Goal: Information Seeking & Learning: Learn about a topic

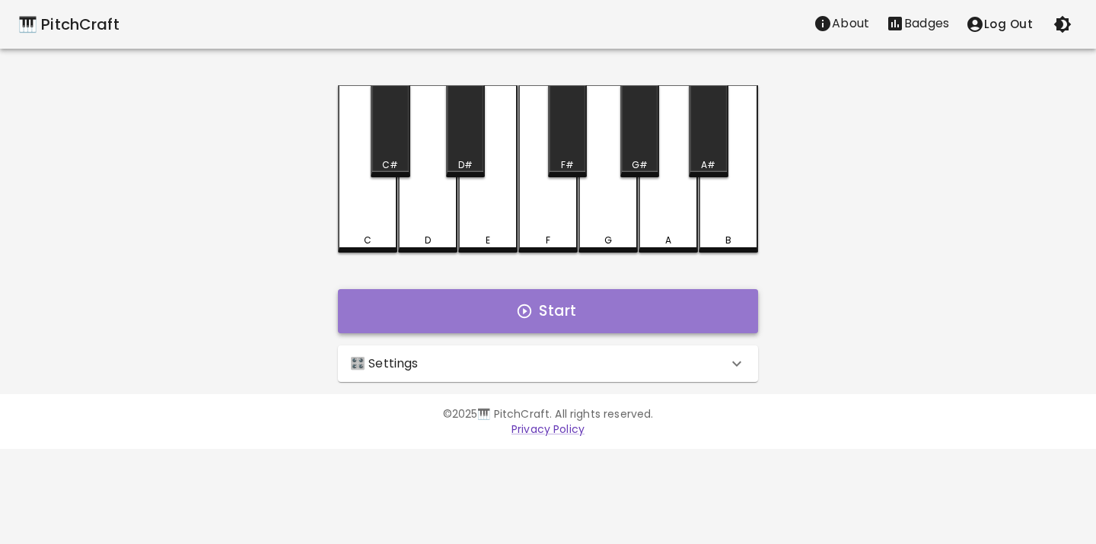
click at [535, 299] on button "Start" at bounding box center [548, 311] width 420 height 44
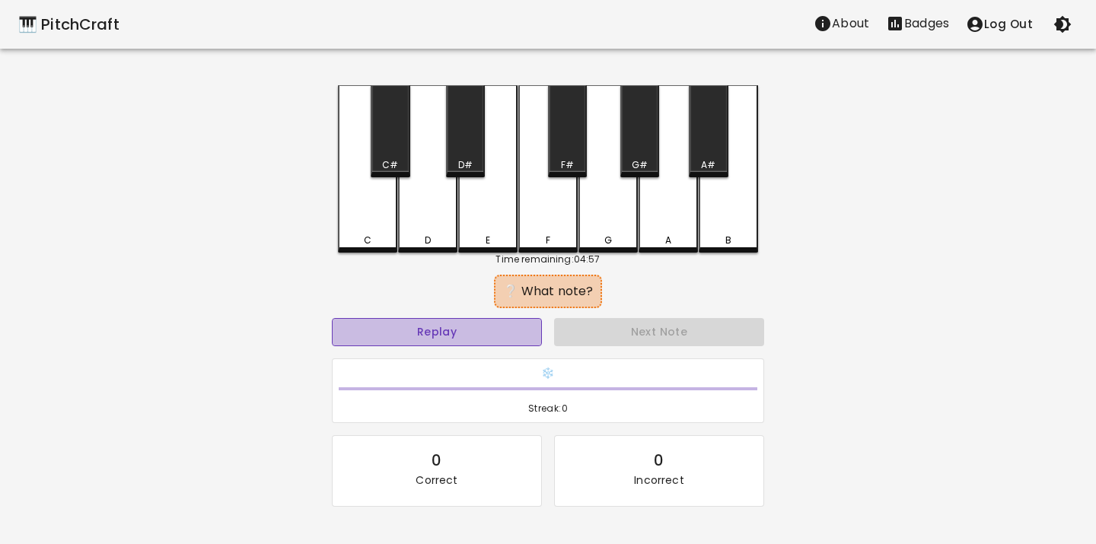
click at [416, 342] on button "Replay" at bounding box center [437, 332] width 210 height 28
click at [367, 230] on div "C" at bounding box center [367, 168] width 59 height 167
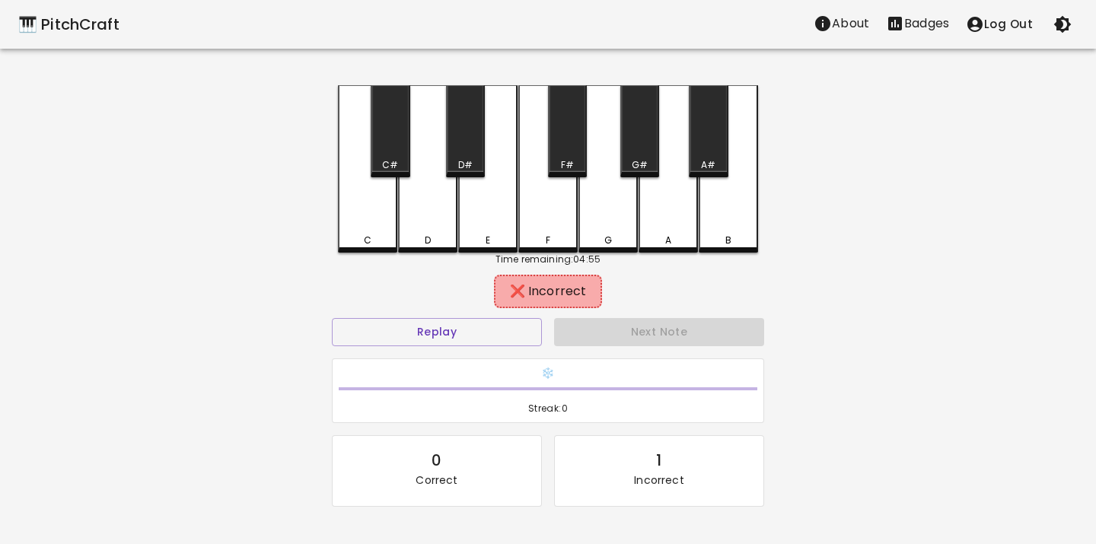
click at [406, 229] on div "D" at bounding box center [427, 168] width 59 height 167
click at [470, 221] on div "E" at bounding box center [487, 168] width 59 height 167
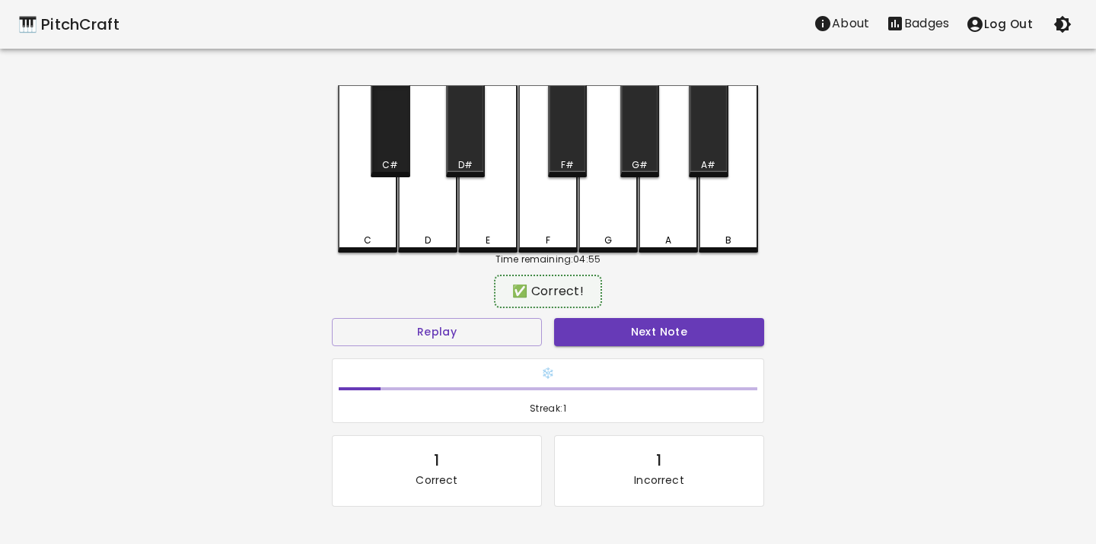
click at [391, 163] on div "C#" at bounding box center [390, 165] width 16 height 14
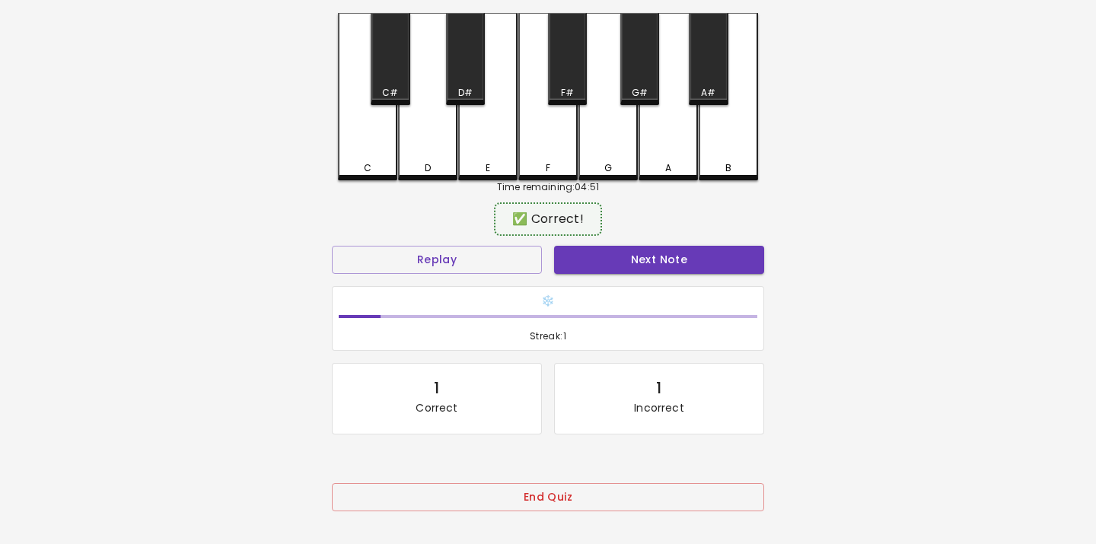
scroll to position [128, 0]
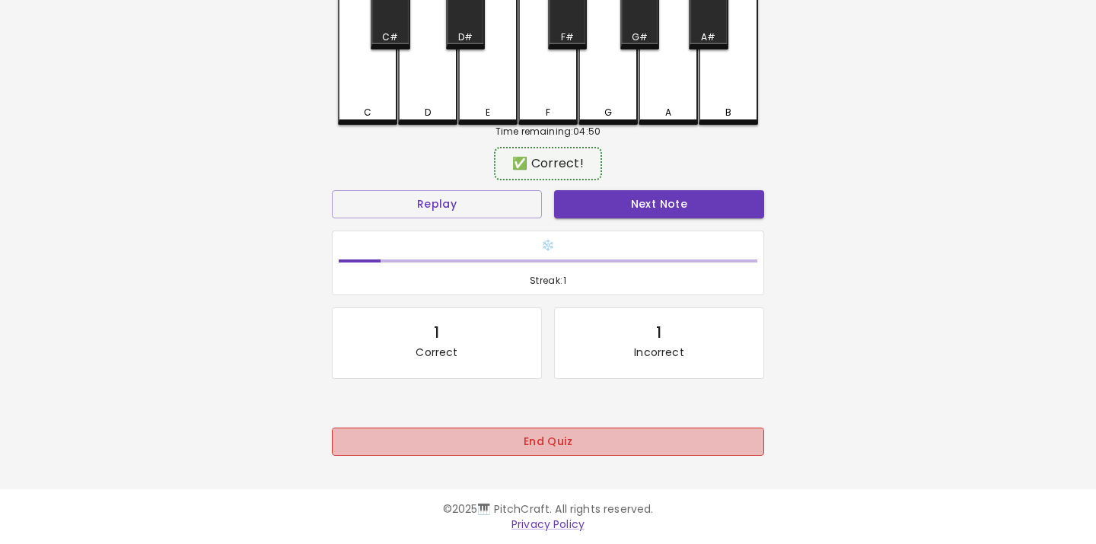
click at [538, 441] on button "End Quiz" at bounding box center [548, 442] width 432 height 28
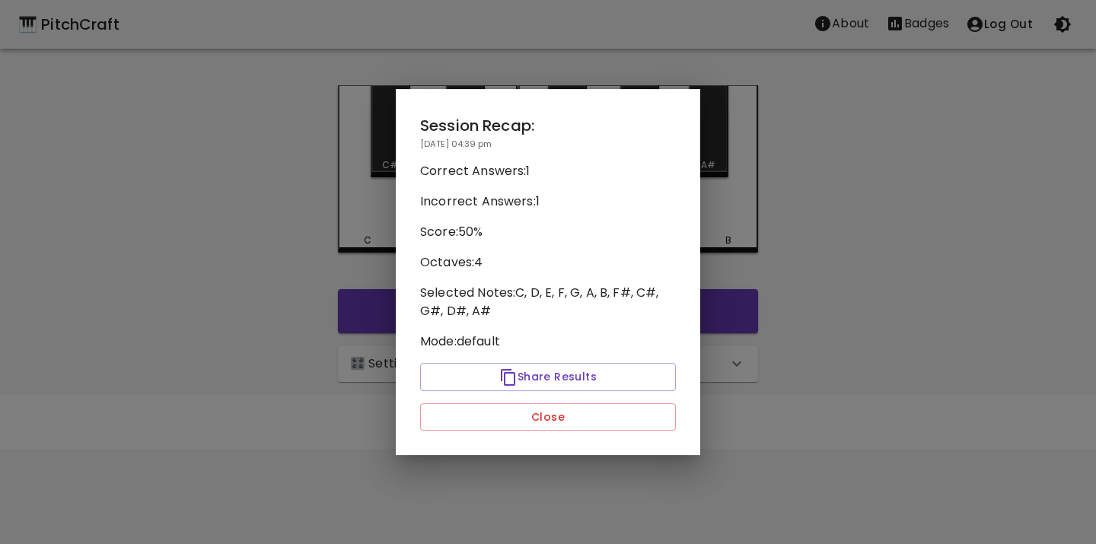
click at [540, 399] on div "Session Recap: [DATE] 04:39 pm Correct Answers: 1 Incorrect Answers: 1 Score: 5…" at bounding box center [548, 272] width 304 height 367
click at [540, 413] on button "Close" at bounding box center [548, 417] width 256 height 28
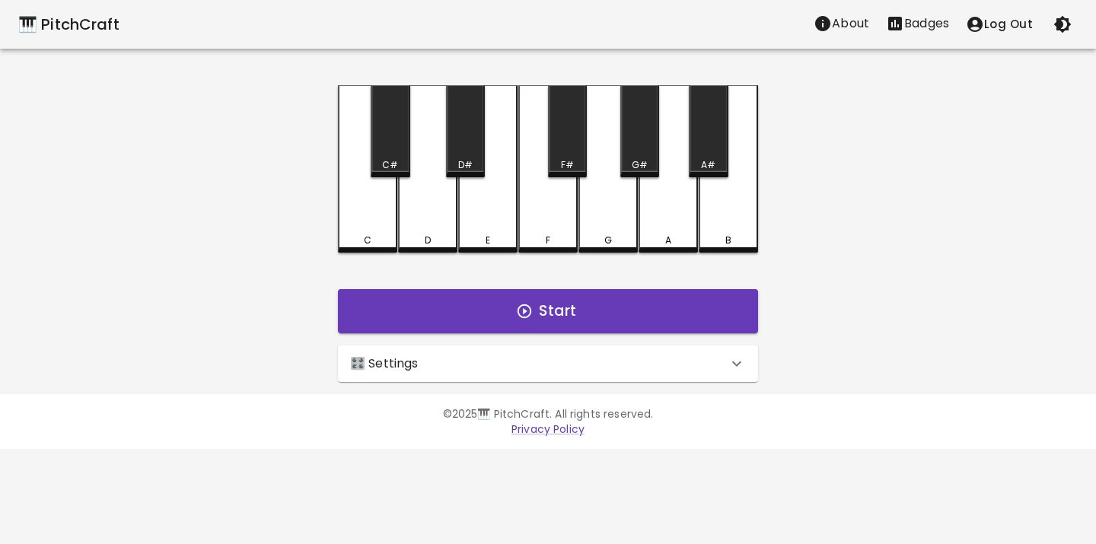
click at [469, 365] on div "🎛️ Settings" at bounding box center [538, 364] width 377 height 18
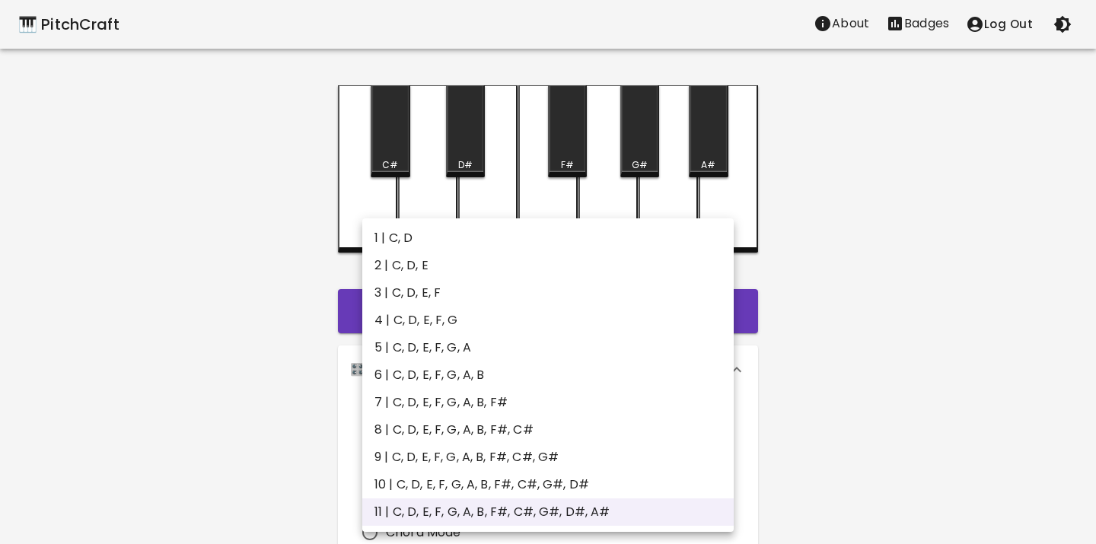
click at [469, 427] on body "🎹 PitchCraft About Badges Log Out C C# D D# E F F# G G# A A# B Start 🎛️ Setting…" at bounding box center [548, 461] width 1096 height 922
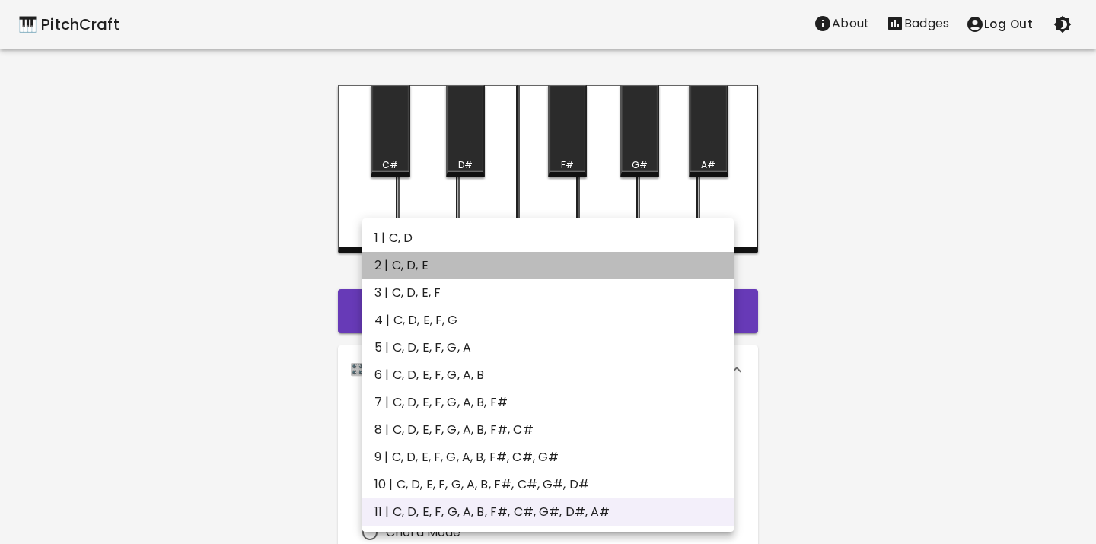
click at [435, 268] on li "2 | C, D, E" at bounding box center [547, 265] width 371 height 27
type input "3"
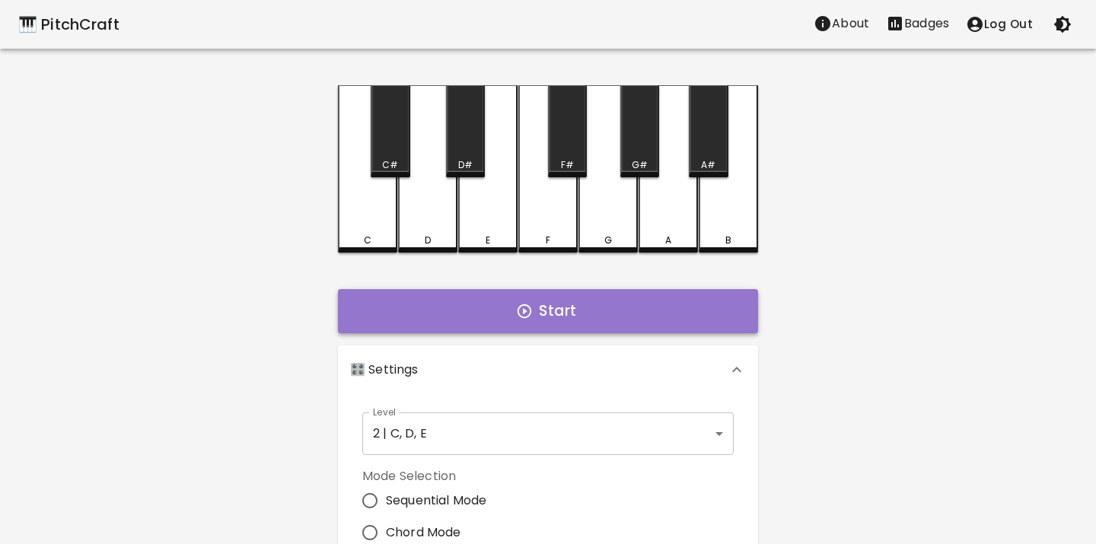
click at [448, 307] on button "Start" at bounding box center [548, 311] width 420 height 44
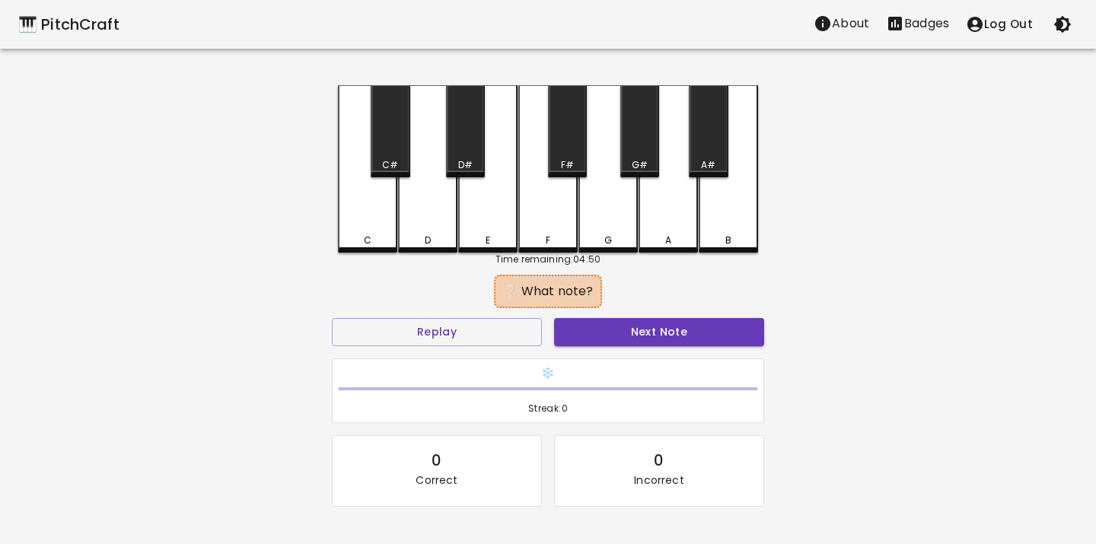
click at [378, 225] on div "C" at bounding box center [367, 168] width 59 height 167
click at [562, 327] on button "Next Note" at bounding box center [659, 332] width 210 height 28
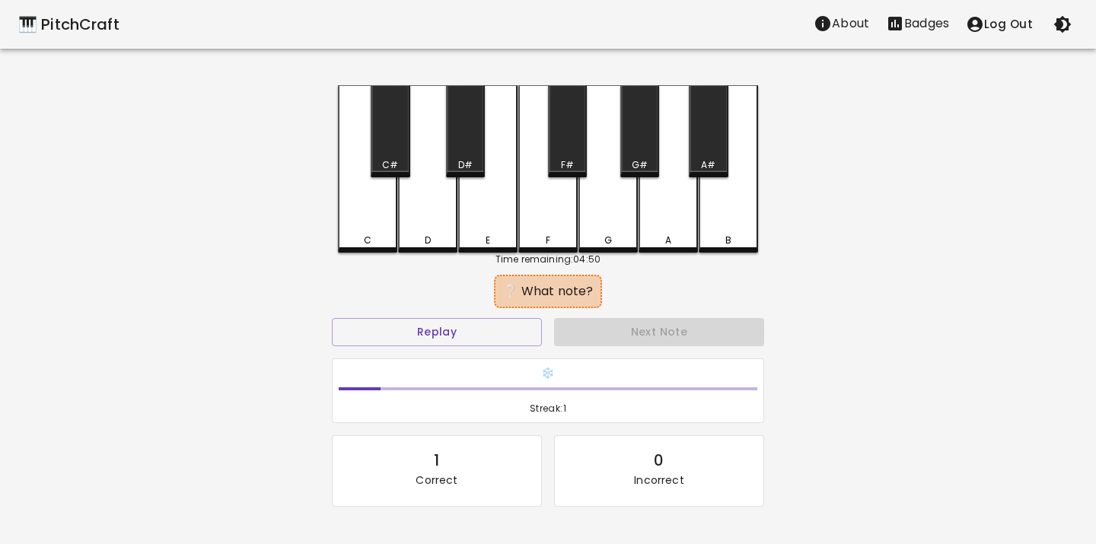
click at [490, 228] on div "E" at bounding box center [487, 168] width 59 height 167
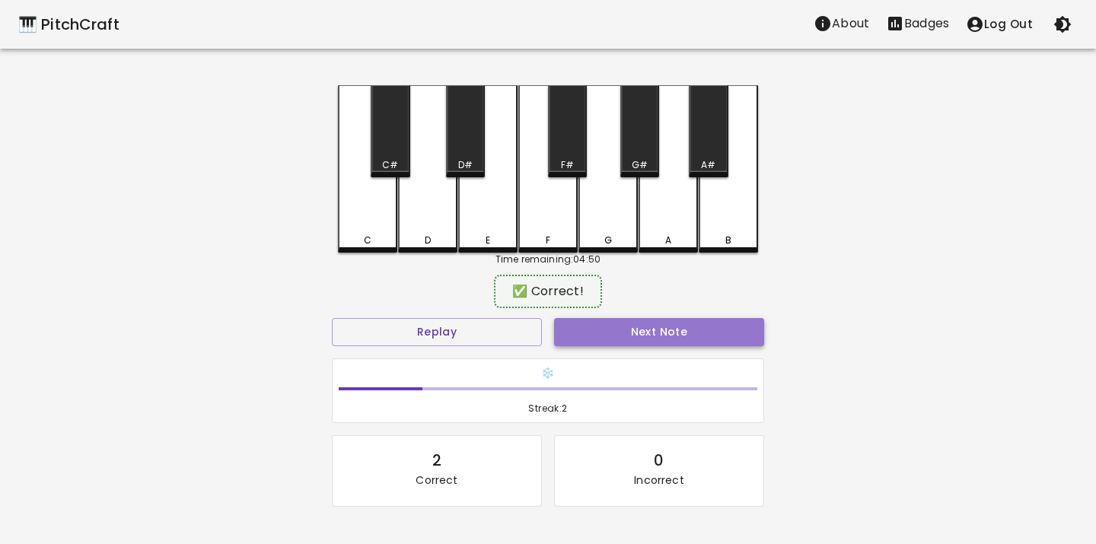
click at [577, 333] on button "Next Note" at bounding box center [659, 332] width 210 height 28
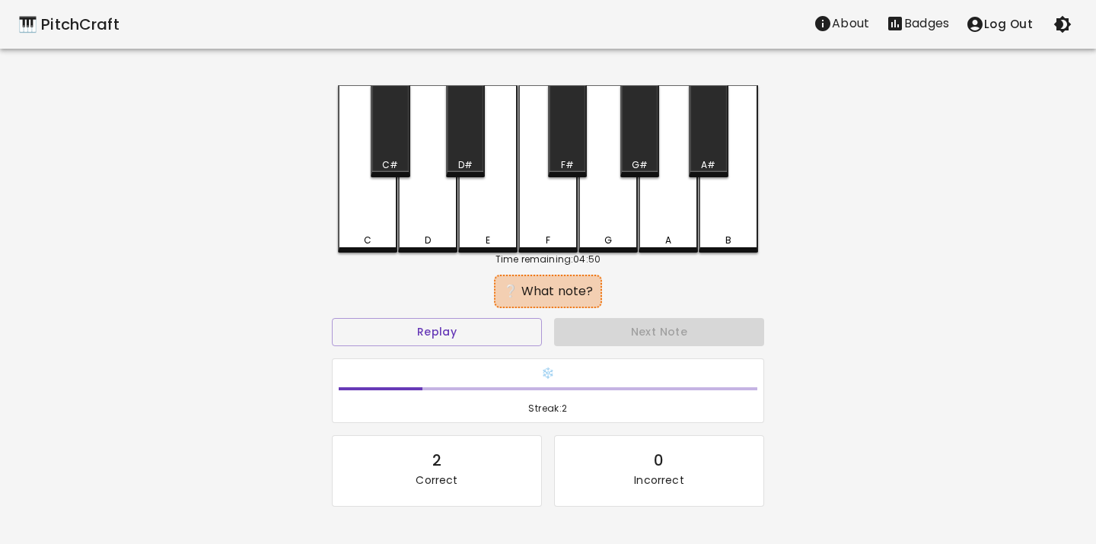
click at [416, 199] on div "D" at bounding box center [427, 168] width 59 height 167
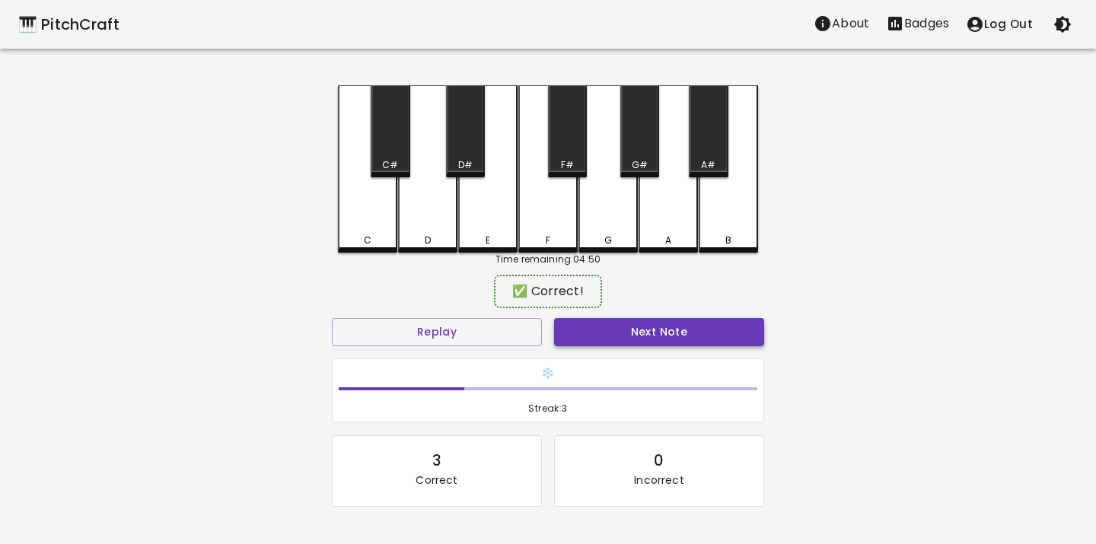
click at [592, 327] on button "Next Note" at bounding box center [659, 332] width 210 height 28
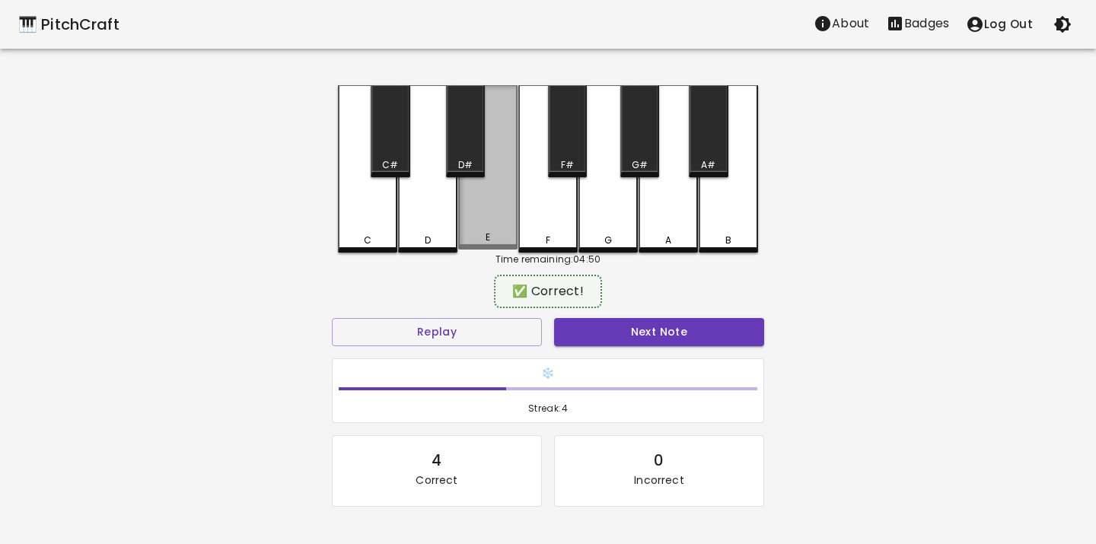
click at [475, 205] on div "E" at bounding box center [487, 167] width 59 height 164
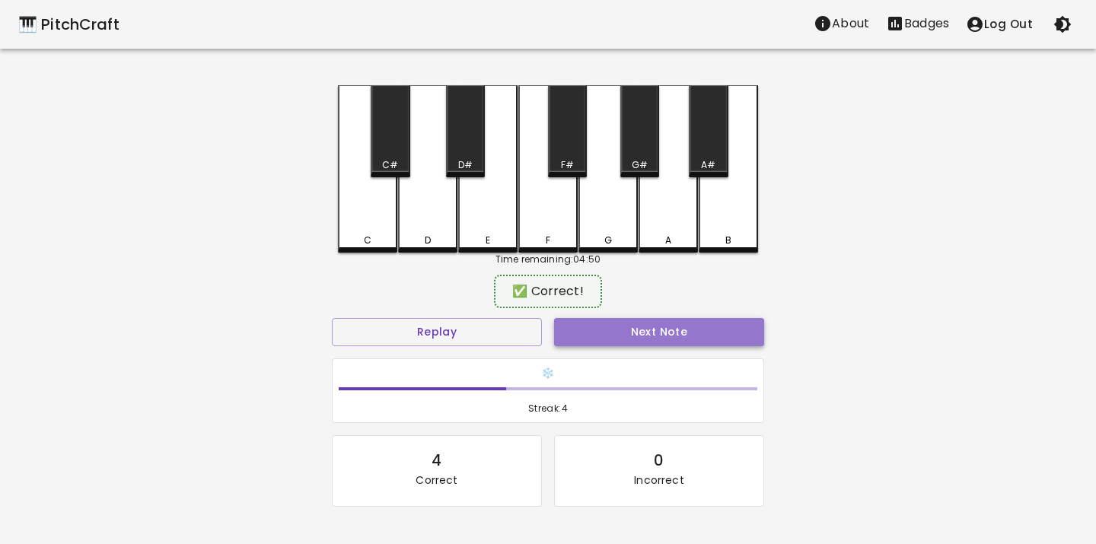
click at [562, 318] on button "Next Note" at bounding box center [659, 332] width 210 height 28
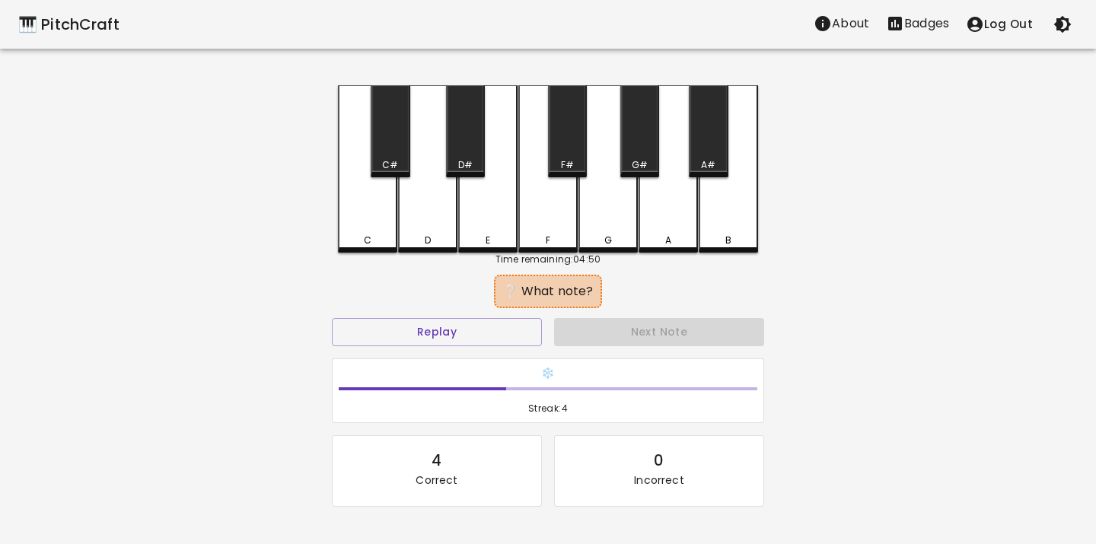
click at [358, 185] on div "C" at bounding box center [367, 168] width 59 height 167
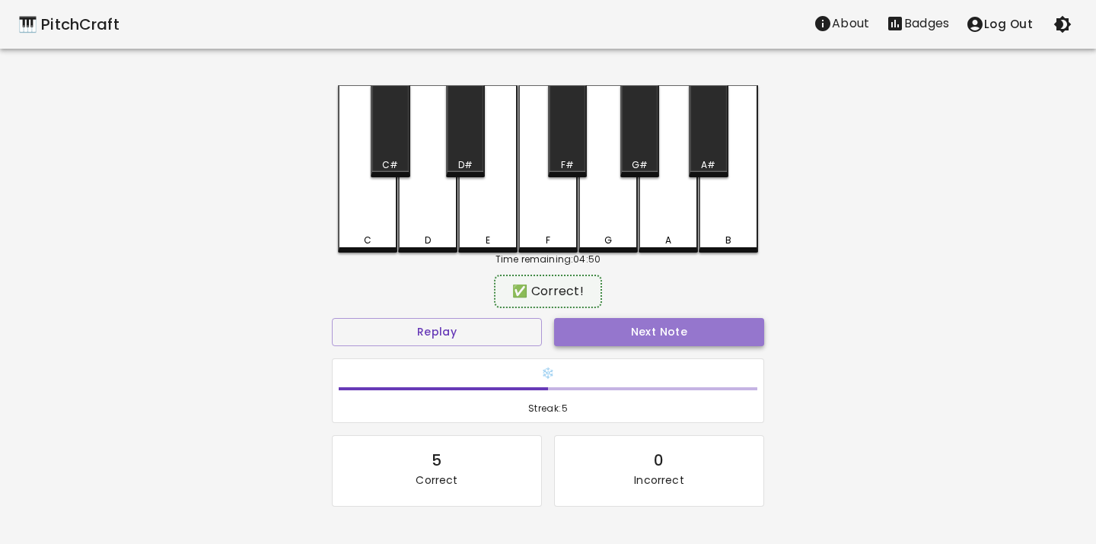
click at [563, 339] on button "Next Note" at bounding box center [659, 332] width 210 height 28
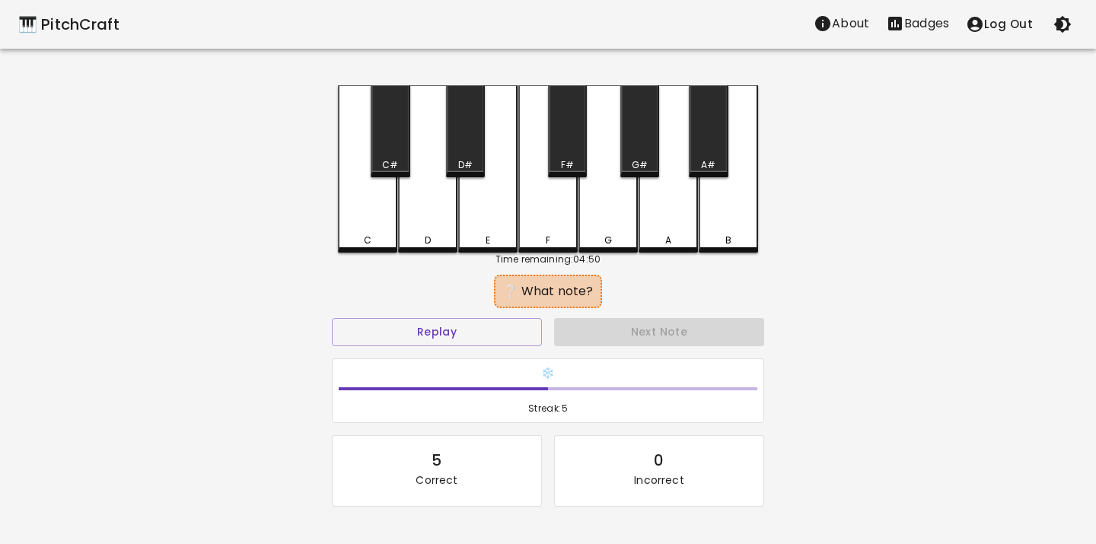
click at [498, 237] on div "E" at bounding box center [488, 241] width 56 height 14
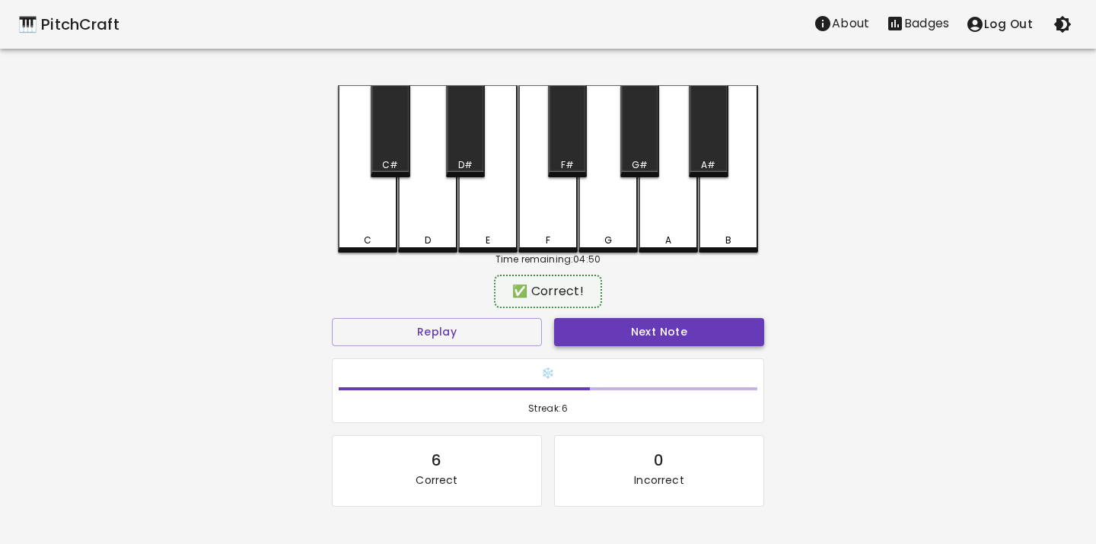
click at [575, 321] on button "Next Note" at bounding box center [659, 332] width 210 height 28
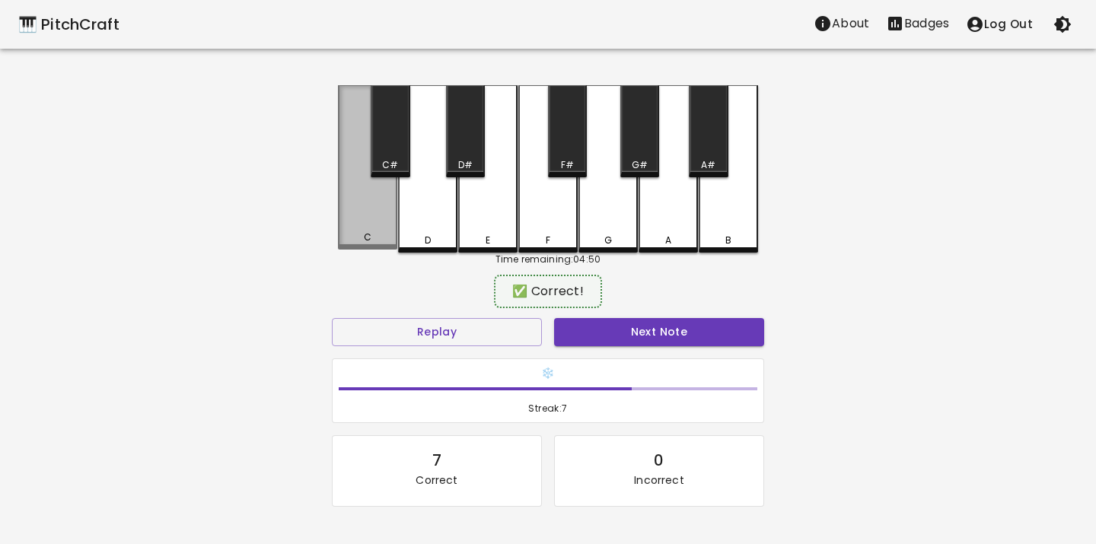
click at [353, 195] on div "C" at bounding box center [367, 167] width 59 height 164
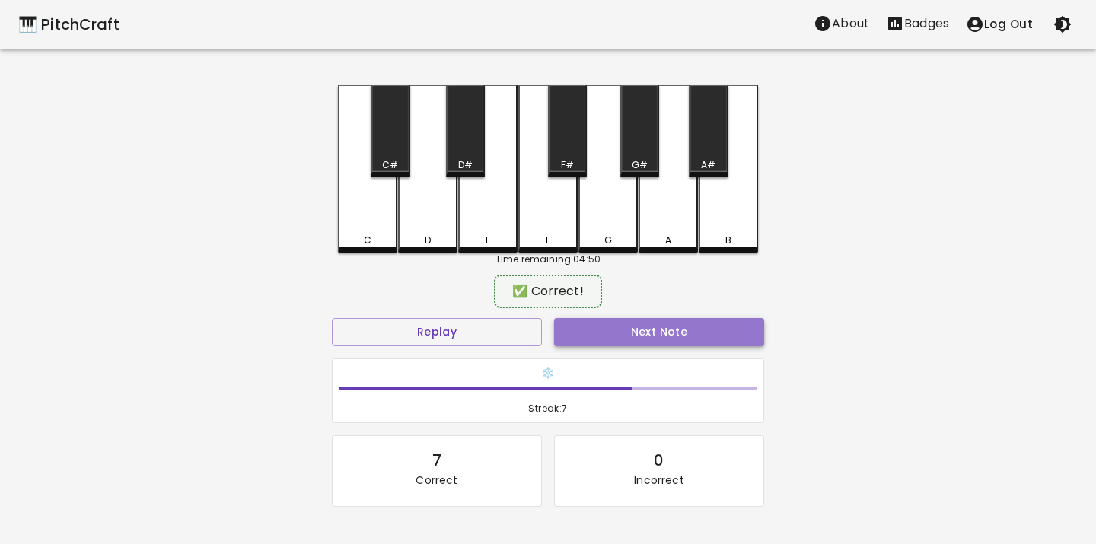
click at [572, 328] on button "Next Note" at bounding box center [659, 332] width 210 height 28
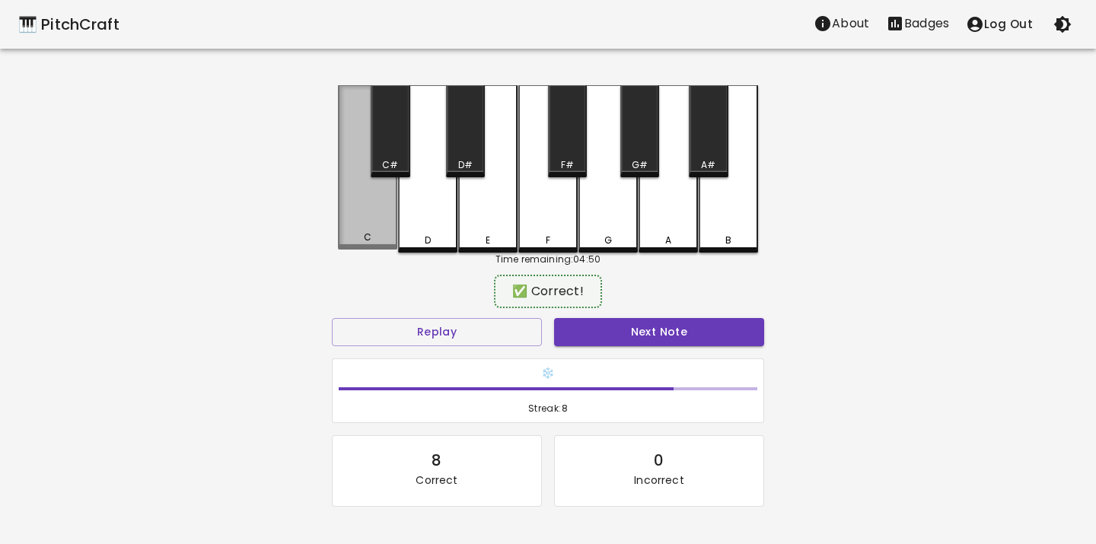
click at [368, 211] on div "C" at bounding box center [367, 167] width 59 height 164
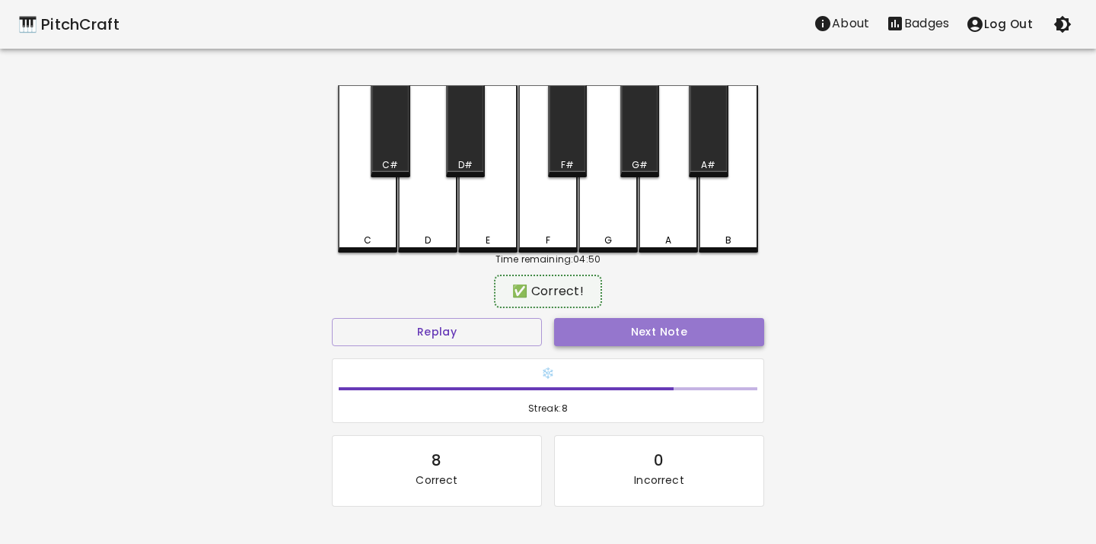
click at [587, 326] on button "Next Note" at bounding box center [659, 332] width 210 height 28
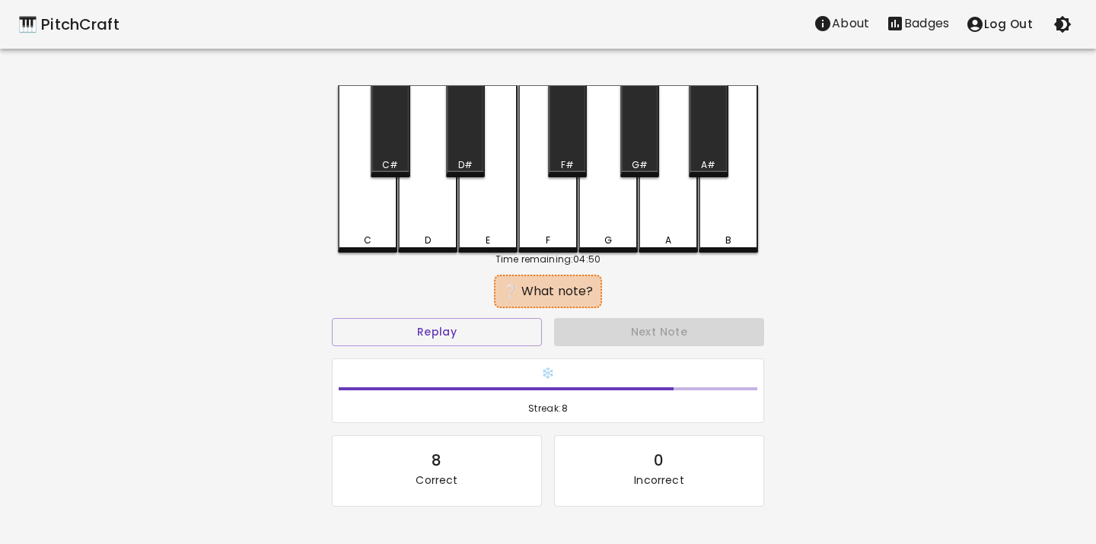
click at [488, 195] on div "E" at bounding box center [487, 168] width 59 height 167
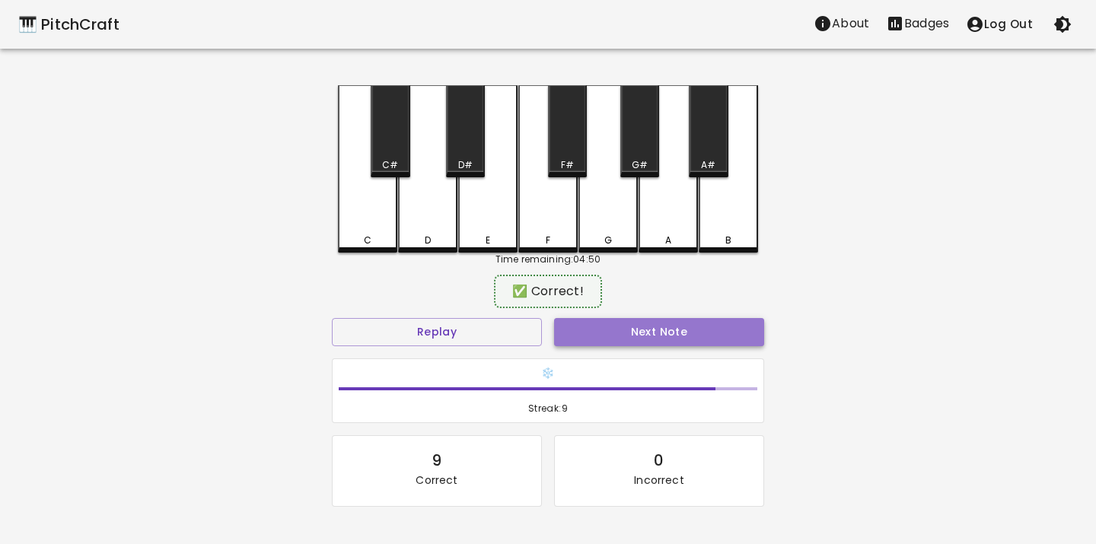
click at [579, 339] on button "Next Note" at bounding box center [659, 332] width 210 height 28
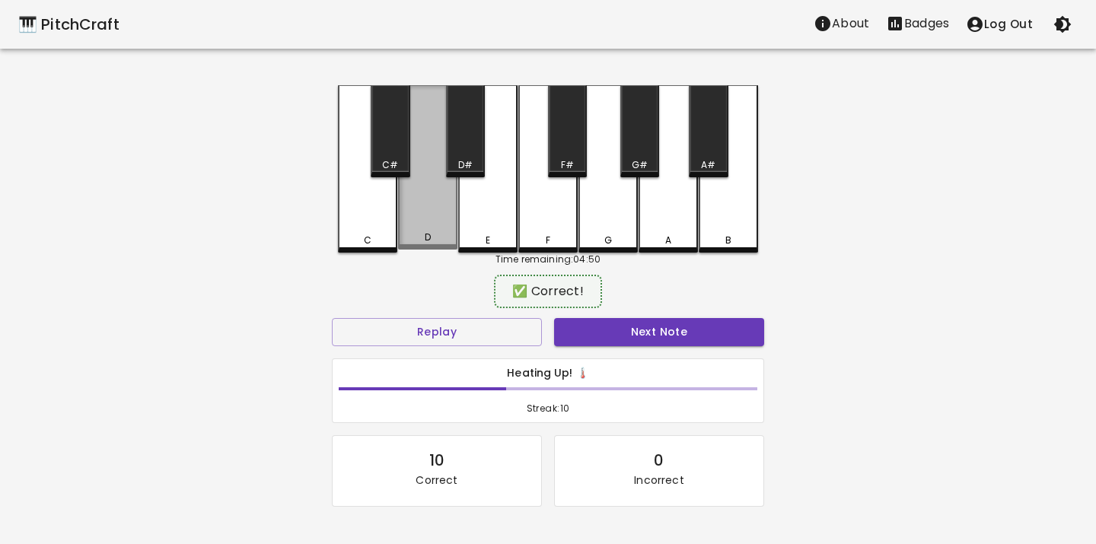
click at [432, 199] on div "D" at bounding box center [427, 167] width 59 height 164
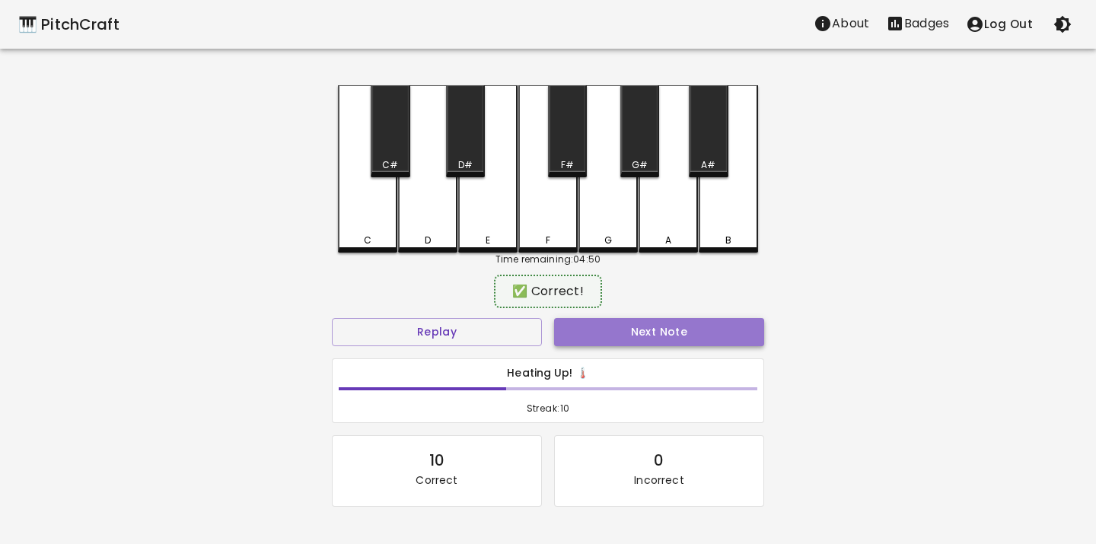
click at [597, 335] on button "Next Note" at bounding box center [659, 332] width 210 height 28
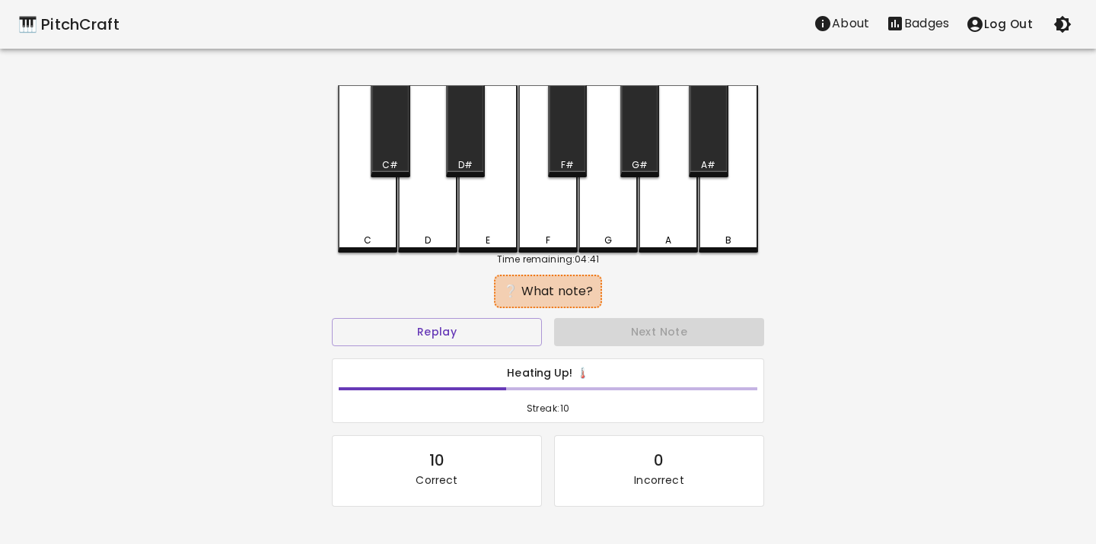
click at [498, 231] on div "E" at bounding box center [487, 168] width 59 height 167
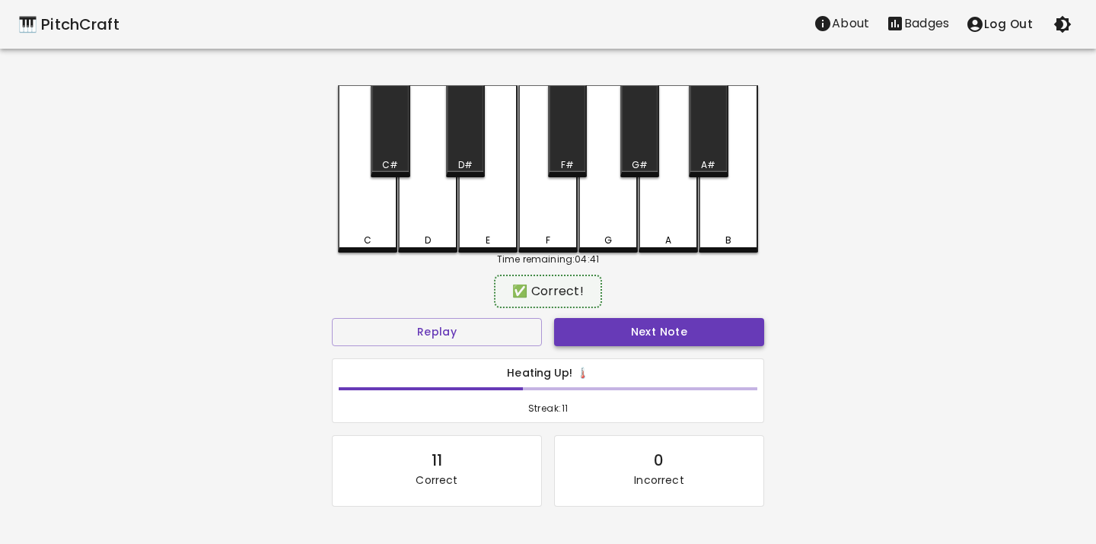
click at [559, 320] on button "Next Note" at bounding box center [659, 332] width 210 height 28
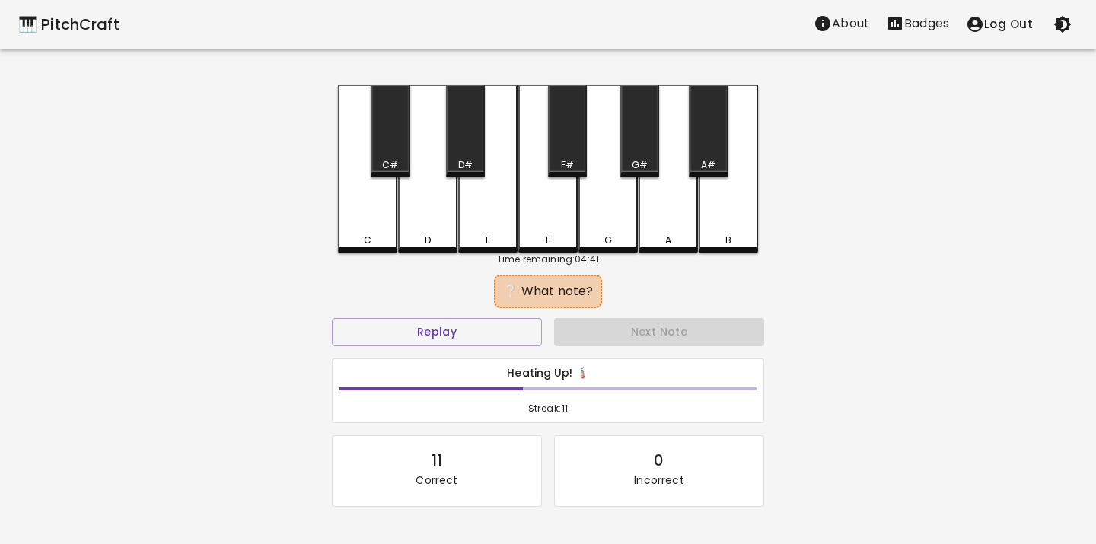
click at [379, 224] on div "C" at bounding box center [367, 168] width 59 height 167
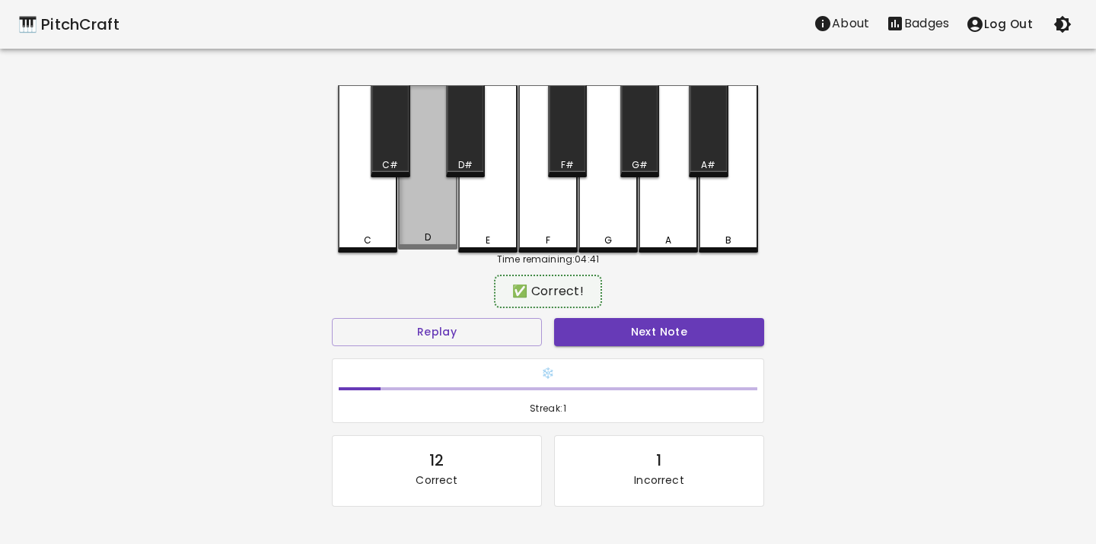
click at [414, 227] on div "D" at bounding box center [427, 167] width 59 height 164
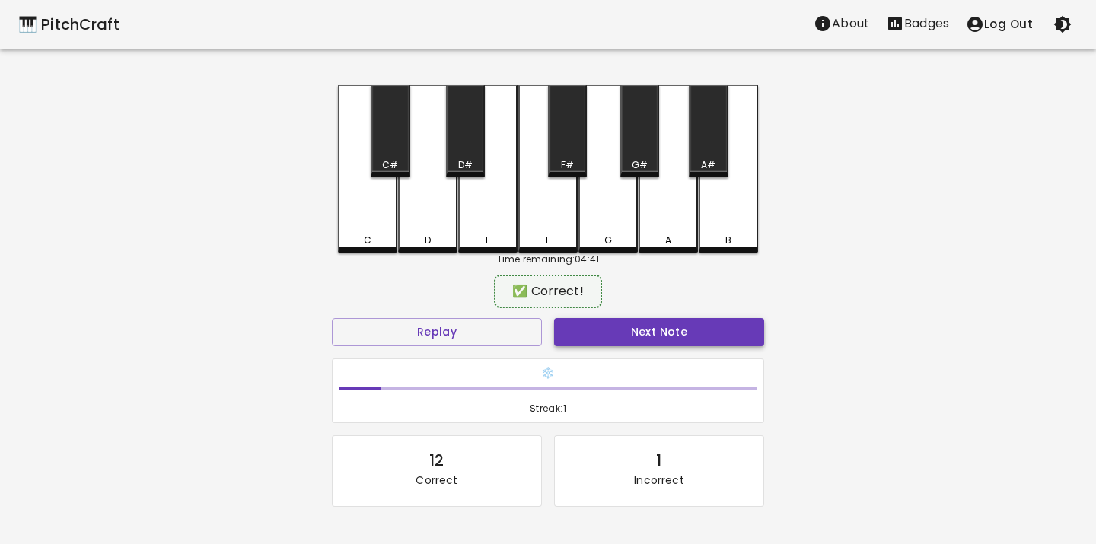
click at [572, 339] on button "Next Note" at bounding box center [659, 332] width 210 height 28
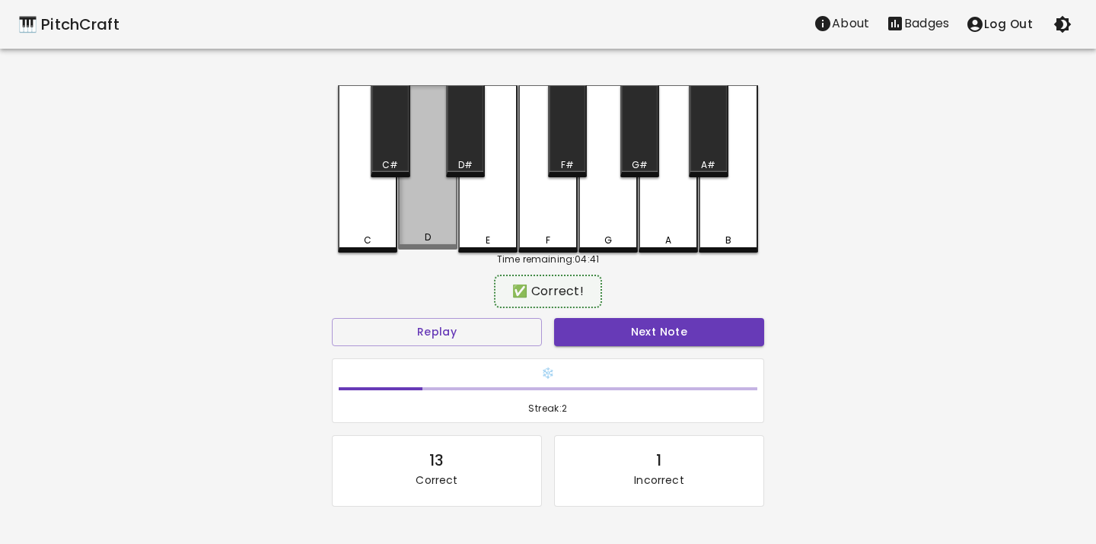
click at [428, 230] on div "D" at bounding box center [427, 167] width 59 height 164
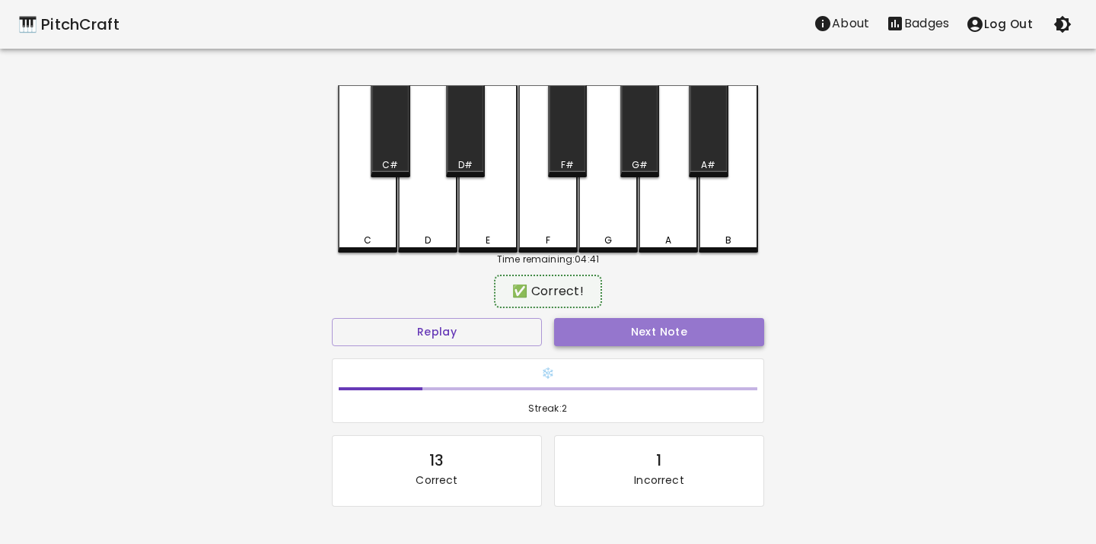
click at [574, 344] on button "Next Note" at bounding box center [659, 332] width 210 height 28
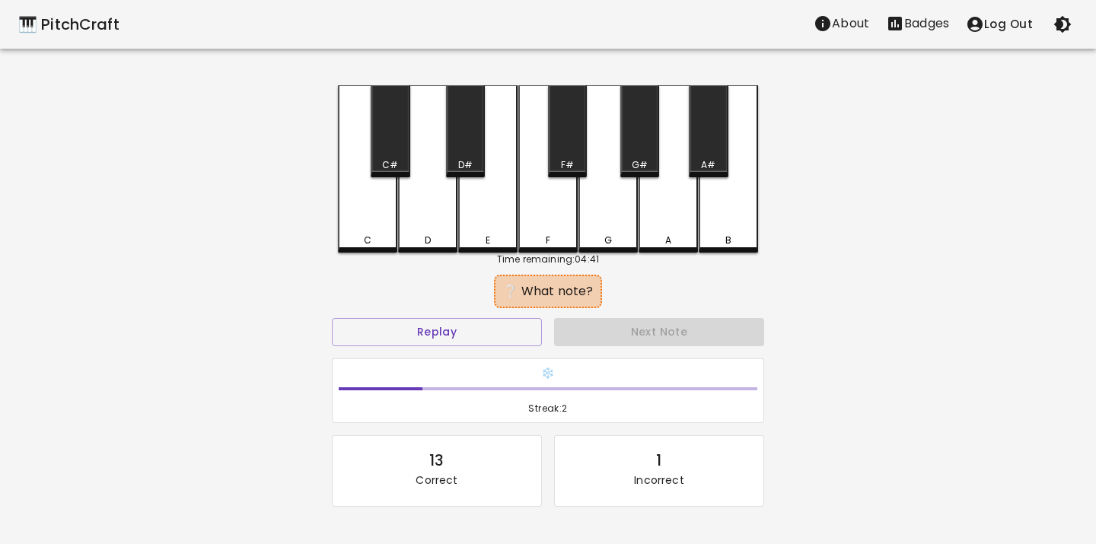
click at [440, 227] on div "D" at bounding box center [427, 168] width 59 height 167
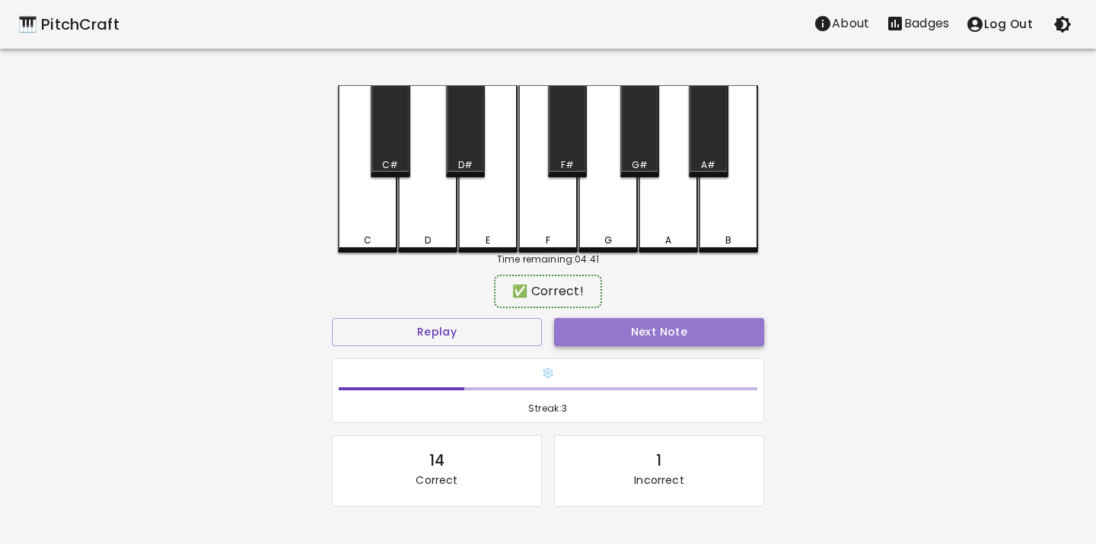
click at [587, 335] on button "Next Note" at bounding box center [659, 332] width 210 height 28
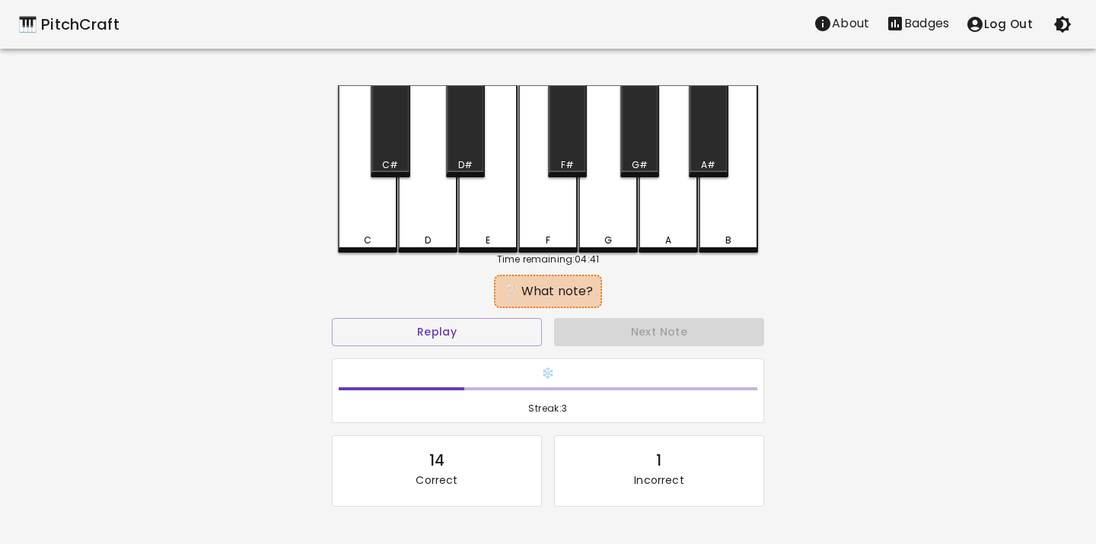
click at [483, 209] on div "E" at bounding box center [487, 168] width 59 height 167
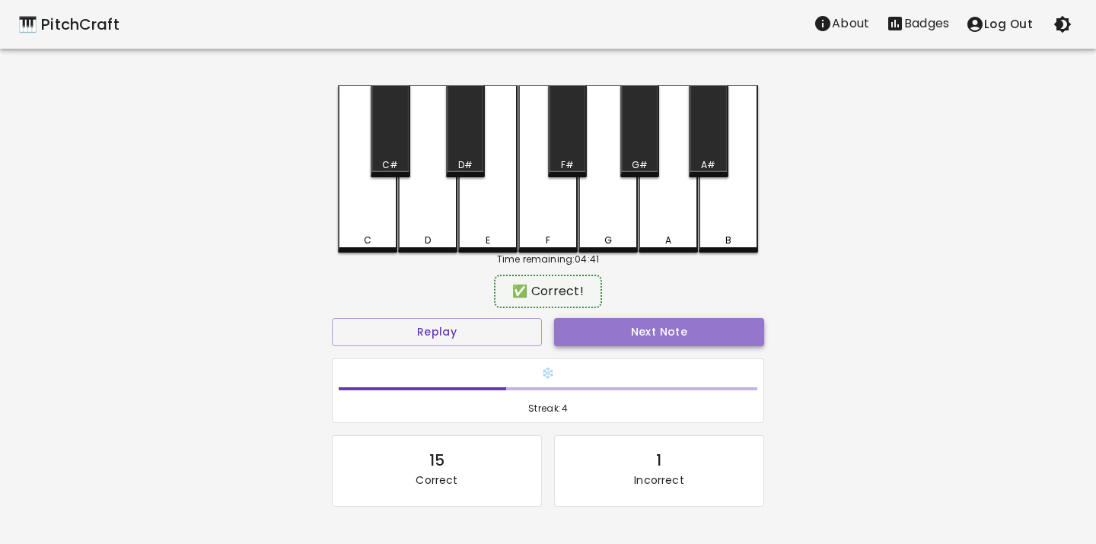
click at [556, 332] on button "Next Note" at bounding box center [659, 332] width 210 height 28
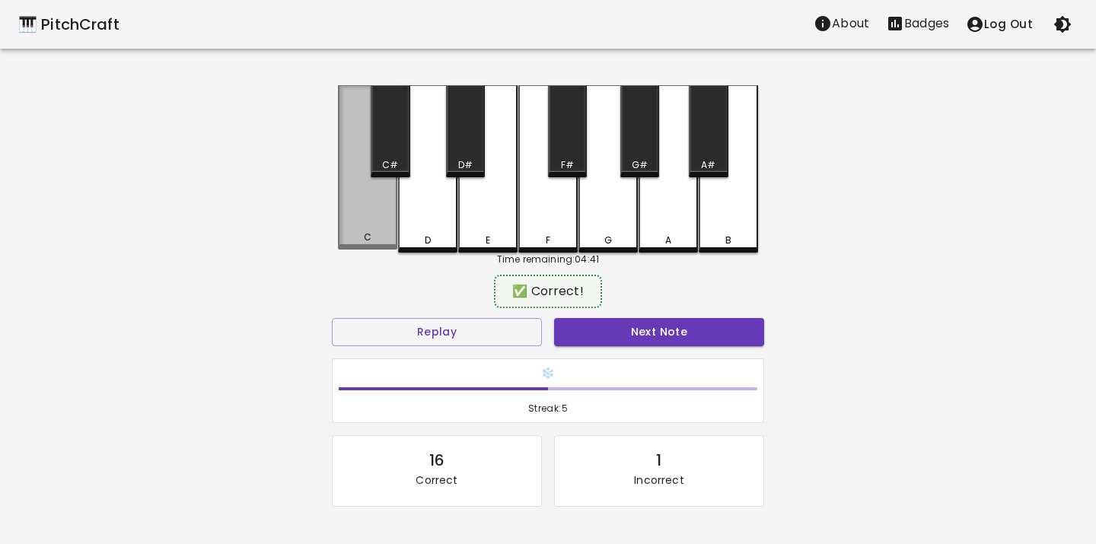
click at [374, 222] on div "C" at bounding box center [367, 167] width 59 height 164
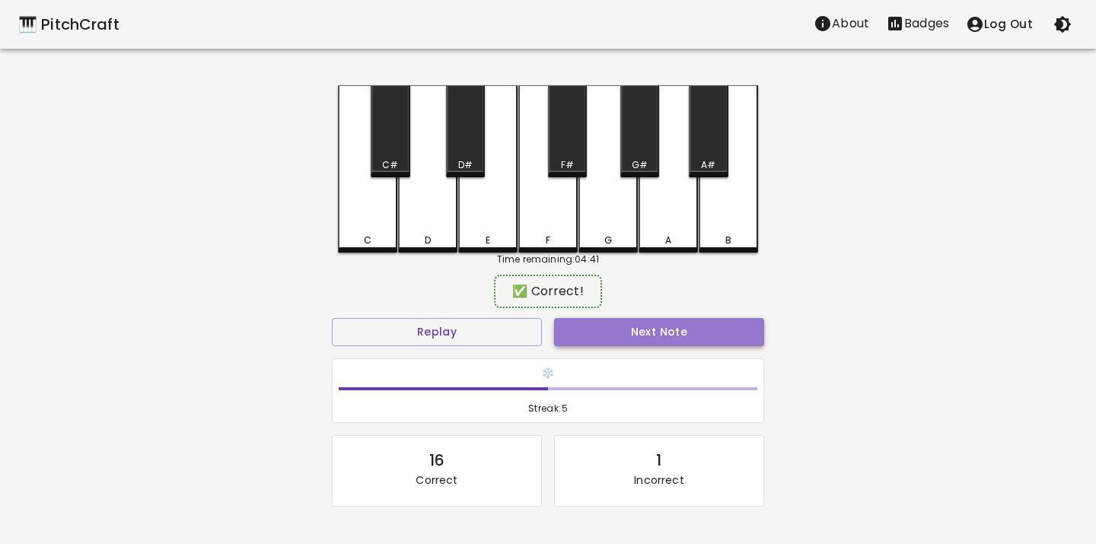
click at [620, 338] on button "Next Note" at bounding box center [659, 332] width 210 height 28
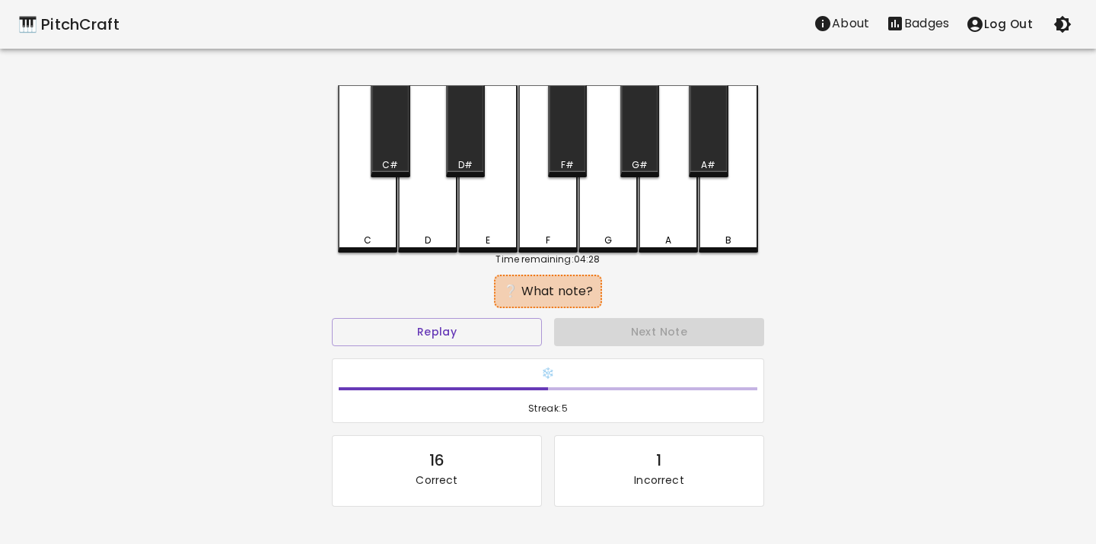
click at [430, 215] on div "D" at bounding box center [427, 168] width 59 height 167
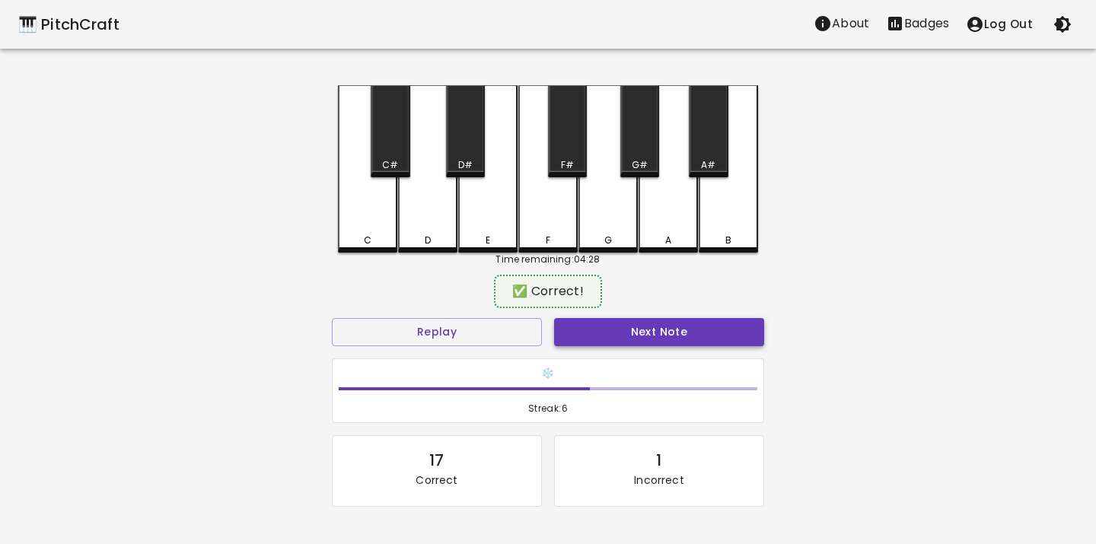
click at [579, 326] on button "Next Note" at bounding box center [659, 332] width 210 height 28
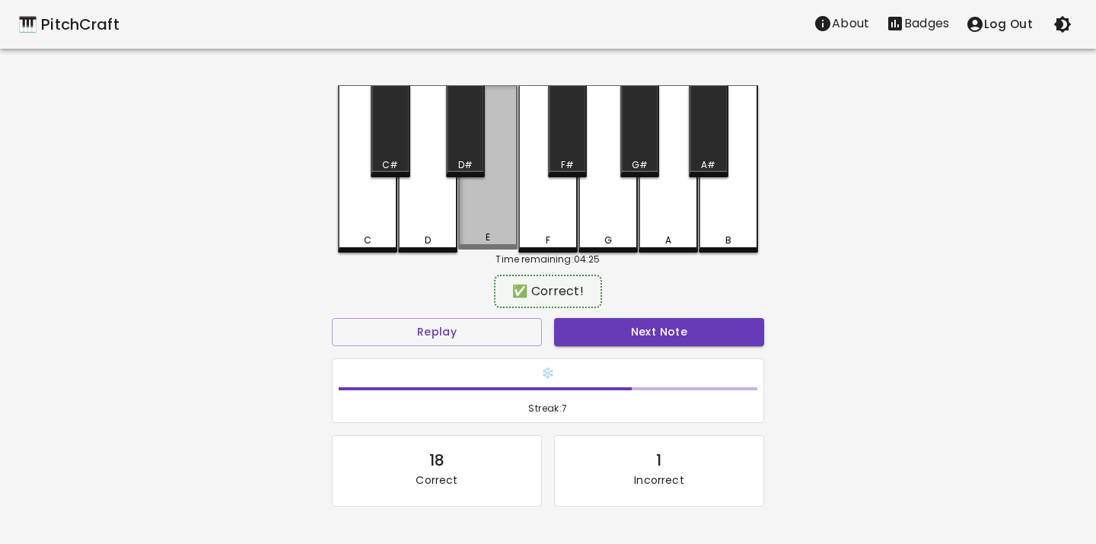
click at [498, 243] on div "E" at bounding box center [488, 238] width 56 height 14
click at [563, 326] on button "Next Note" at bounding box center [659, 332] width 210 height 28
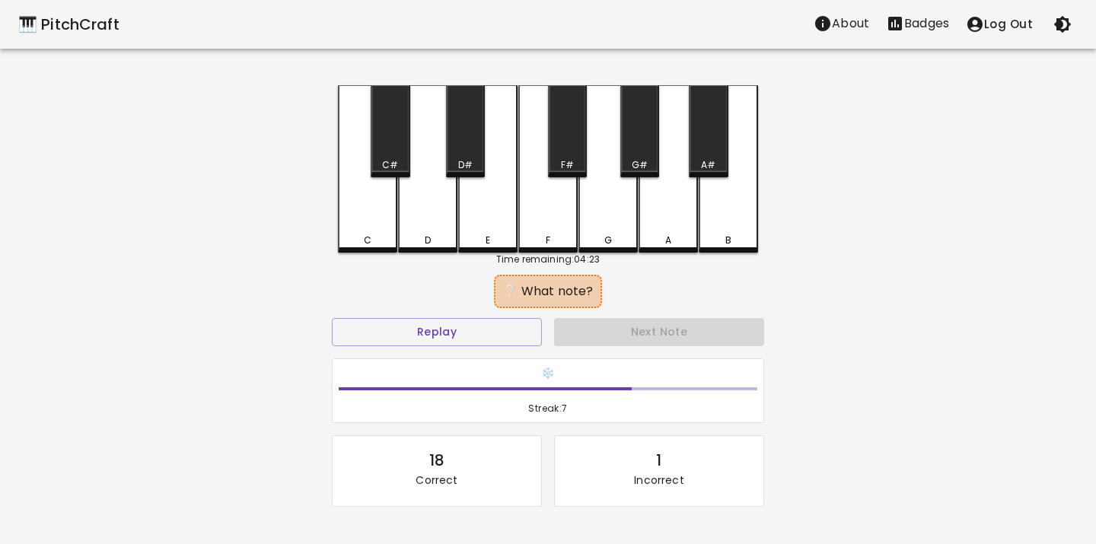
click at [435, 231] on div "D" at bounding box center [427, 168] width 59 height 167
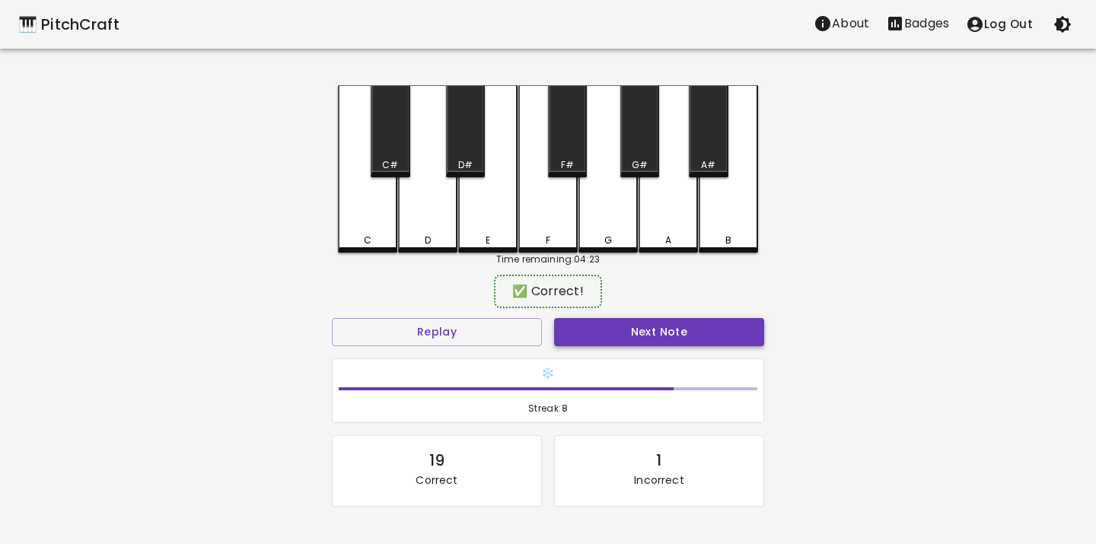
click at [568, 318] on button "Next Note" at bounding box center [659, 332] width 210 height 28
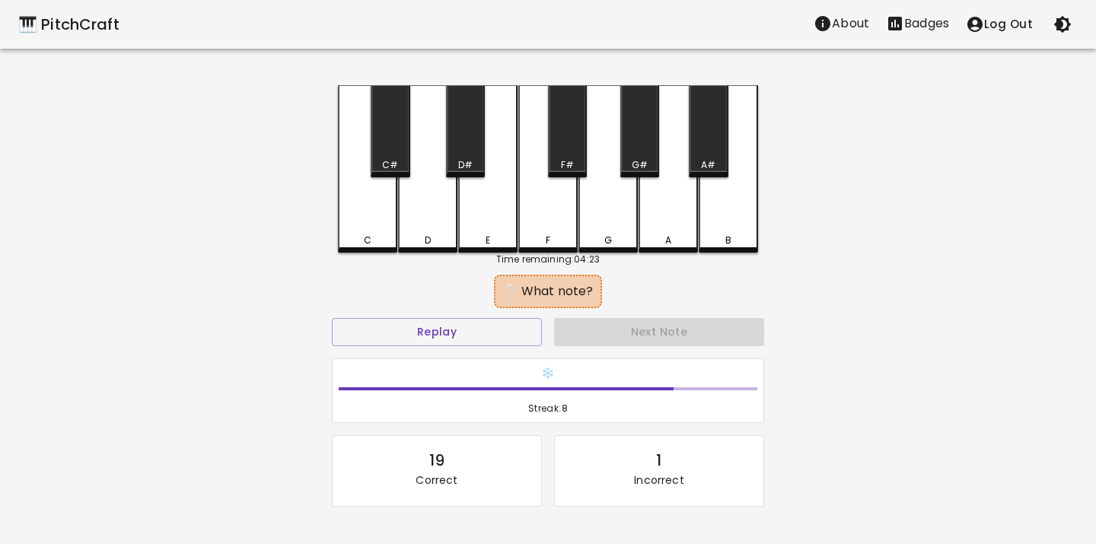
click at [368, 231] on div "C" at bounding box center [367, 168] width 59 height 167
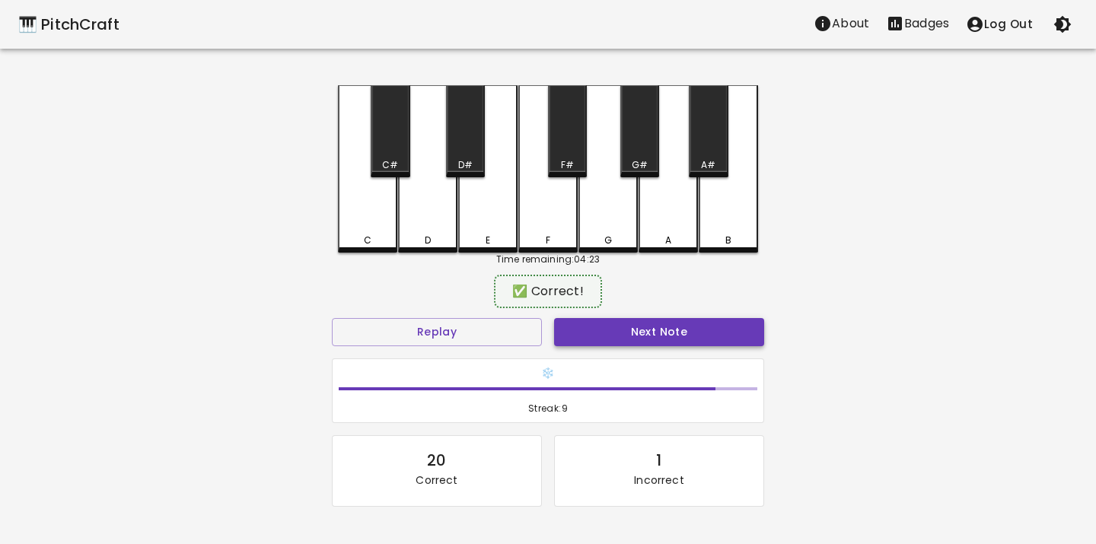
click at [587, 326] on button "Next Note" at bounding box center [659, 332] width 210 height 28
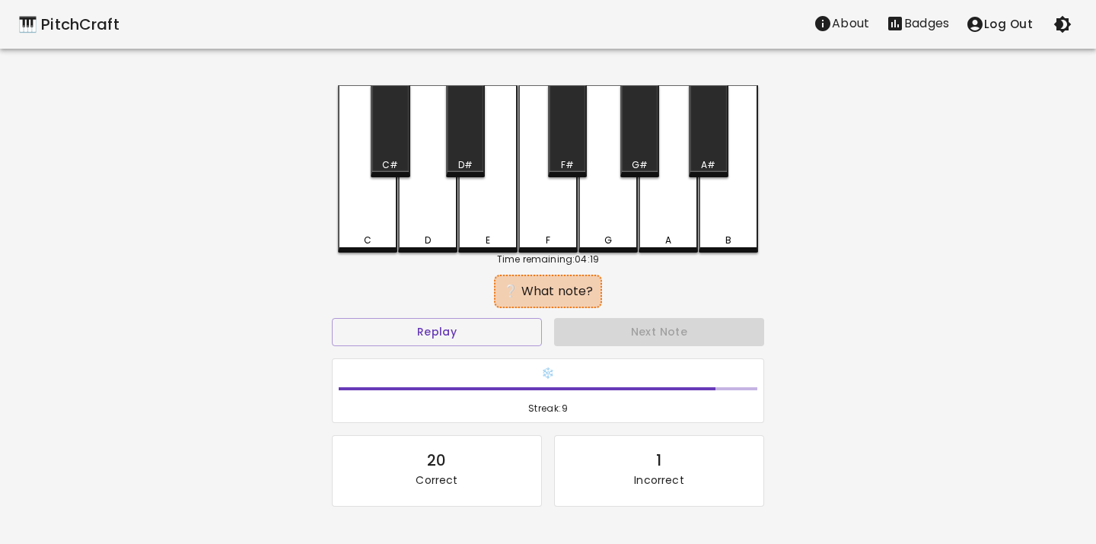
click at [424, 231] on div "D" at bounding box center [427, 168] width 59 height 167
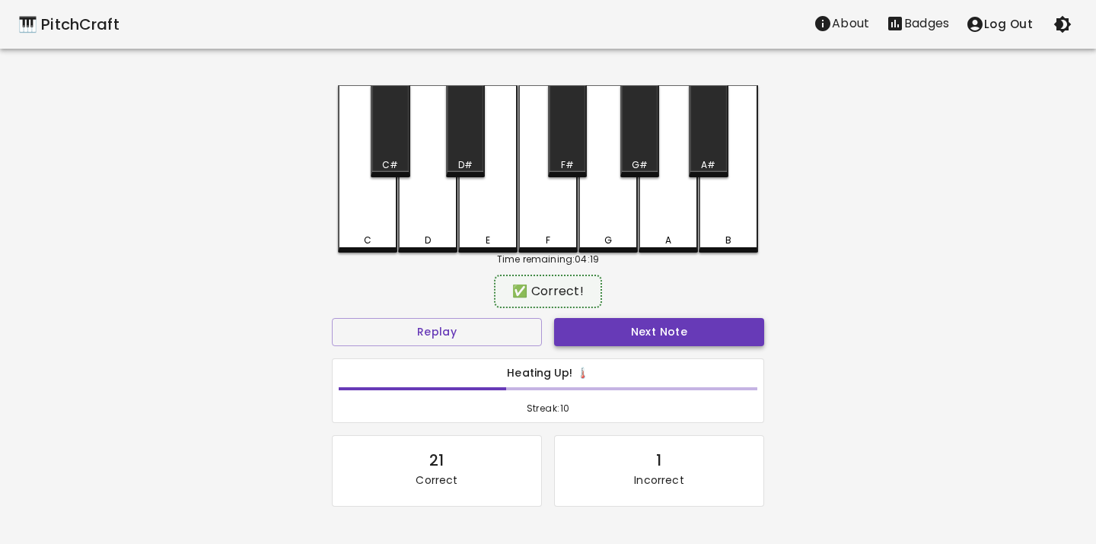
click at [569, 336] on button "Next Note" at bounding box center [659, 332] width 210 height 28
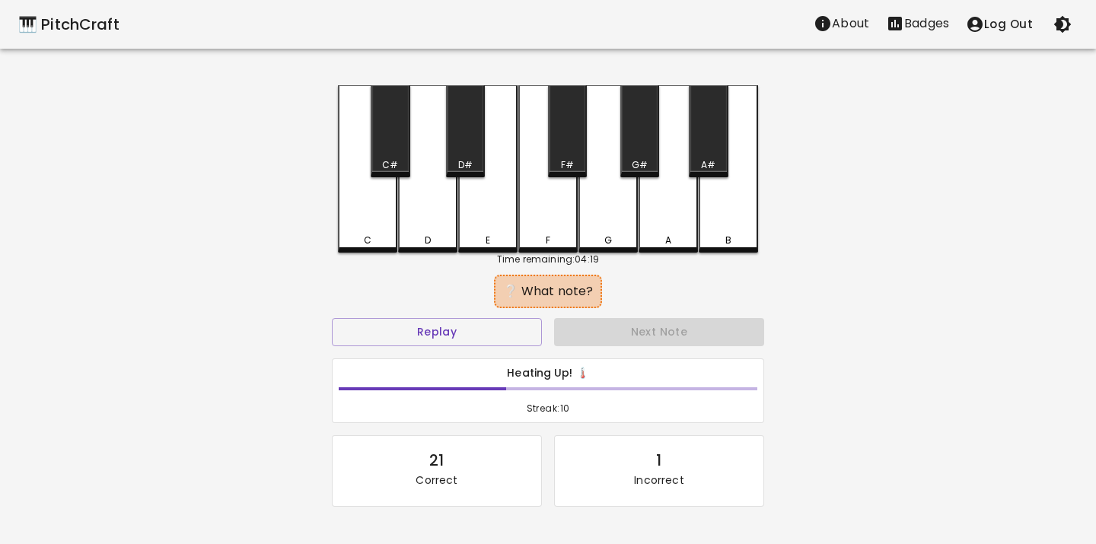
click at [449, 210] on div "D" at bounding box center [427, 168] width 59 height 167
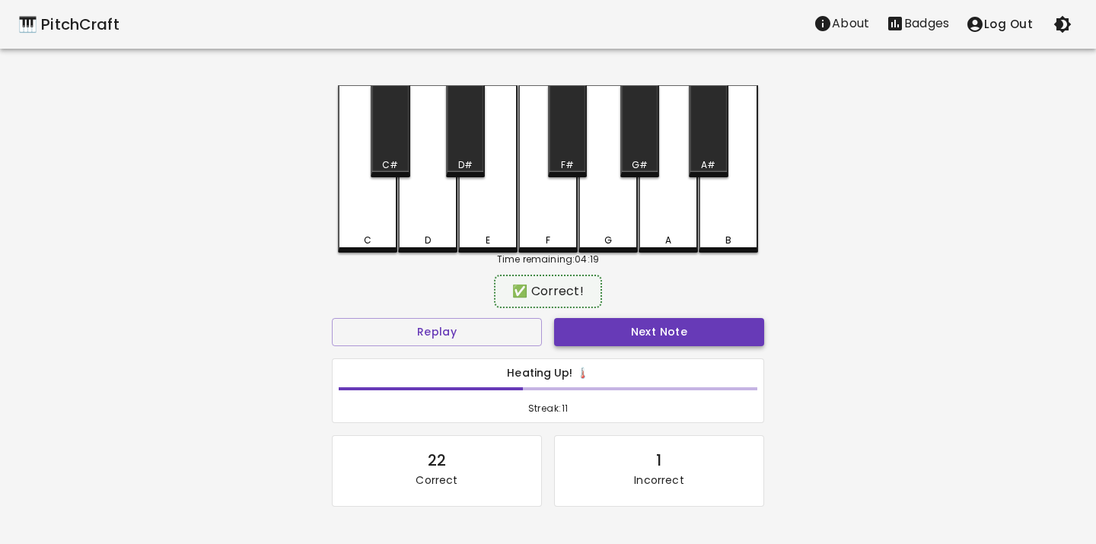
click at [567, 328] on button "Next Note" at bounding box center [659, 332] width 210 height 28
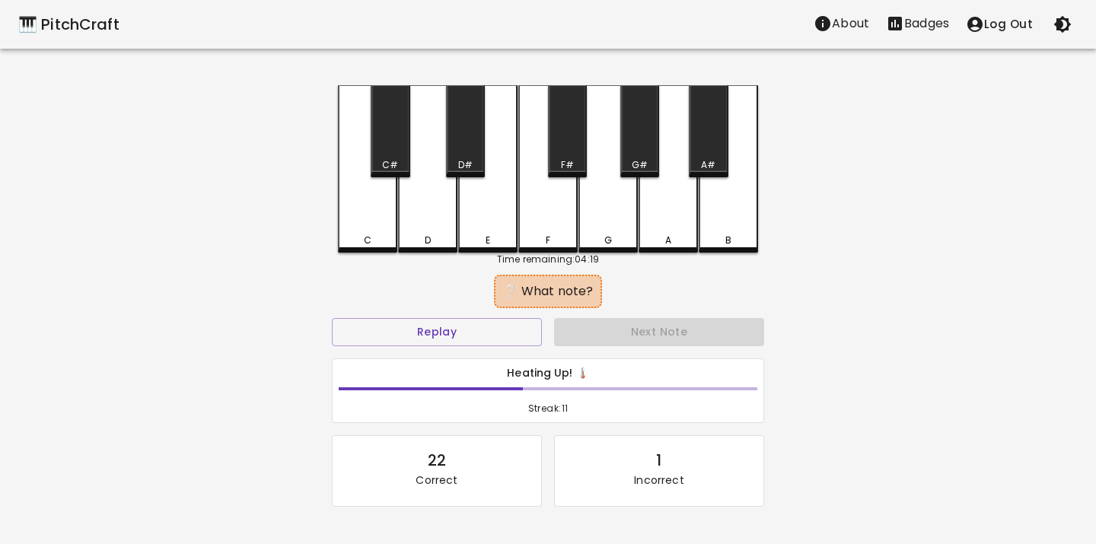
click at [441, 240] on div "D" at bounding box center [428, 241] width 56 height 14
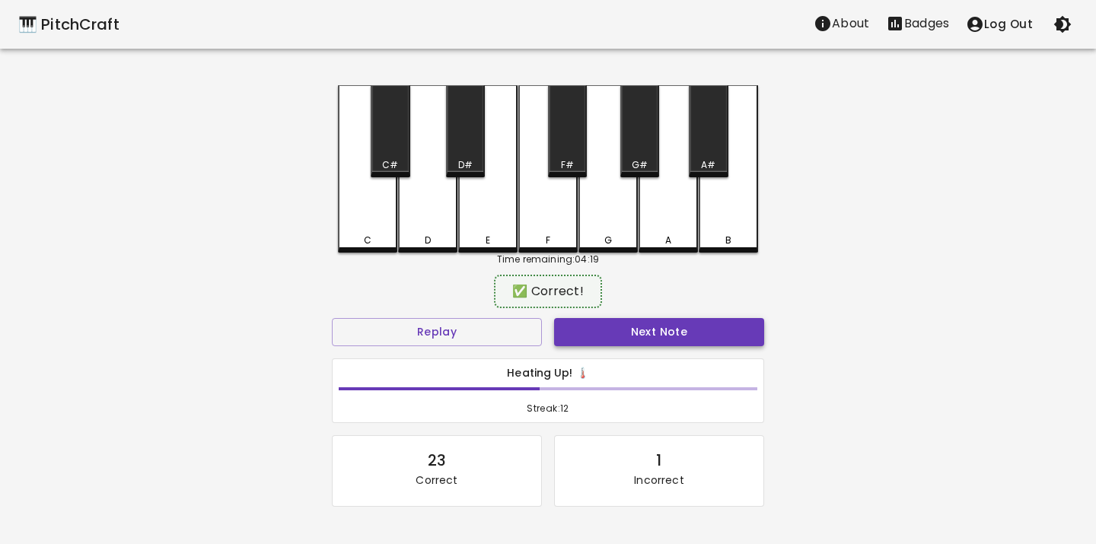
click at [568, 331] on button "Next Note" at bounding box center [659, 332] width 210 height 28
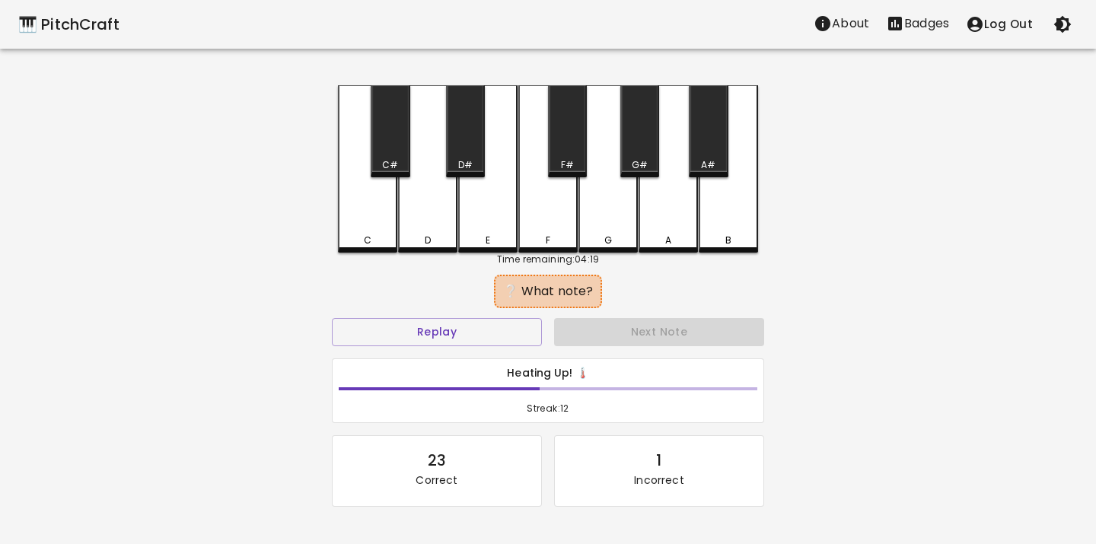
click at [428, 196] on div "D" at bounding box center [427, 168] width 59 height 167
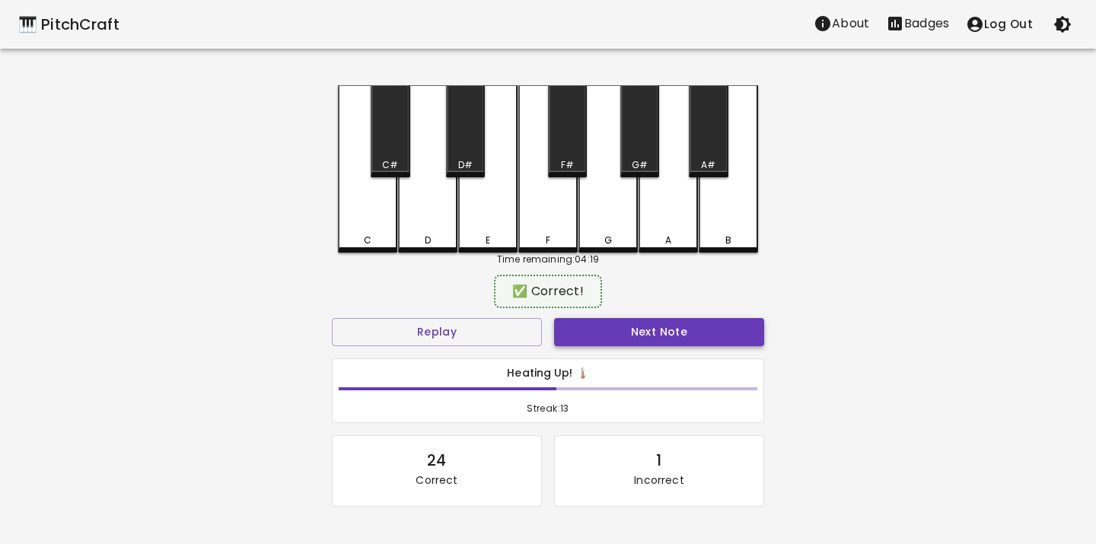
click at [566, 335] on button "Next Note" at bounding box center [659, 332] width 210 height 28
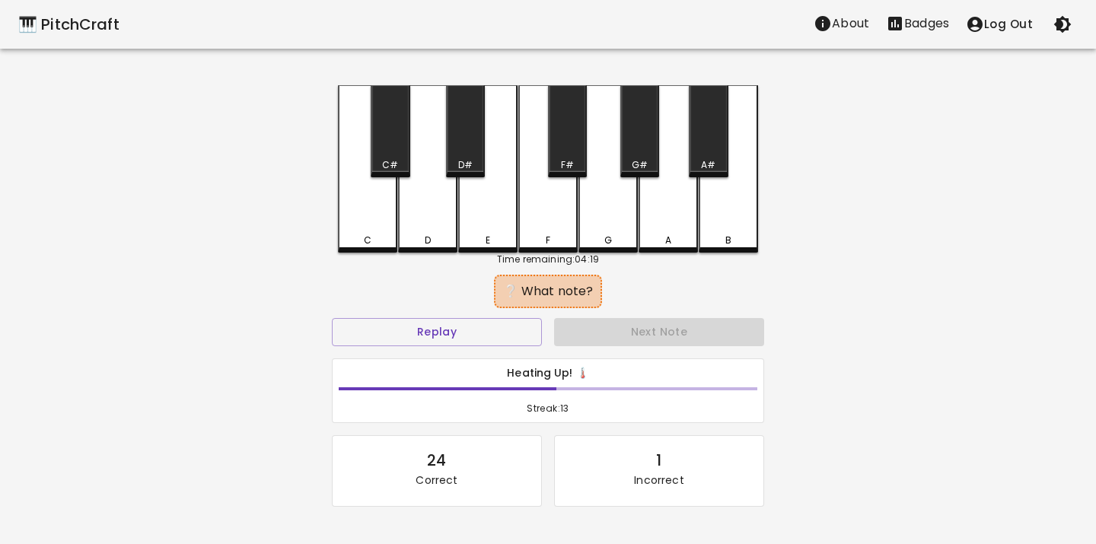
click at [422, 212] on div "D" at bounding box center [427, 168] width 59 height 167
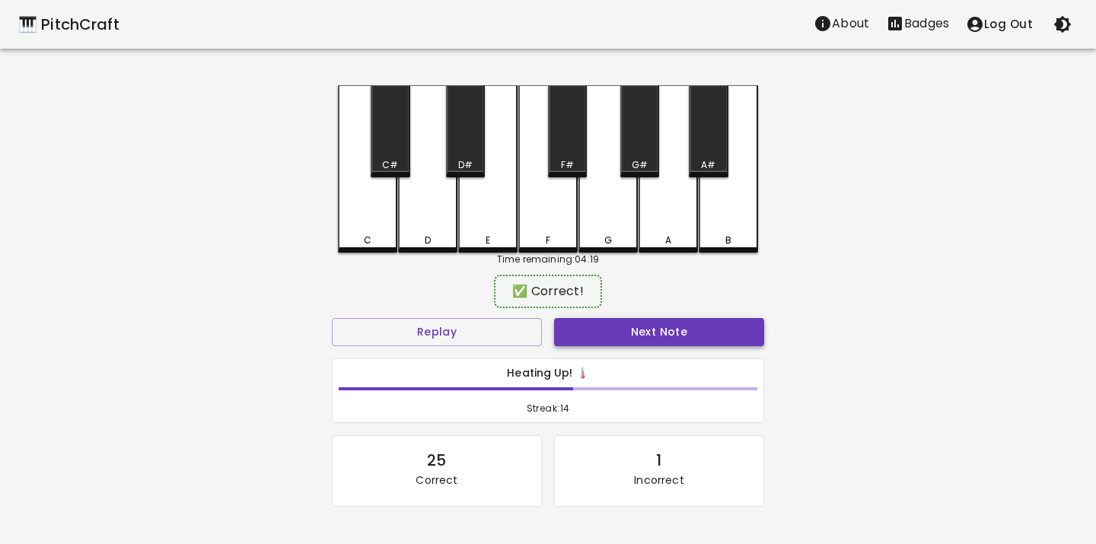
click at [575, 328] on button "Next Note" at bounding box center [659, 332] width 210 height 28
click at [504, 222] on div "E" at bounding box center [487, 167] width 59 height 164
click at [594, 336] on button "Next Note" at bounding box center [659, 332] width 210 height 28
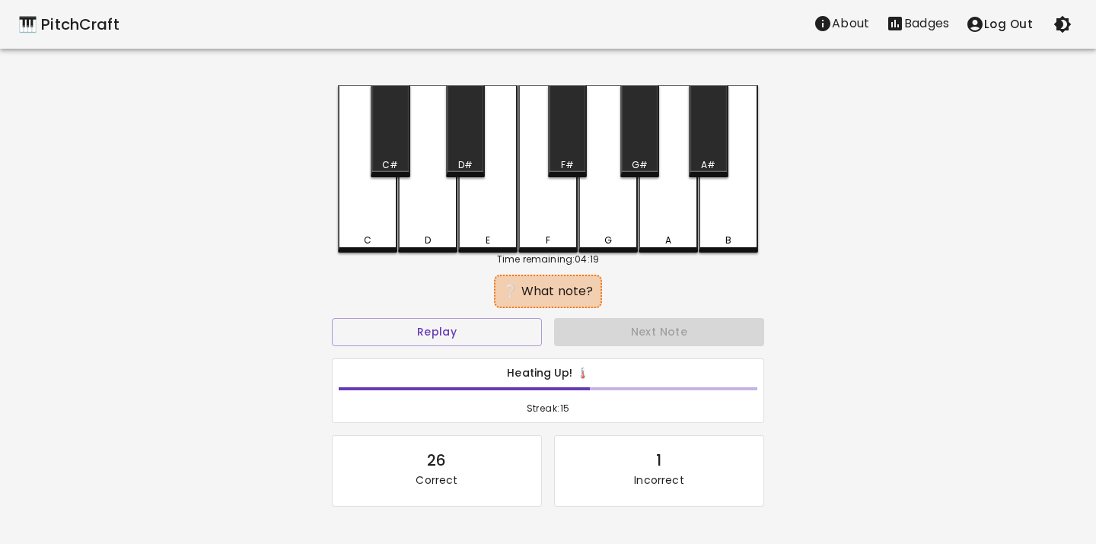
click at [408, 218] on div "D" at bounding box center [427, 168] width 59 height 167
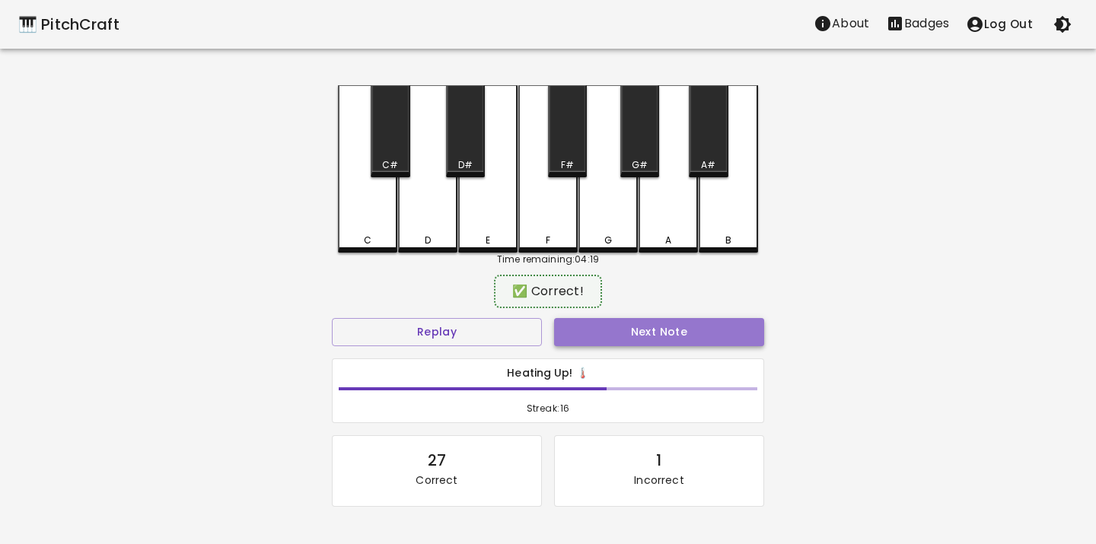
click at [585, 339] on button "Next Note" at bounding box center [659, 332] width 210 height 28
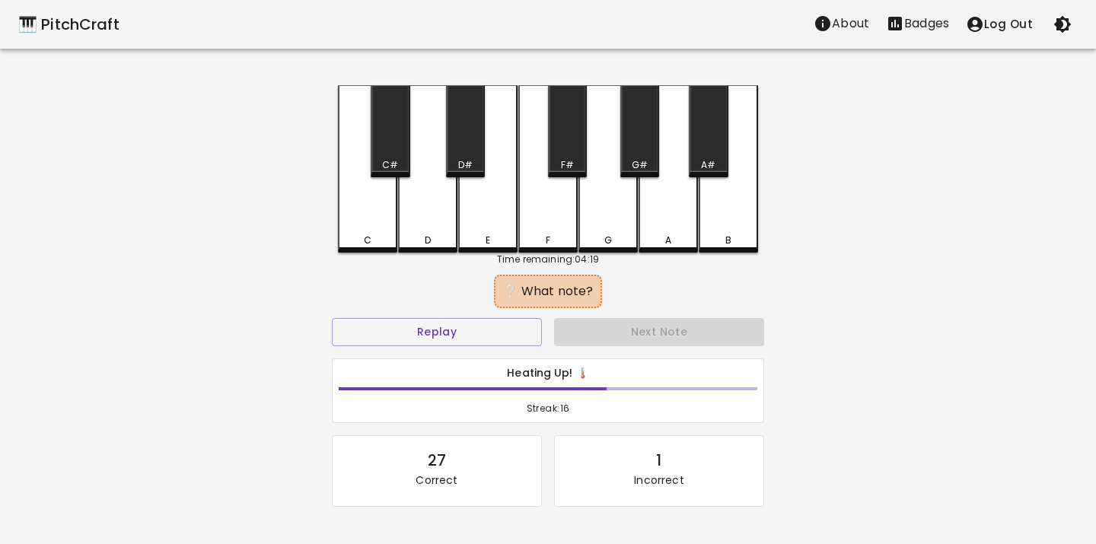
click at [502, 226] on div "E" at bounding box center [487, 168] width 59 height 167
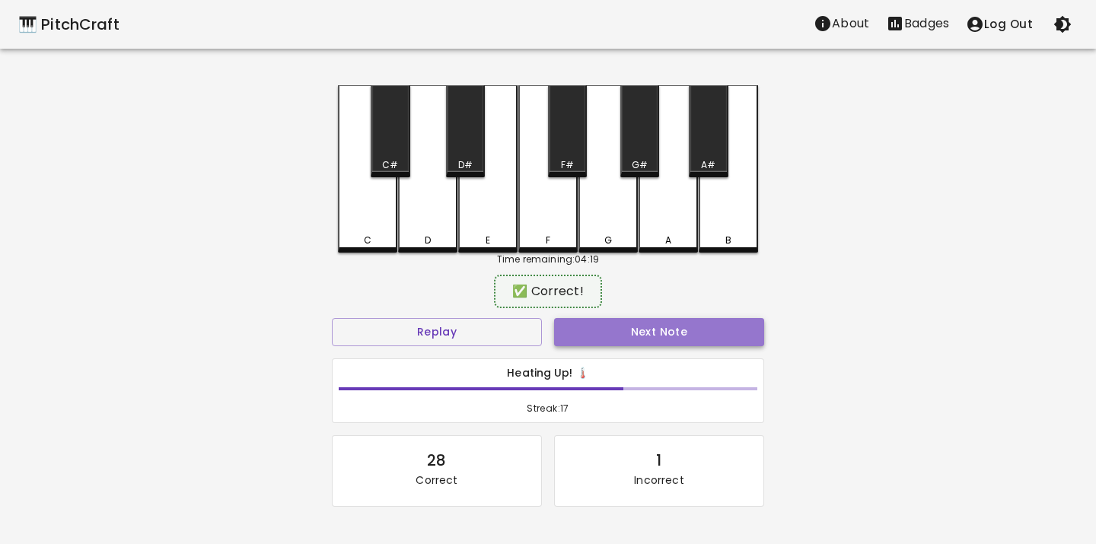
click at [566, 335] on button "Next Note" at bounding box center [659, 332] width 210 height 28
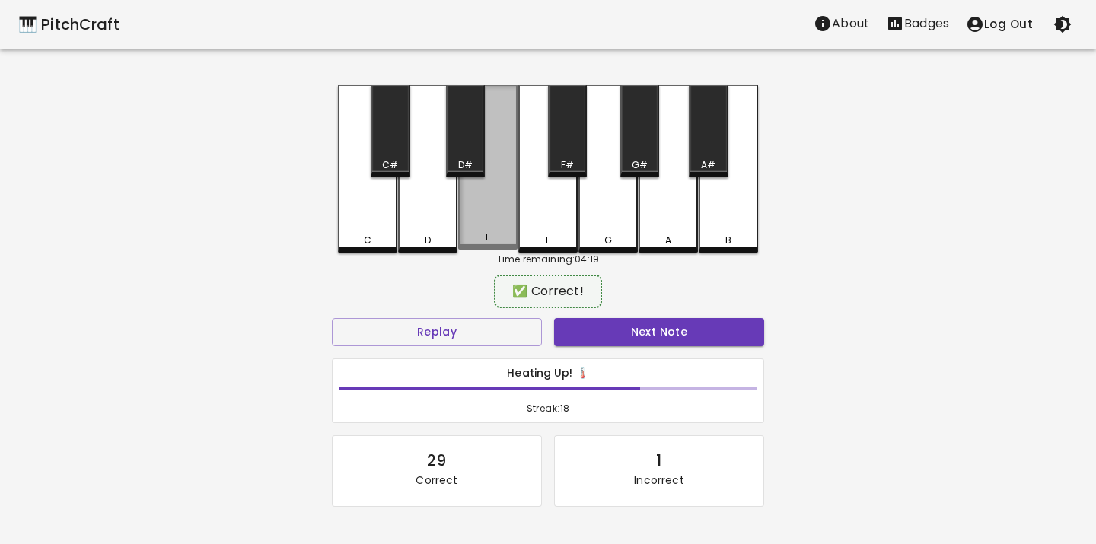
click at [498, 230] on div "E" at bounding box center [487, 167] width 59 height 164
click at [562, 323] on button "Next Note" at bounding box center [659, 332] width 210 height 28
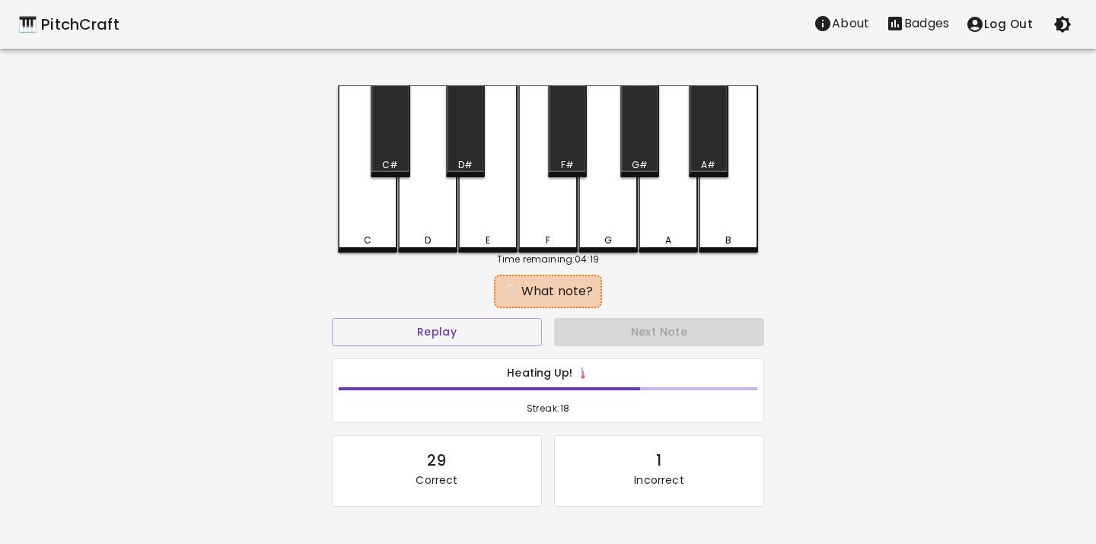
click at [352, 221] on div "C" at bounding box center [367, 168] width 59 height 167
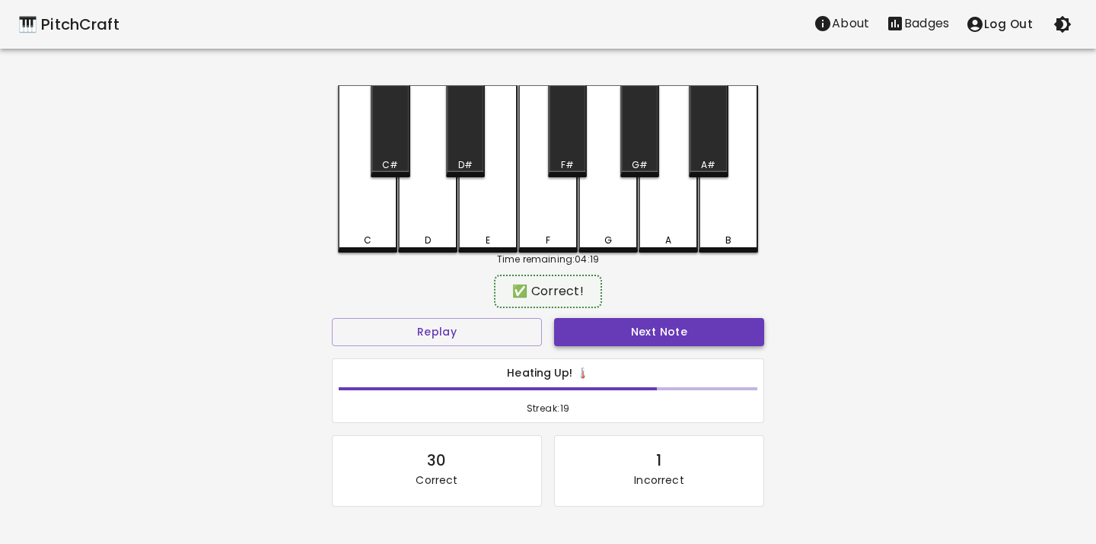
click at [557, 326] on button "Next Note" at bounding box center [659, 332] width 210 height 28
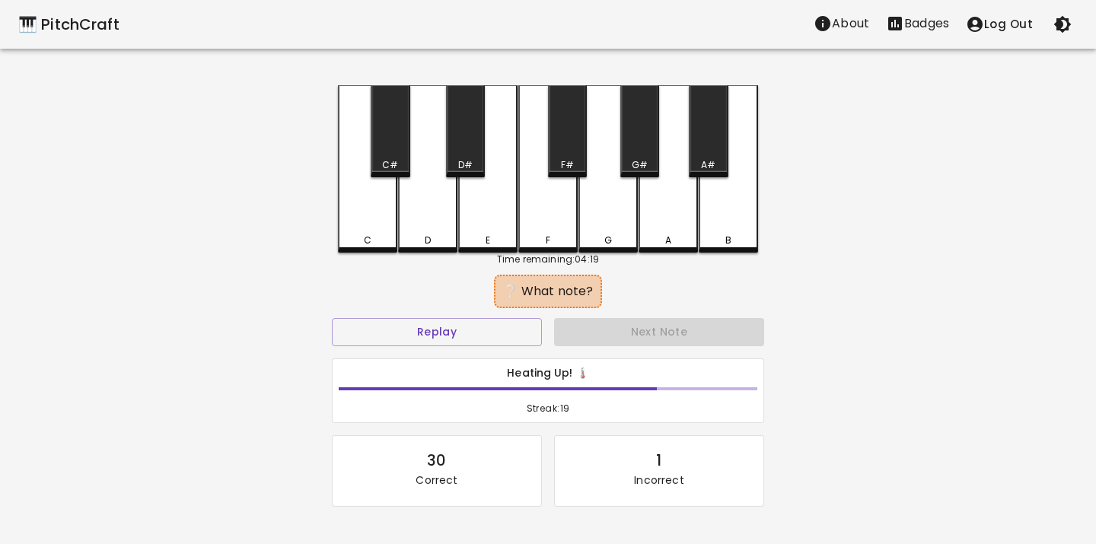
click at [476, 235] on div "E" at bounding box center [488, 241] width 56 height 14
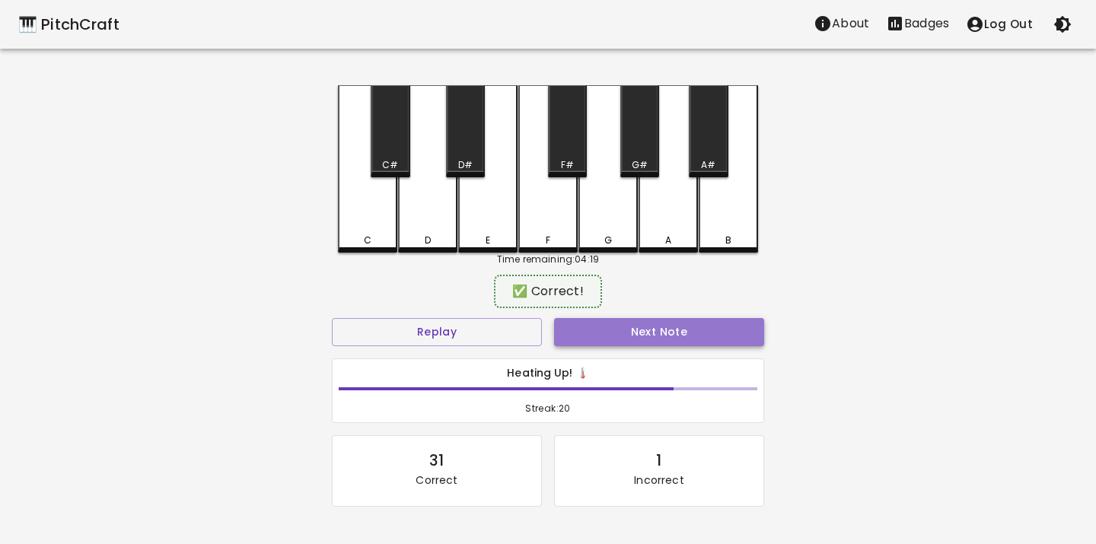
click at [564, 325] on button "Next Note" at bounding box center [659, 332] width 210 height 28
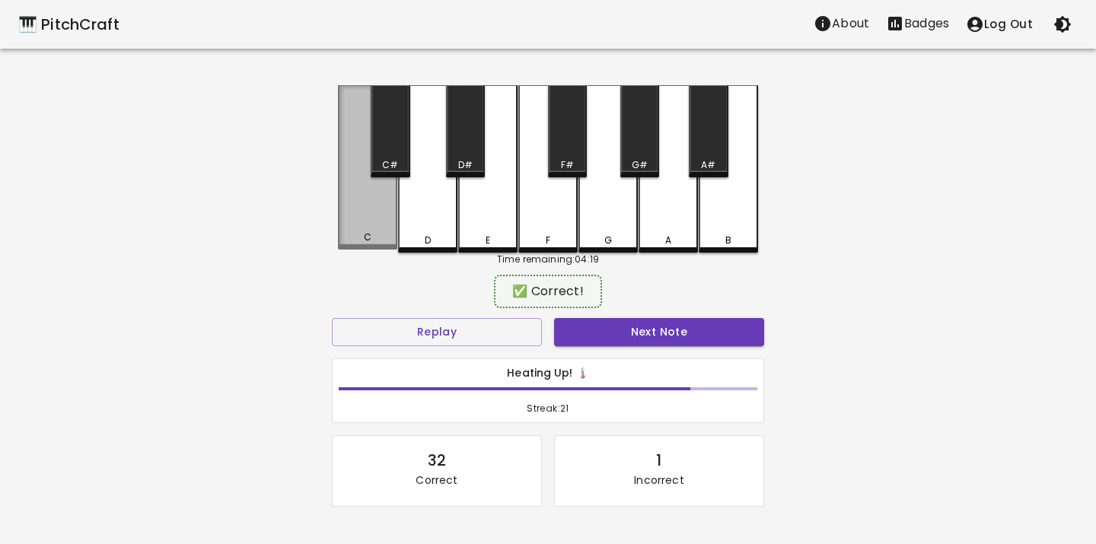
click at [379, 226] on div "C" at bounding box center [367, 167] width 59 height 164
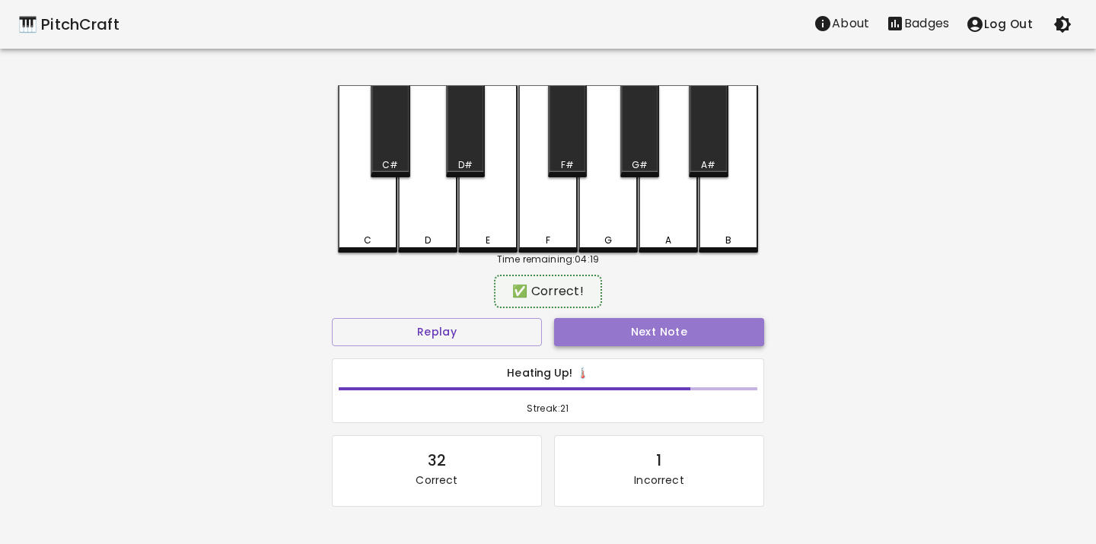
click at [577, 327] on button "Next Note" at bounding box center [659, 332] width 210 height 28
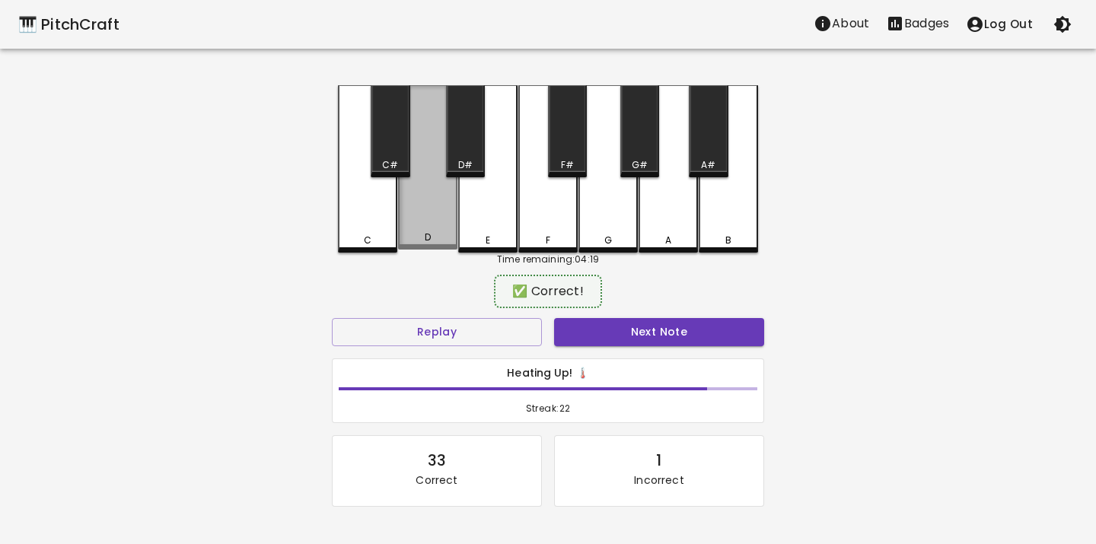
click at [432, 203] on div "D" at bounding box center [427, 167] width 59 height 164
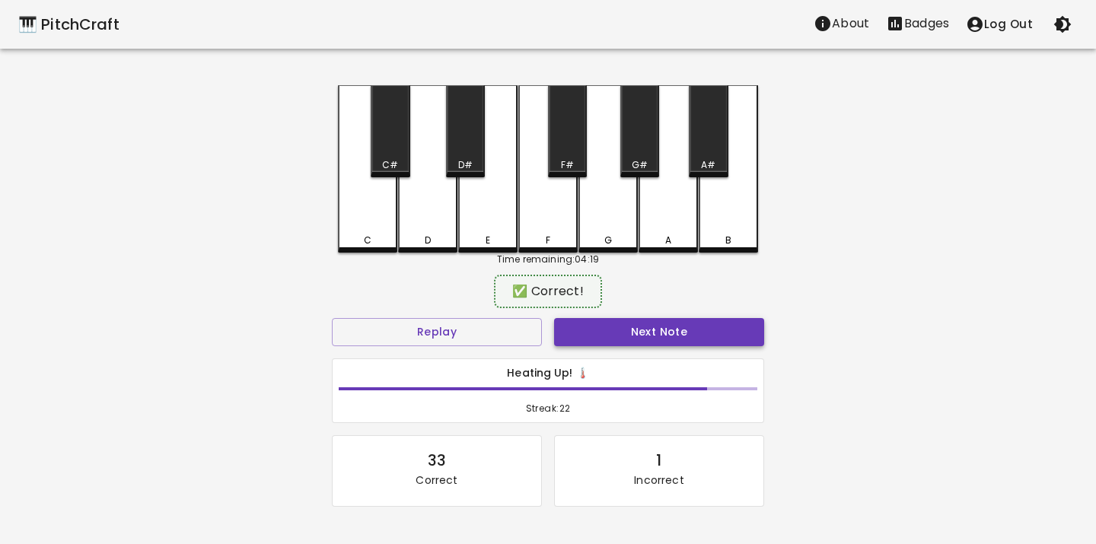
click at [592, 336] on button "Next Note" at bounding box center [659, 332] width 210 height 28
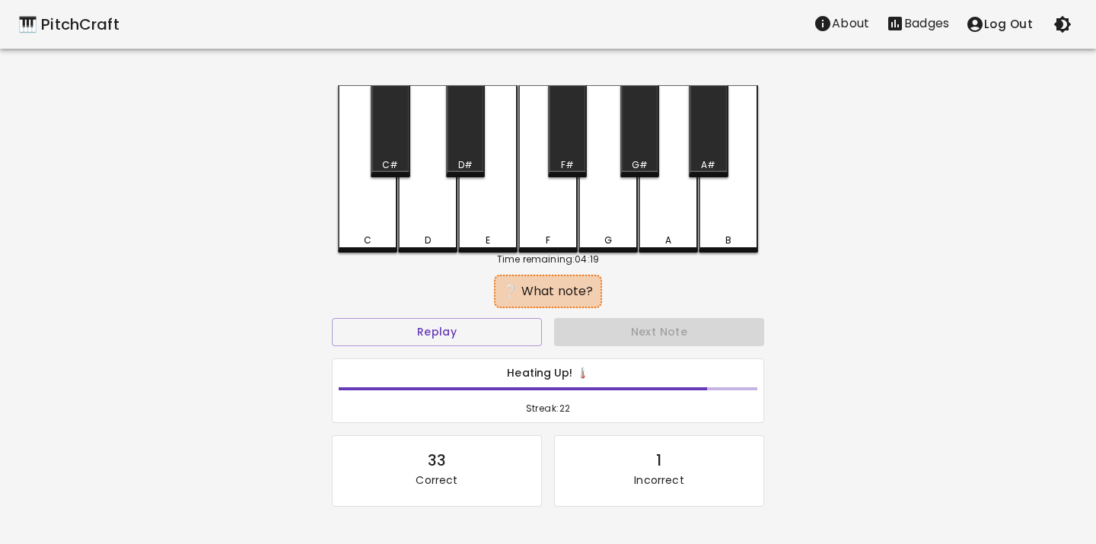
click at [371, 227] on div "C" at bounding box center [367, 168] width 59 height 167
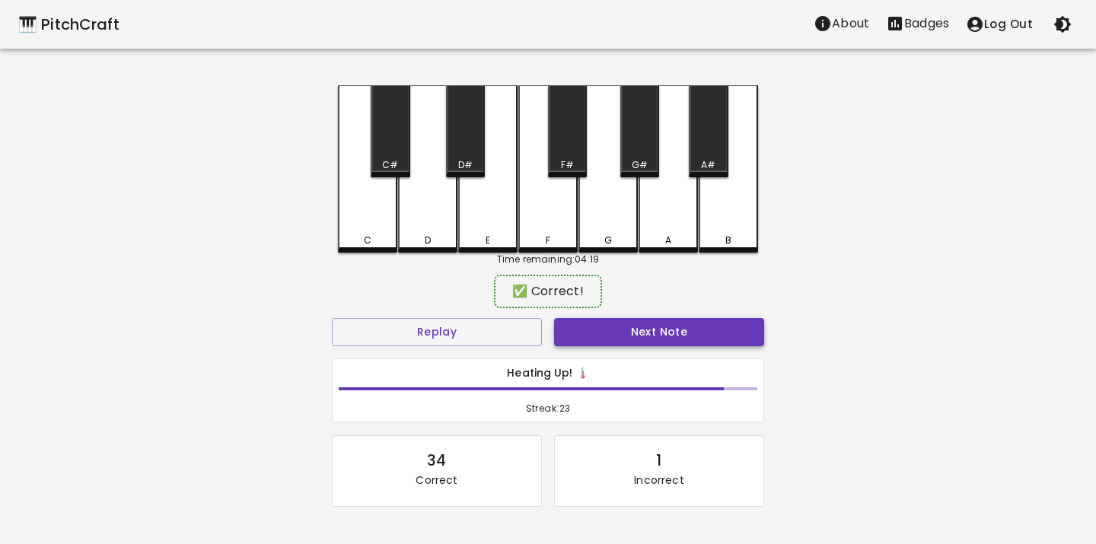
click at [600, 321] on button "Next Note" at bounding box center [659, 332] width 210 height 28
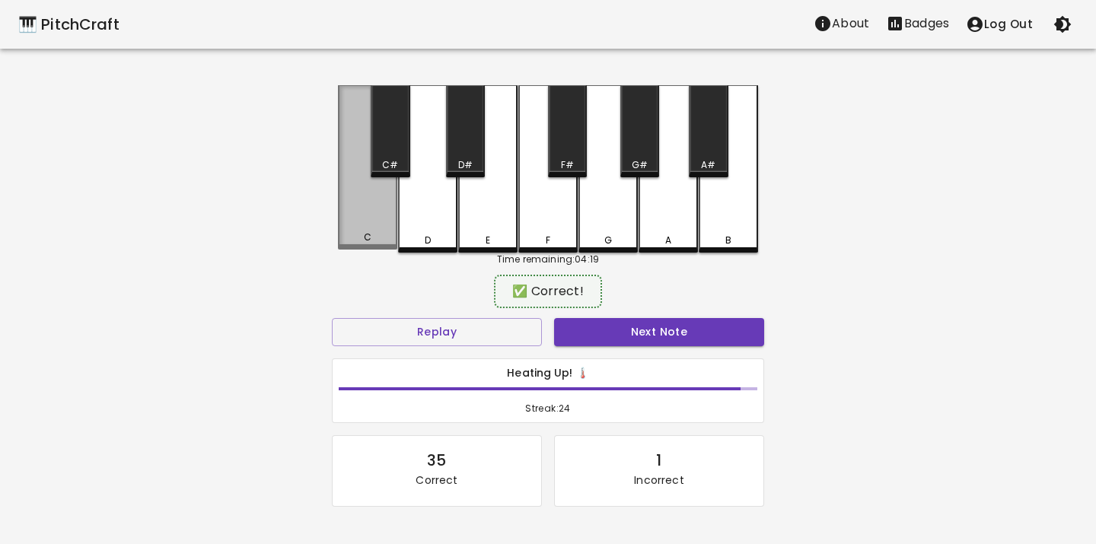
click at [382, 208] on div "C" at bounding box center [367, 167] width 59 height 164
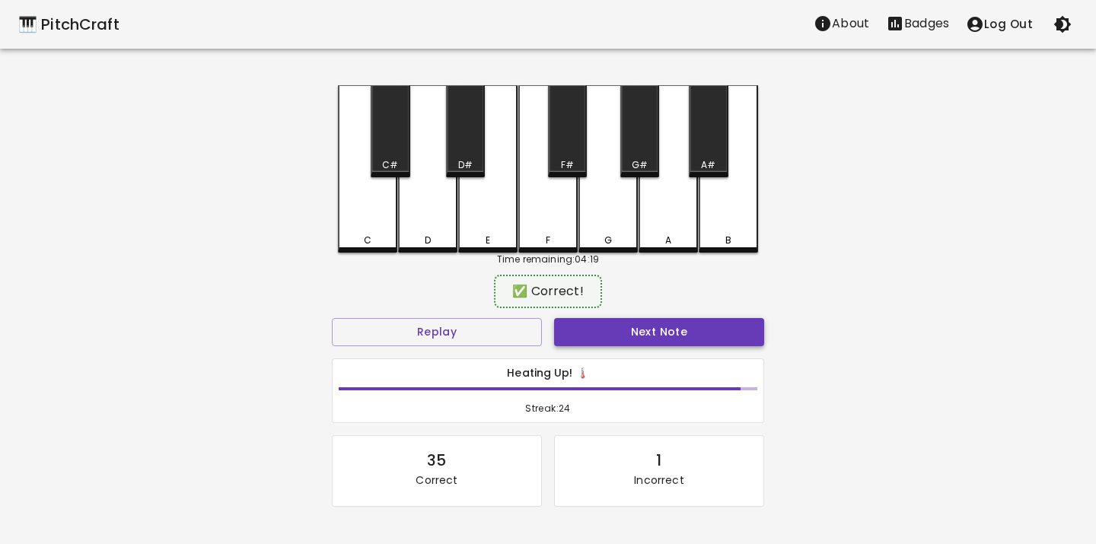
click at [576, 330] on button "Next Note" at bounding box center [659, 332] width 210 height 28
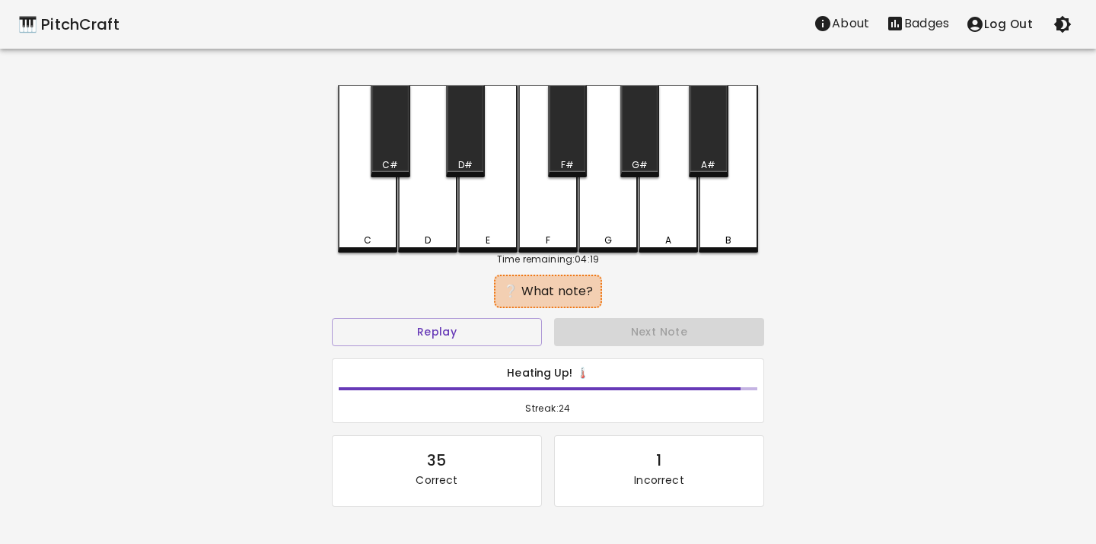
click at [491, 206] on div "E" at bounding box center [487, 168] width 59 height 167
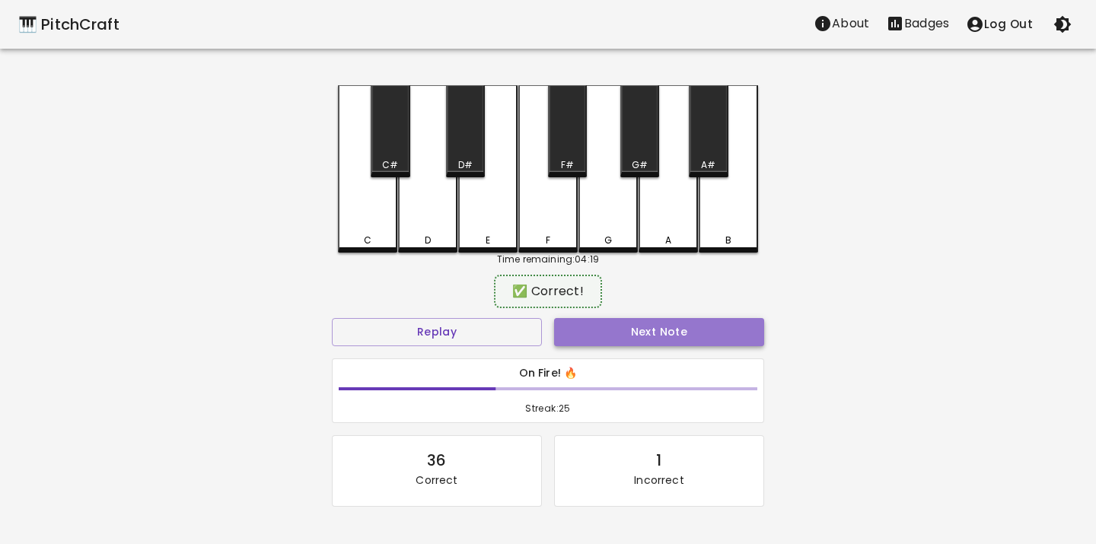
click at [587, 339] on button "Next Note" at bounding box center [659, 332] width 210 height 28
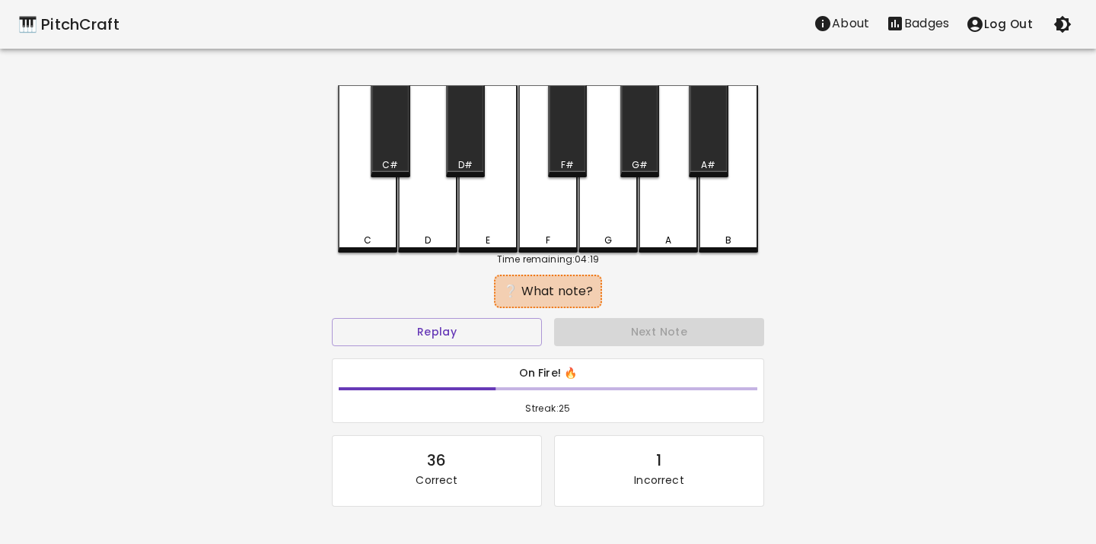
click at [365, 221] on div "C" at bounding box center [367, 168] width 59 height 167
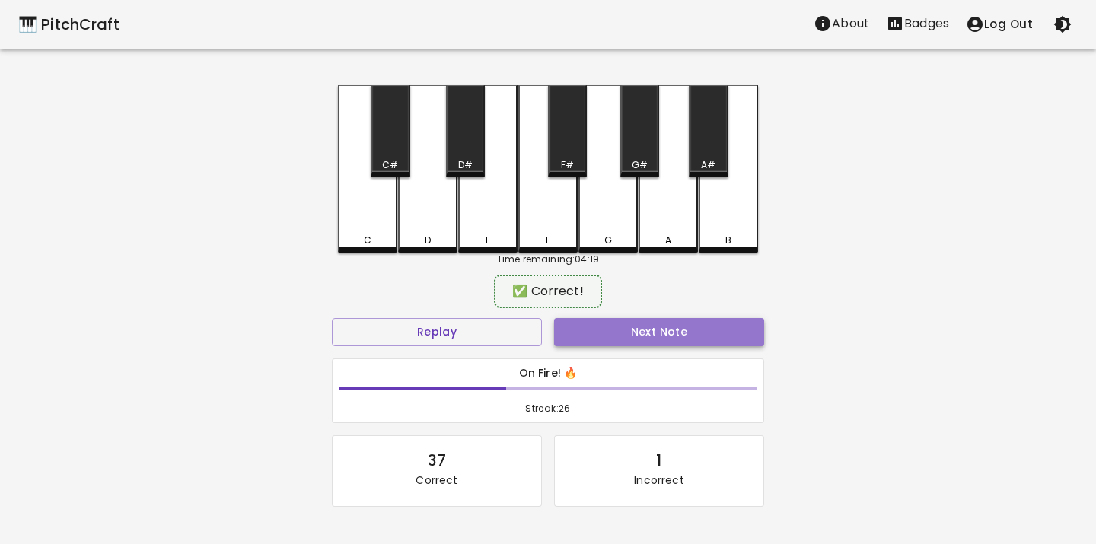
click at [587, 337] on button "Next Note" at bounding box center [659, 332] width 210 height 28
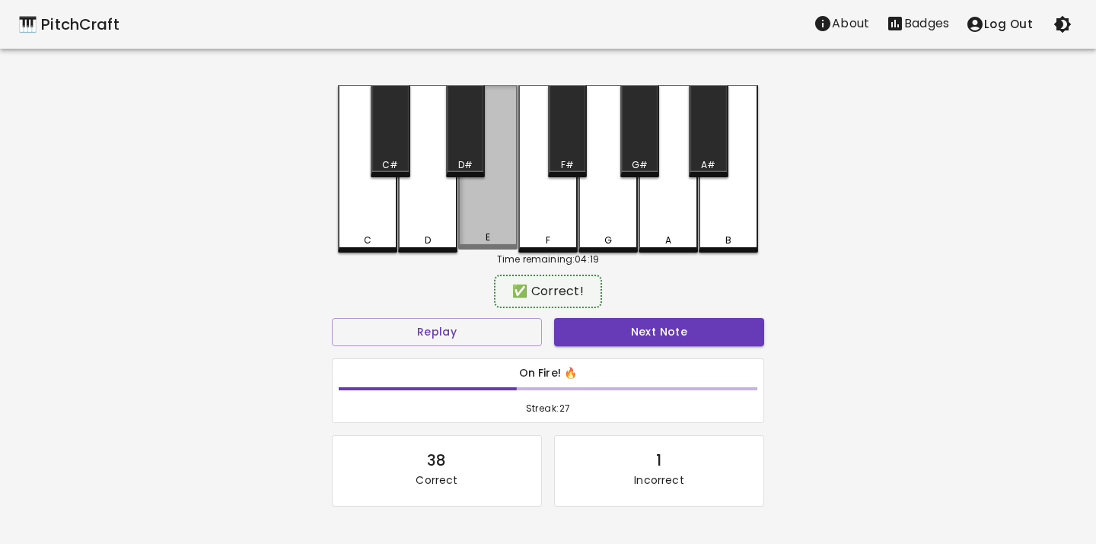
click at [497, 240] on div "E" at bounding box center [488, 238] width 56 height 14
click at [572, 329] on button "Next Note" at bounding box center [659, 332] width 210 height 28
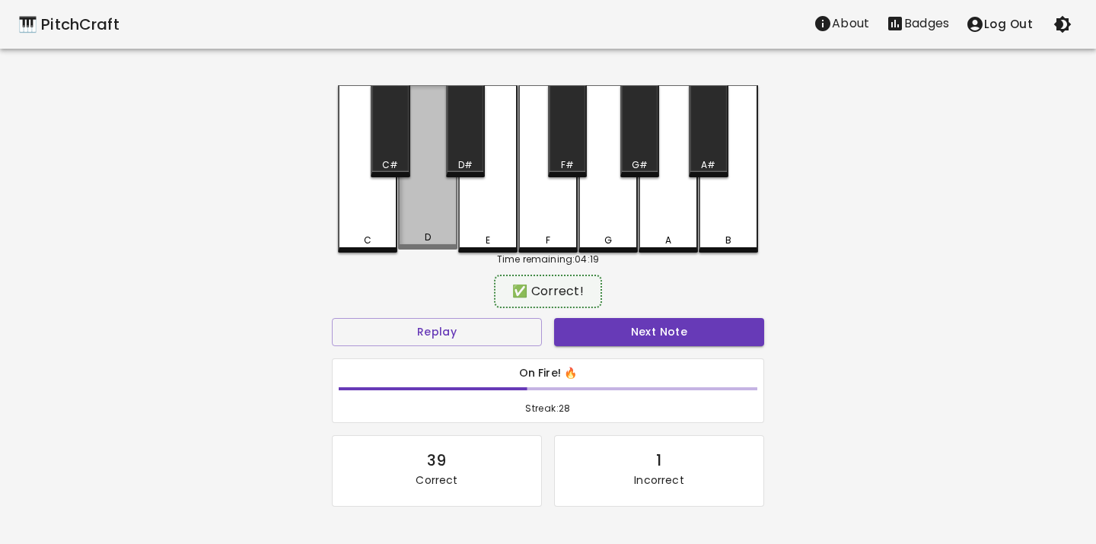
click at [423, 221] on div "D" at bounding box center [427, 167] width 59 height 164
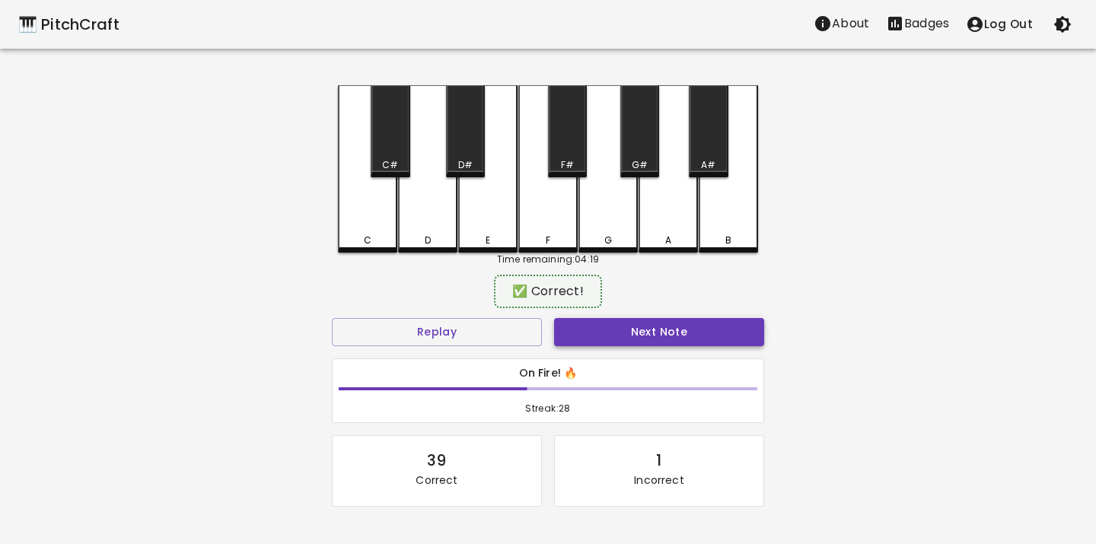
click at [575, 323] on button "Next Note" at bounding box center [659, 332] width 210 height 28
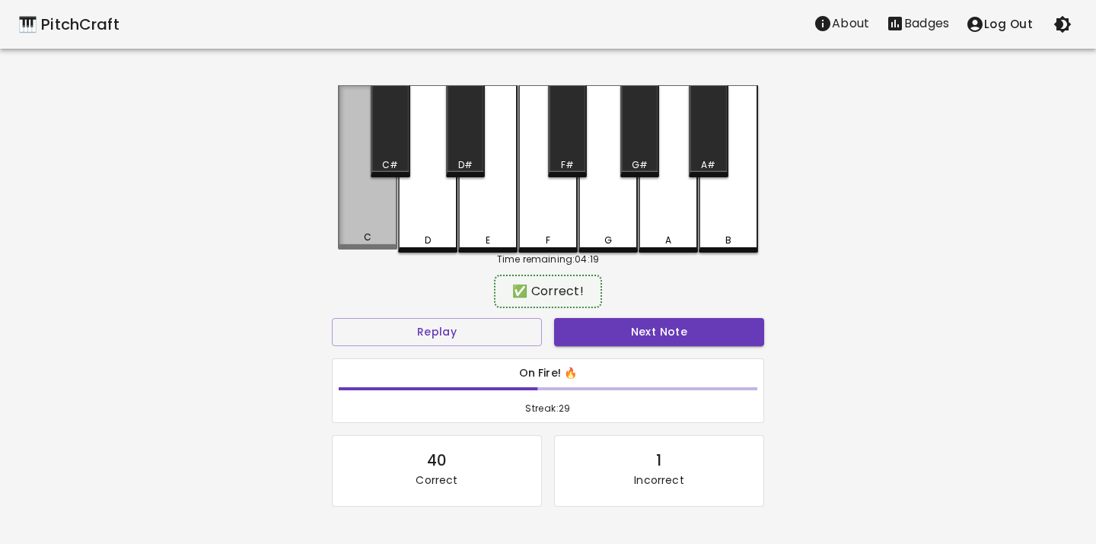
click at [377, 224] on div "C" at bounding box center [367, 167] width 59 height 164
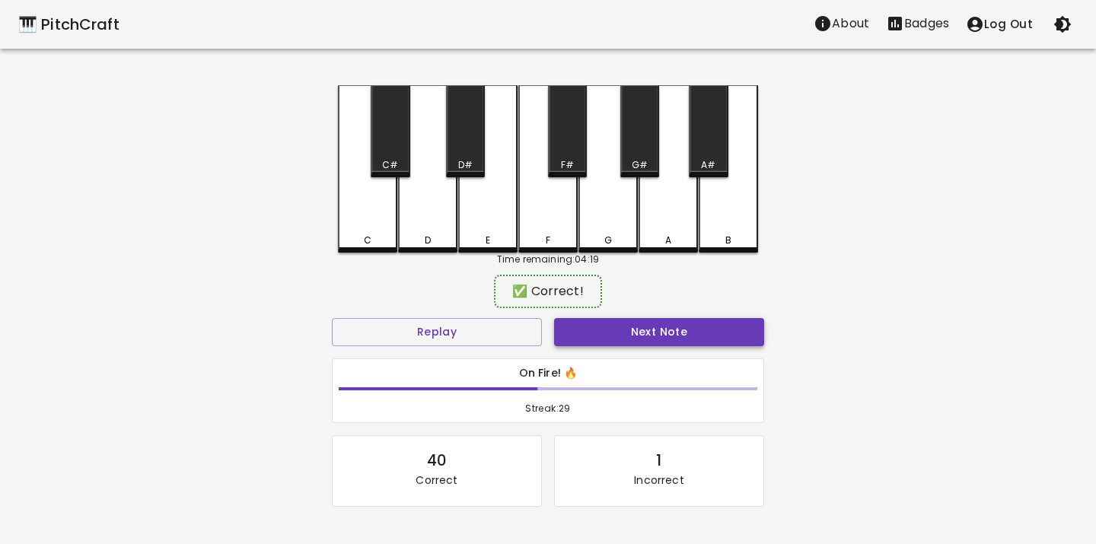
click at [606, 334] on button "Next Note" at bounding box center [659, 332] width 210 height 28
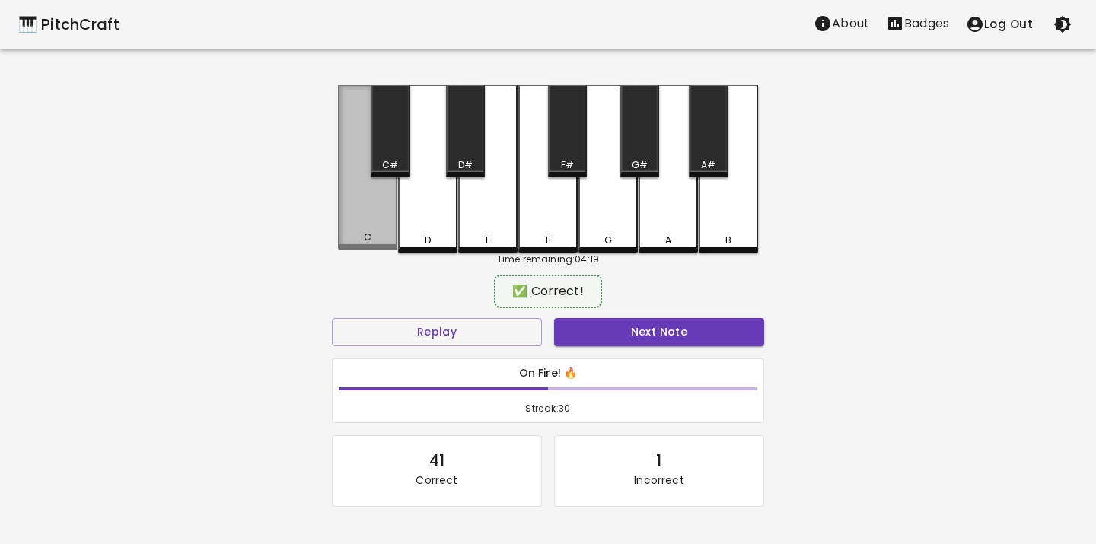
click at [364, 206] on div "C" at bounding box center [367, 167] width 59 height 164
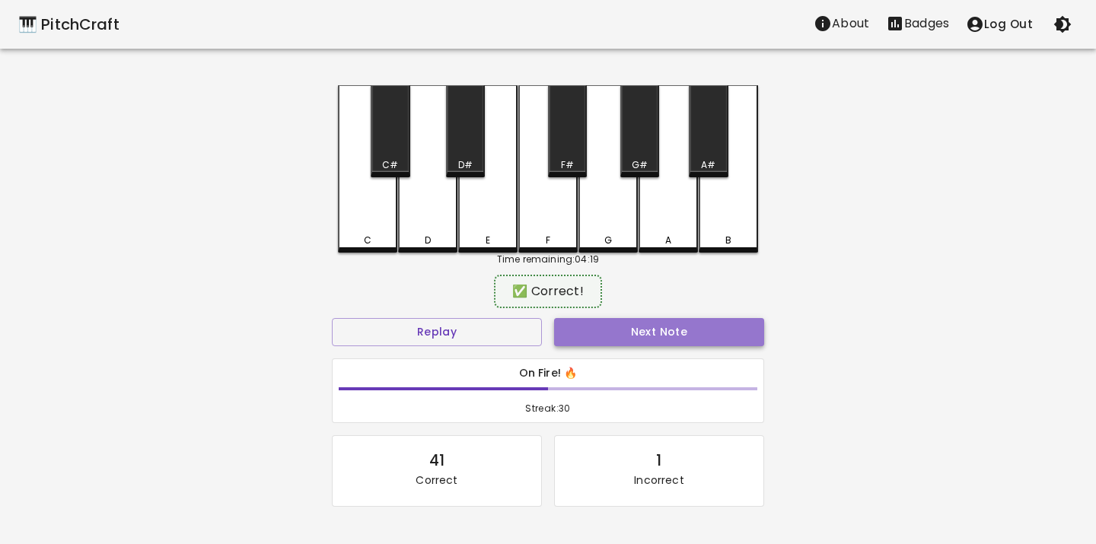
click at [632, 340] on button "Next Note" at bounding box center [659, 332] width 210 height 28
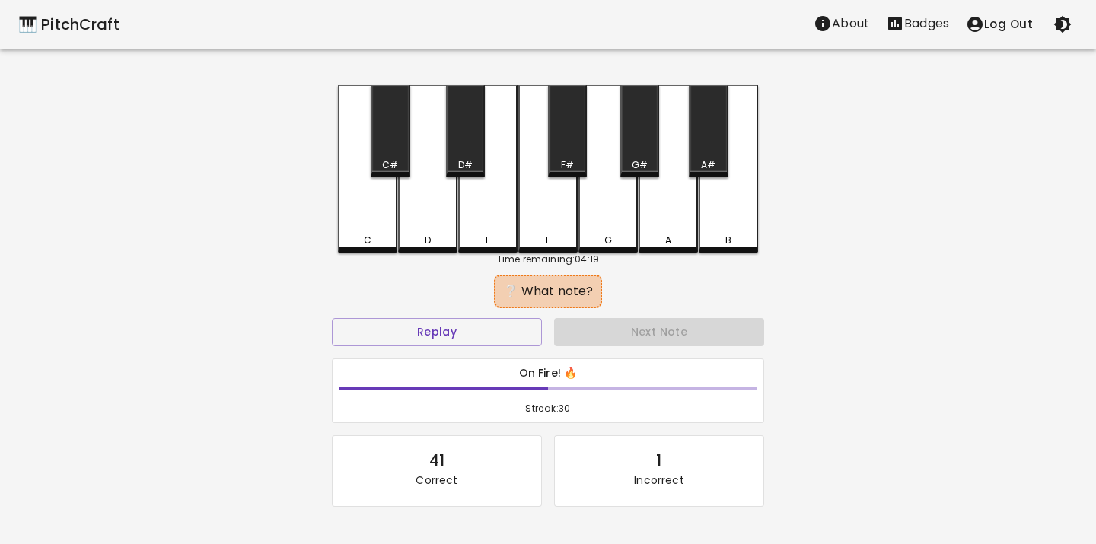
click at [440, 231] on div "D" at bounding box center [427, 168] width 59 height 167
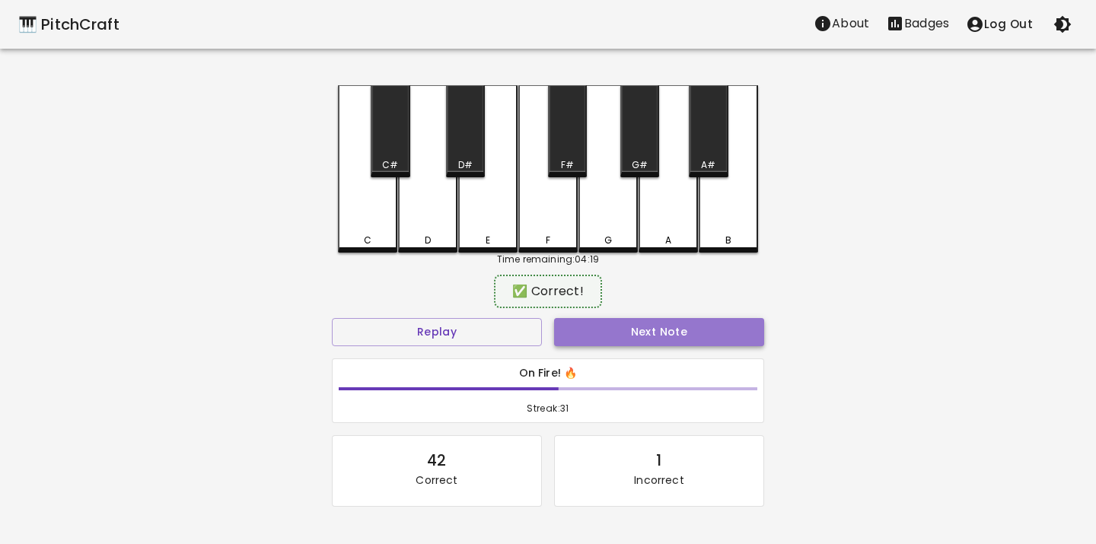
click at [592, 339] on button "Next Note" at bounding box center [659, 332] width 210 height 28
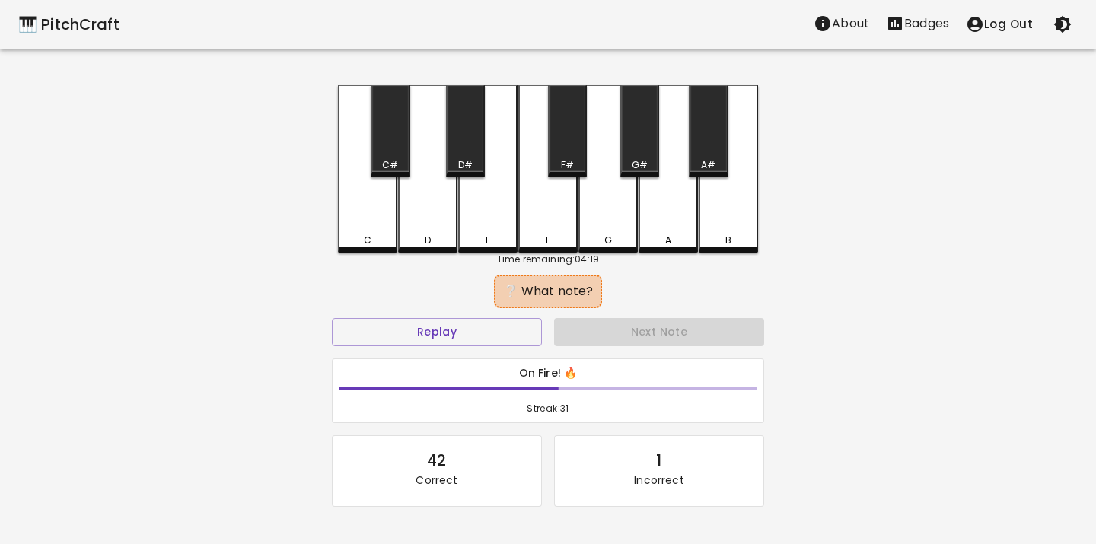
click at [353, 203] on div "C" at bounding box center [367, 168] width 59 height 167
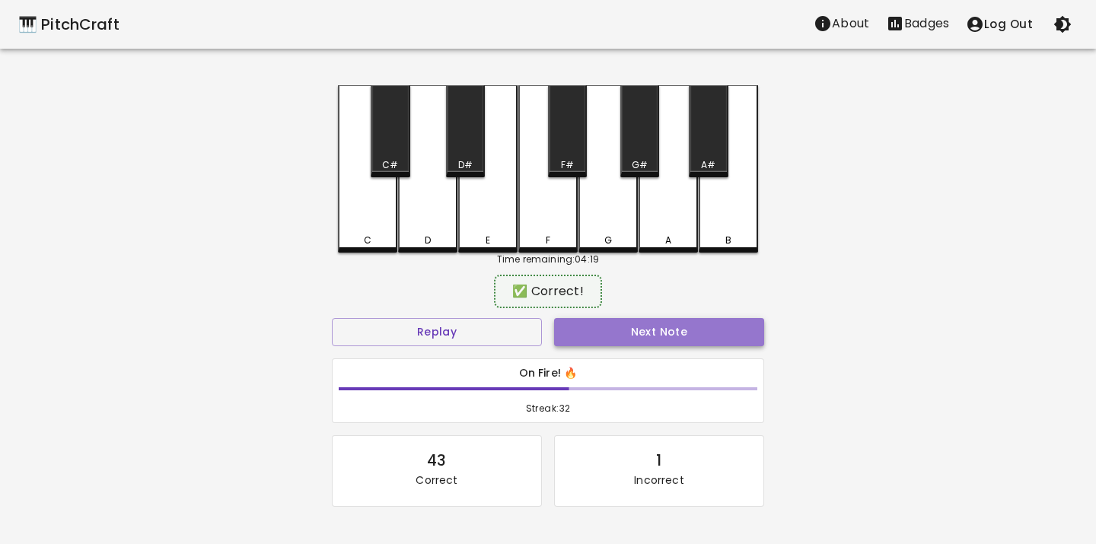
click at [580, 323] on button "Next Note" at bounding box center [659, 332] width 210 height 28
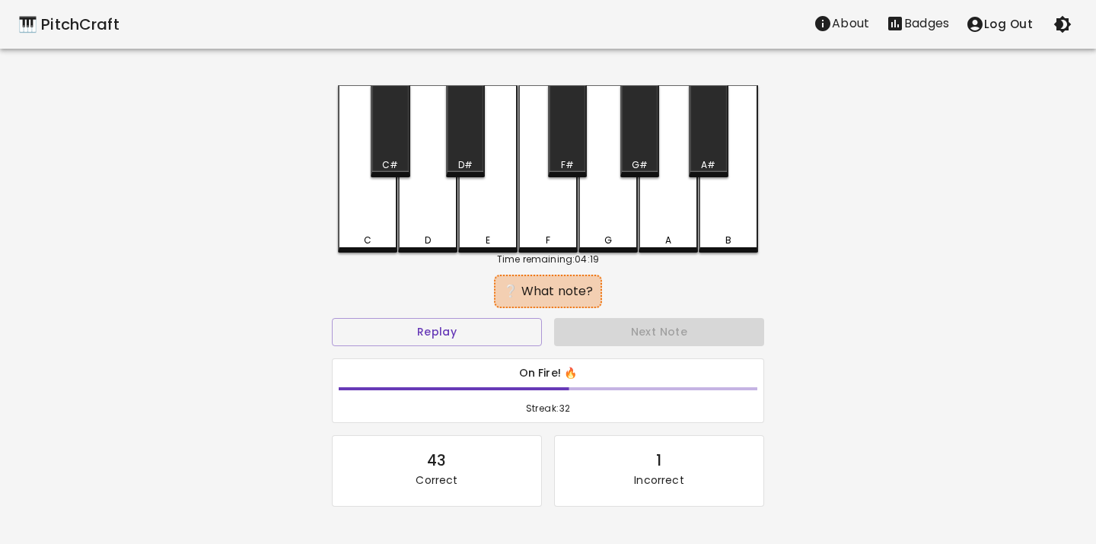
click at [451, 217] on div "D" at bounding box center [427, 168] width 59 height 167
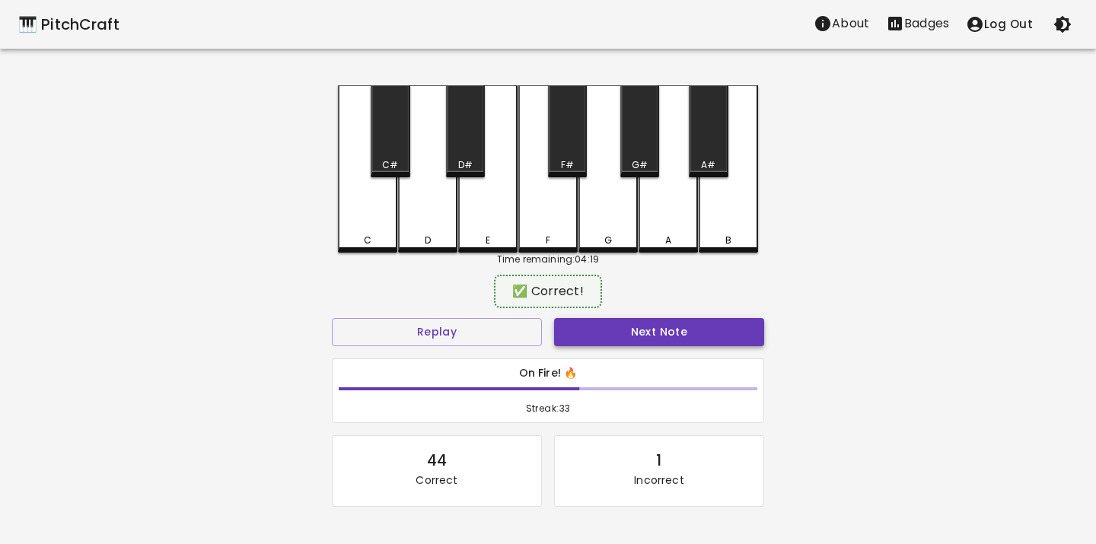
click at [578, 336] on button "Next Note" at bounding box center [659, 332] width 210 height 28
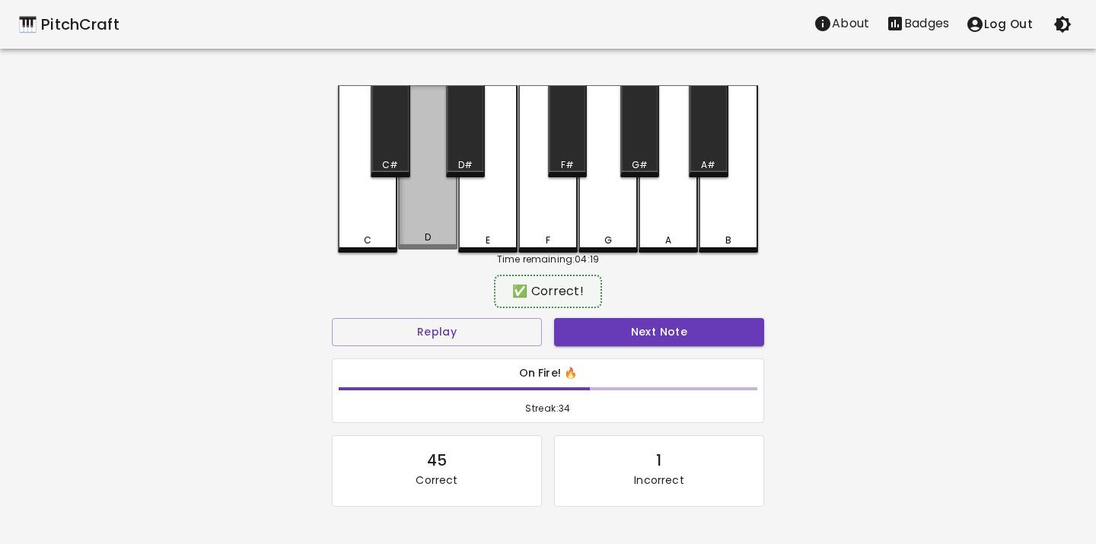
click at [424, 228] on div "D" at bounding box center [427, 167] width 59 height 164
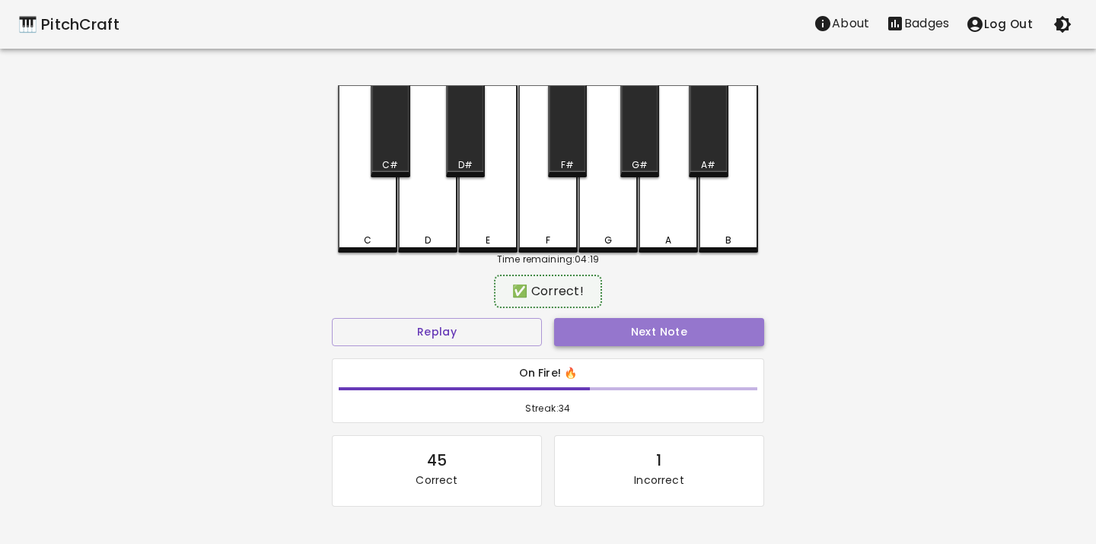
click at [568, 336] on button "Next Note" at bounding box center [659, 332] width 210 height 28
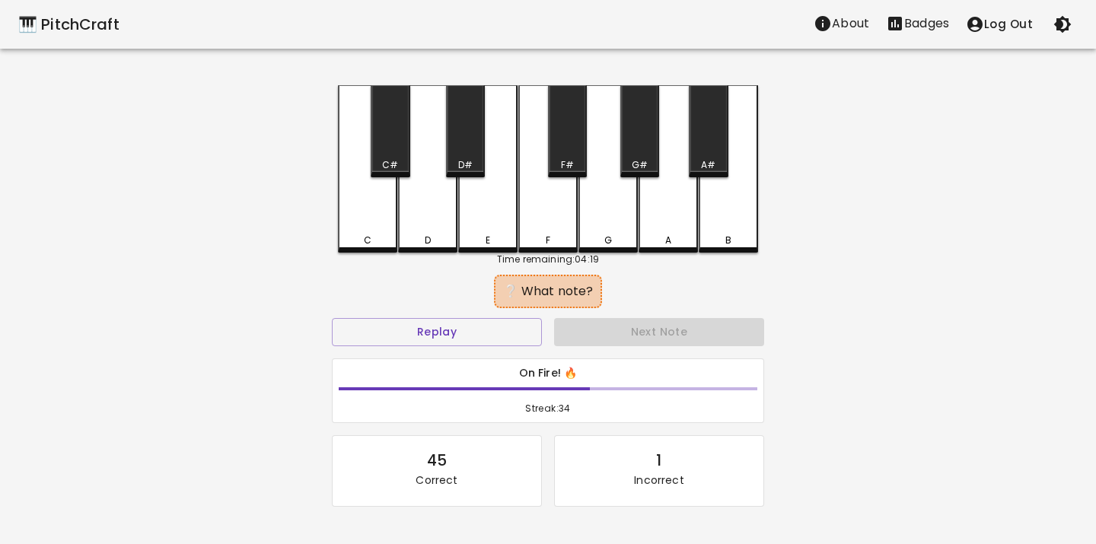
click at [377, 227] on div "C" at bounding box center [367, 168] width 59 height 167
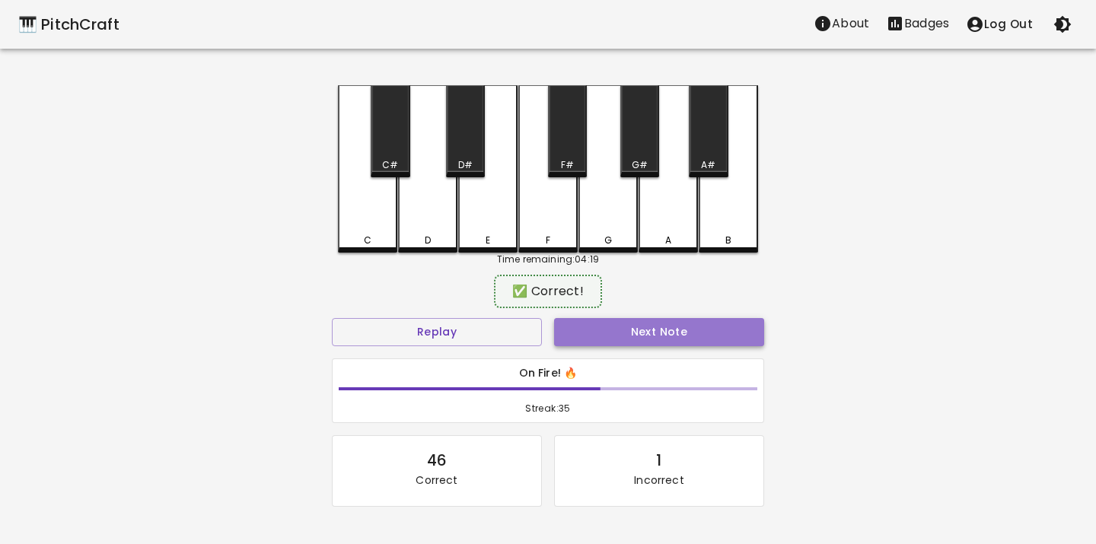
click at [606, 341] on button "Next Note" at bounding box center [659, 332] width 210 height 28
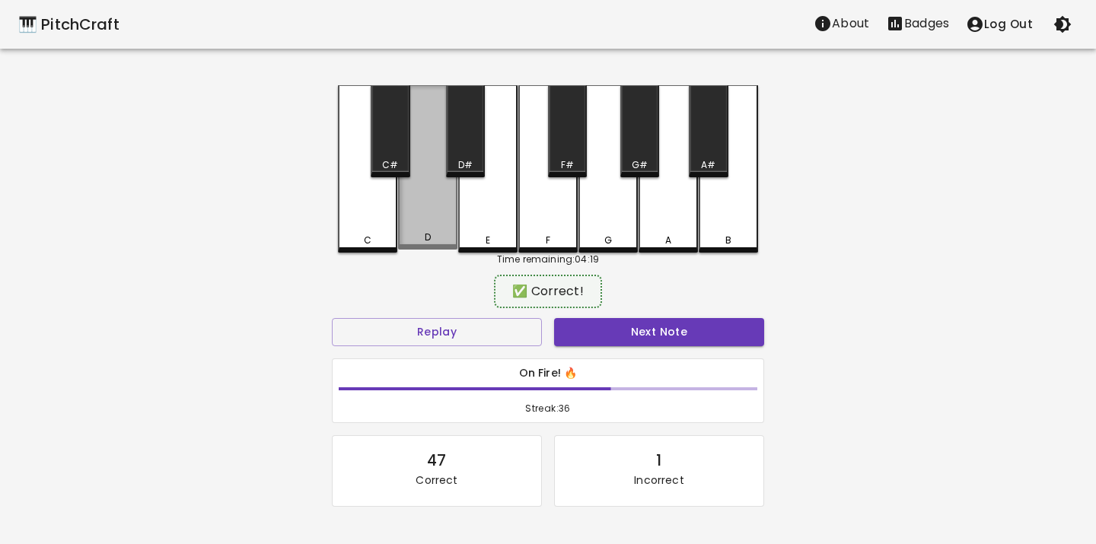
click at [435, 226] on div "D" at bounding box center [427, 167] width 59 height 164
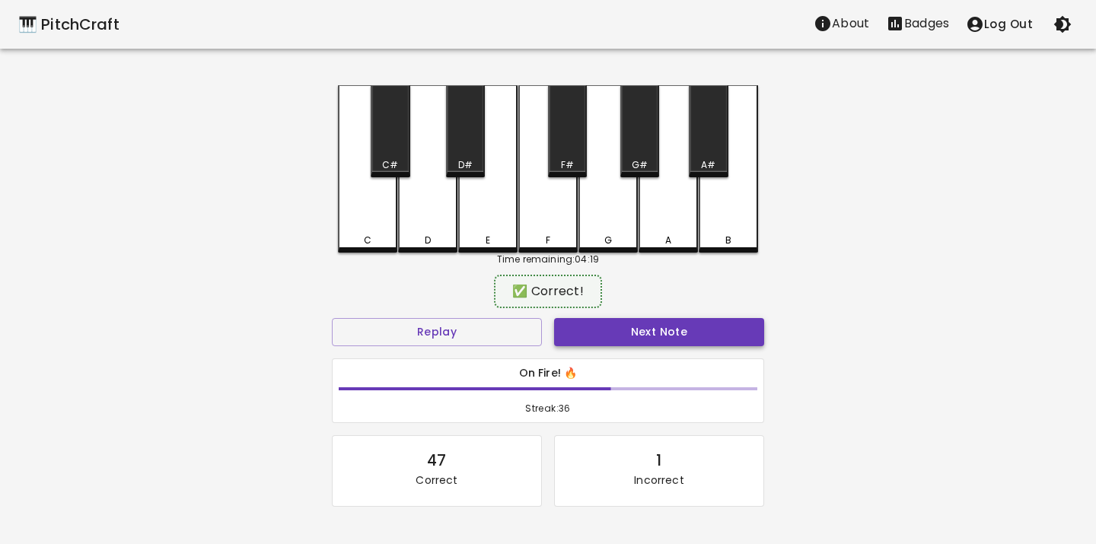
click at [573, 329] on button "Next Note" at bounding box center [659, 332] width 210 height 28
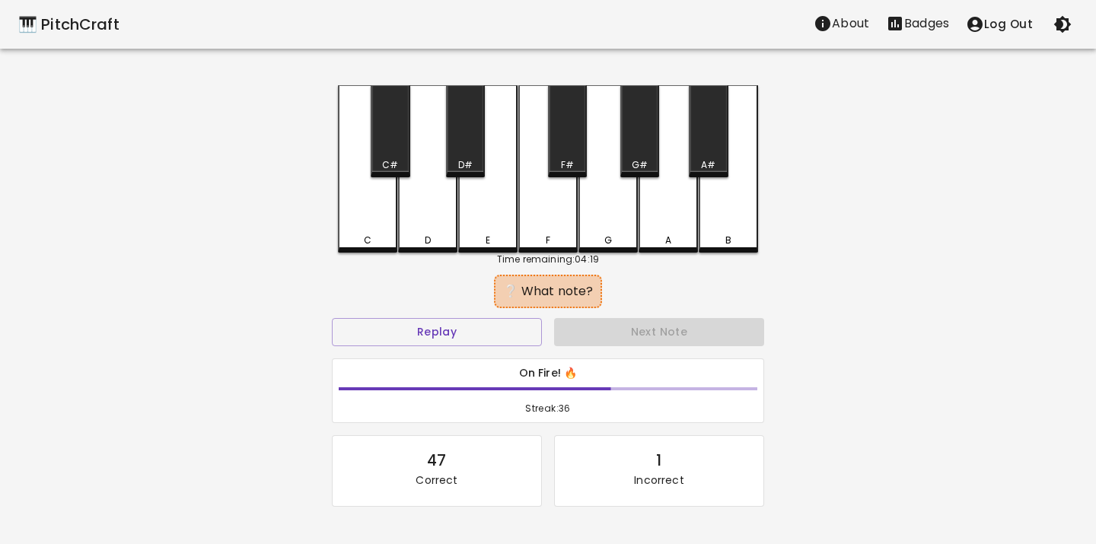
click at [379, 244] on div "C" at bounding box center [367, 168] width 59 height 167
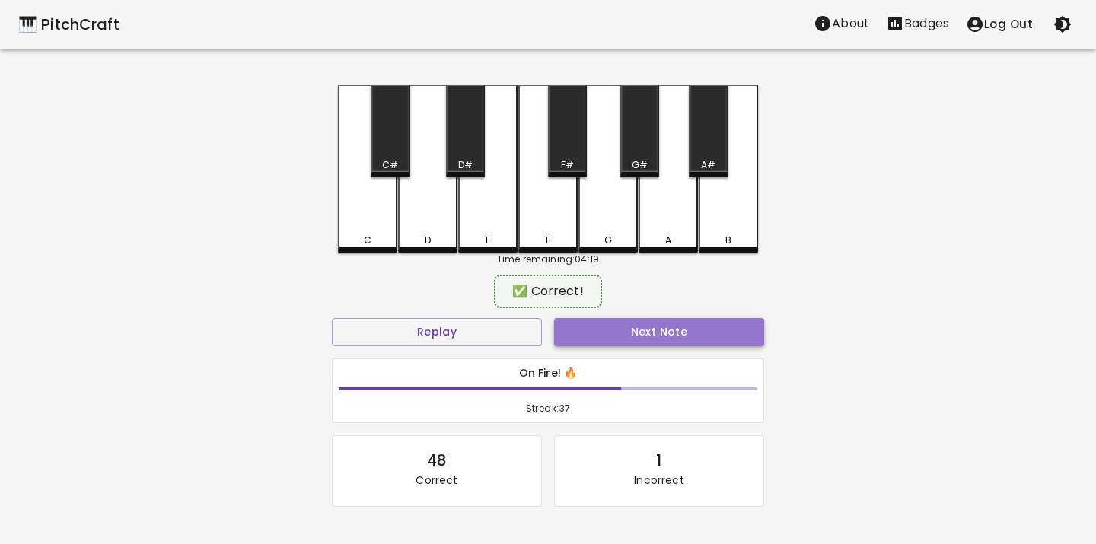
click at [580, 337] on button "Next Note" at bounding box center [659, 332] width 210 height 28
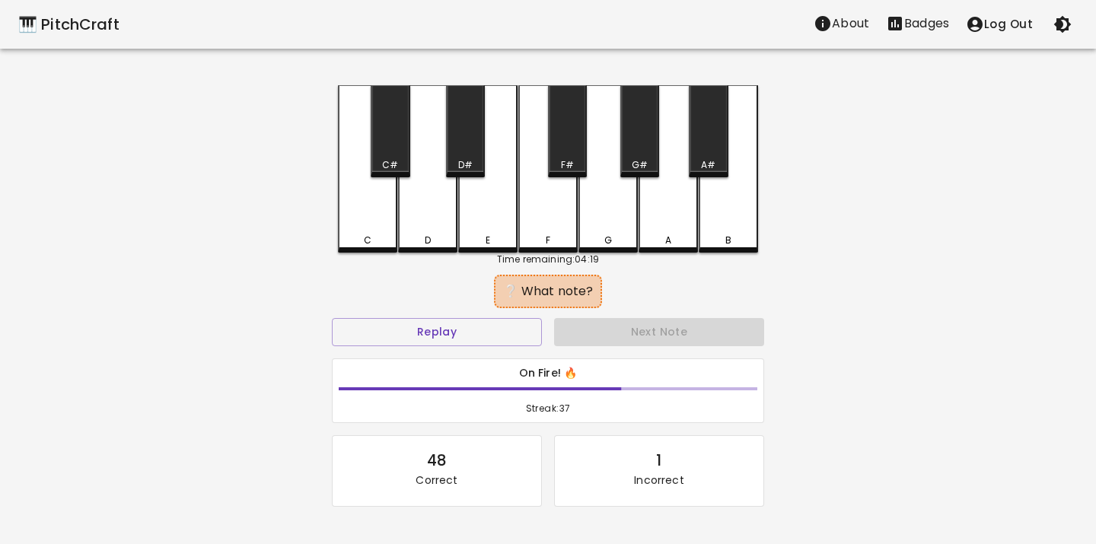
click at [488, 231] on div "E" at bounding box center [487, 168] width 59 height 167
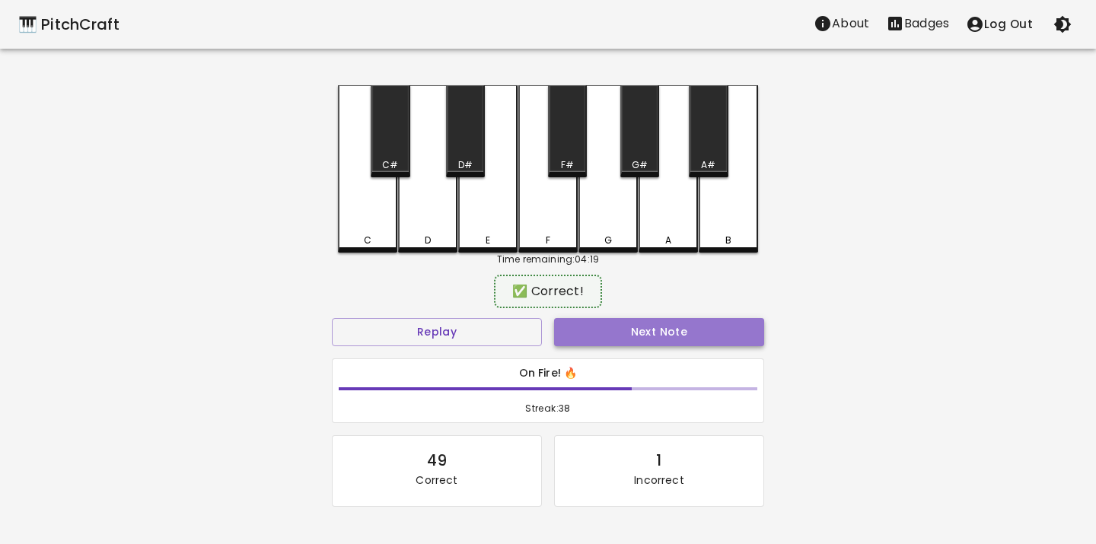
click at [587, 330] on button "Next Note" at bounding box center [659, 332] width 210 height 28
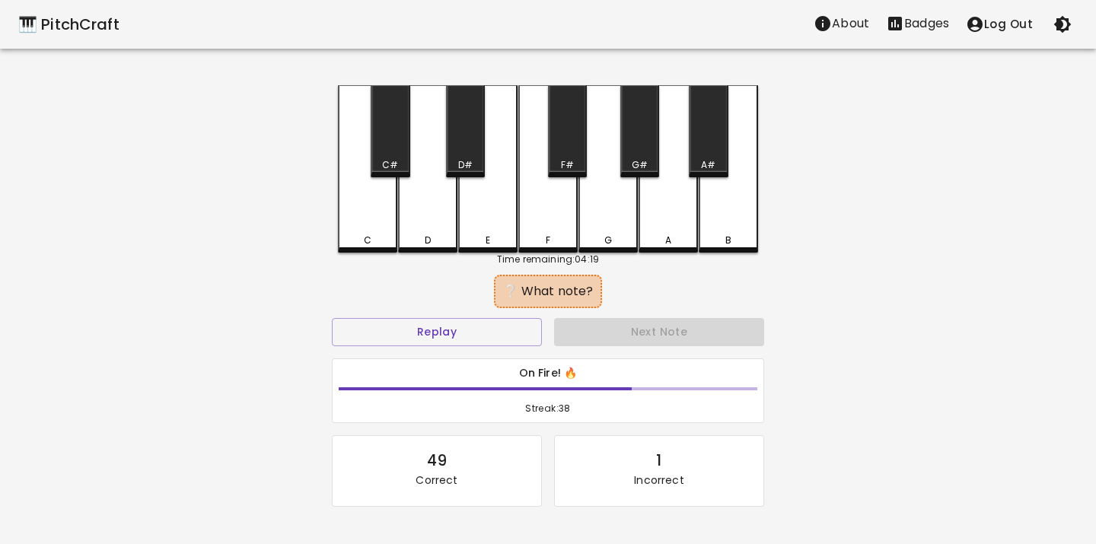
click at [438, 229] on div "D" at bounding box center [427, 168] width 59 height 167
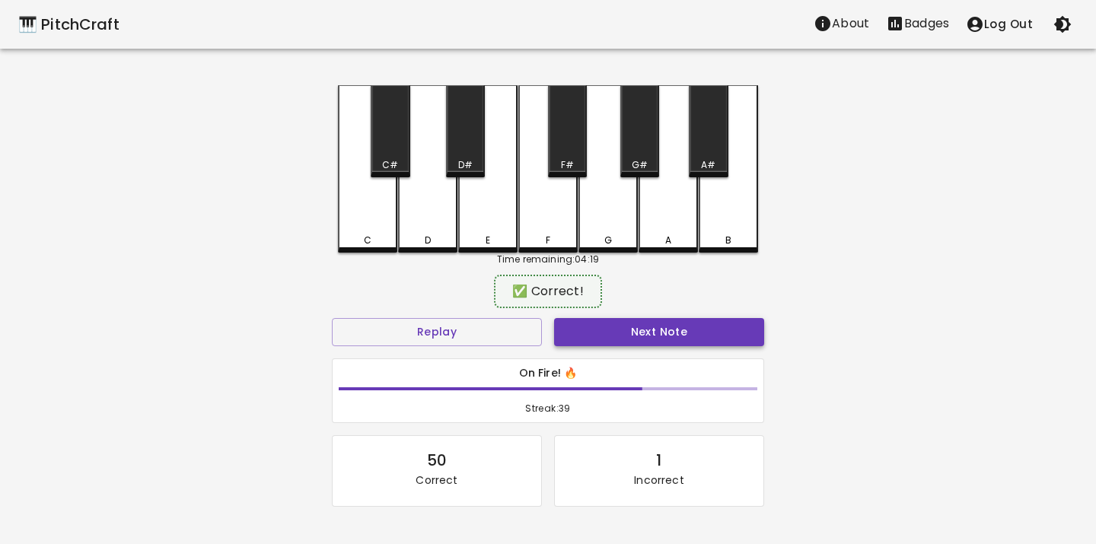
click at [576, 333] on button "Next Note" at bounding box center [659, 332] width 210 height 28
click at [482, 240] on div "E" at bounding box center [488, 238] width 56 height 14
click at [580, 323] on button "Next Note" at bounding box center [659, 332] width 210 height 28
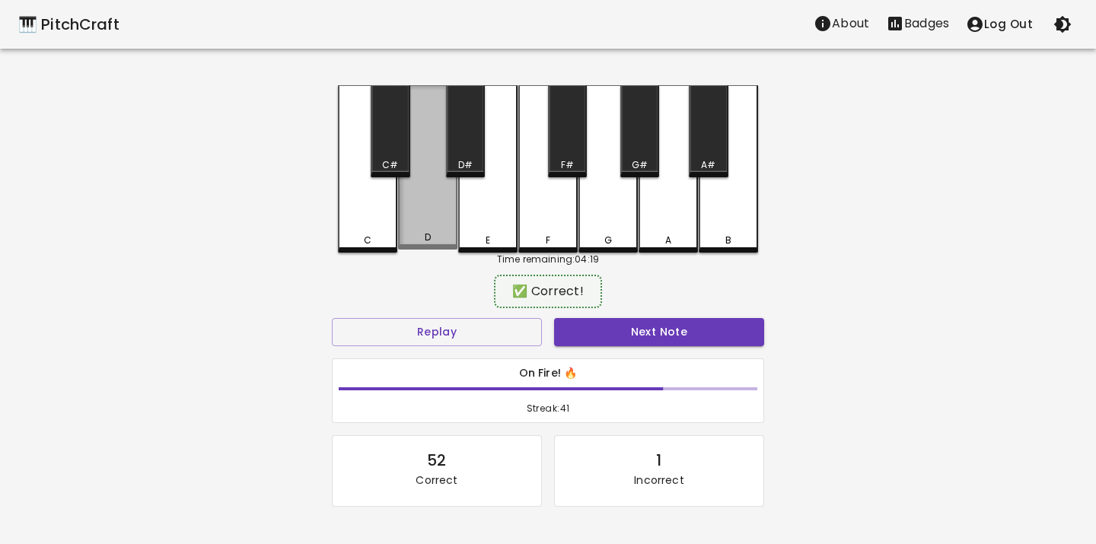
click at [437, 214] on div "D" at bounding box center [427, 167] width 59 height 164
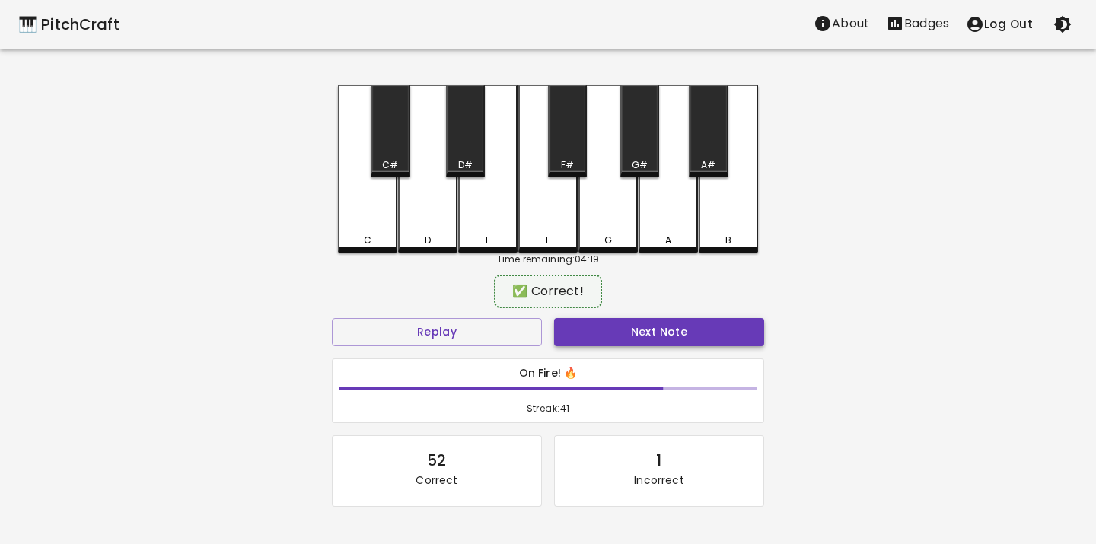
click at [595, 337] on button "Next Note" at bounding box center [659, 332] width 210 height 28
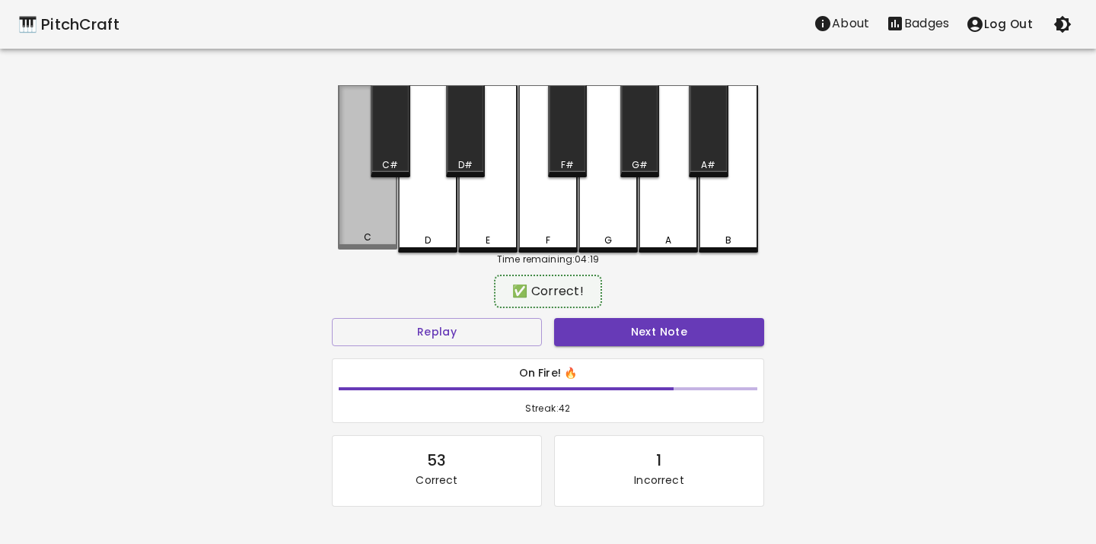
click at [367, 220] on div "C" at bounding box center [367, 167] width 59 height 164
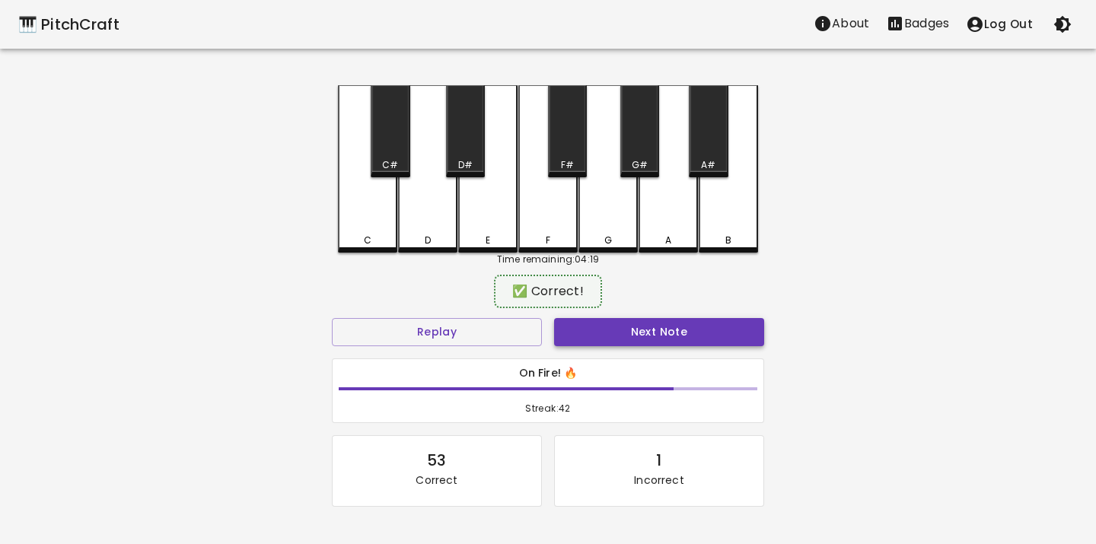
click at [592, 336] on button "Next Note" at bounding box center [659, 332] width 210 height 28
click at [489, 234] on div "E" at bounding box center [488, 238] width 5 height 14
click at [591, 333] on button "Next Note" at bounding box center [659, 332] width 210 height 28
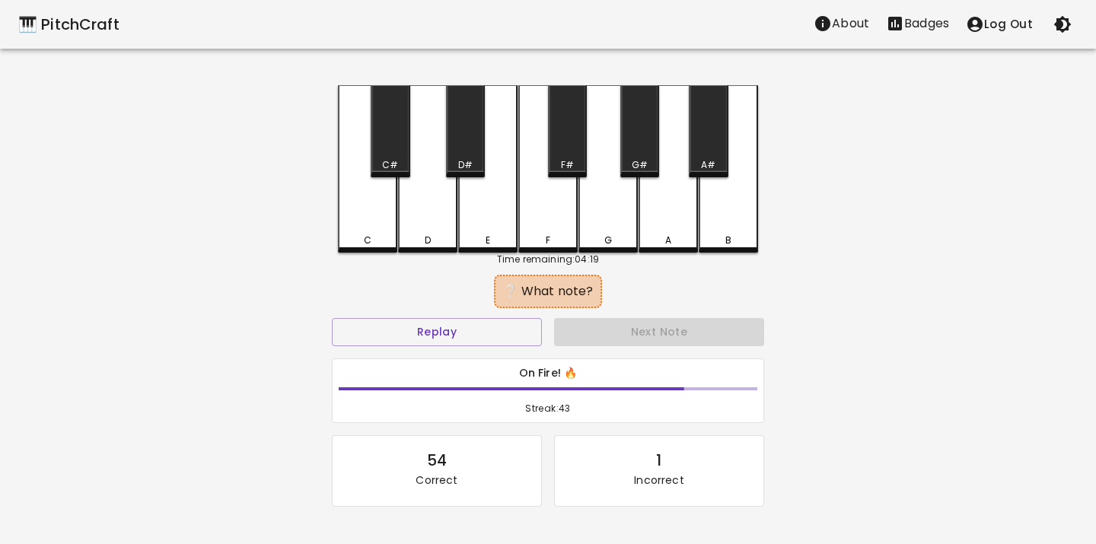
click at [422, 219] on div "D" at bounding box center [427, 168] width 59 height 167
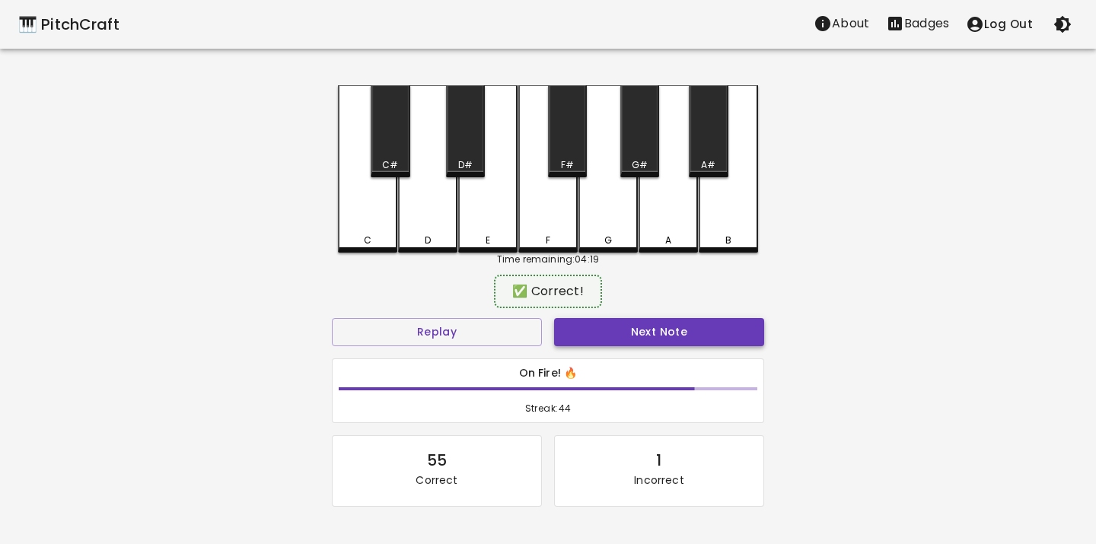
click at [579, 318] on button "Next Note" at bounding box center [659, 332] width 210 height 28
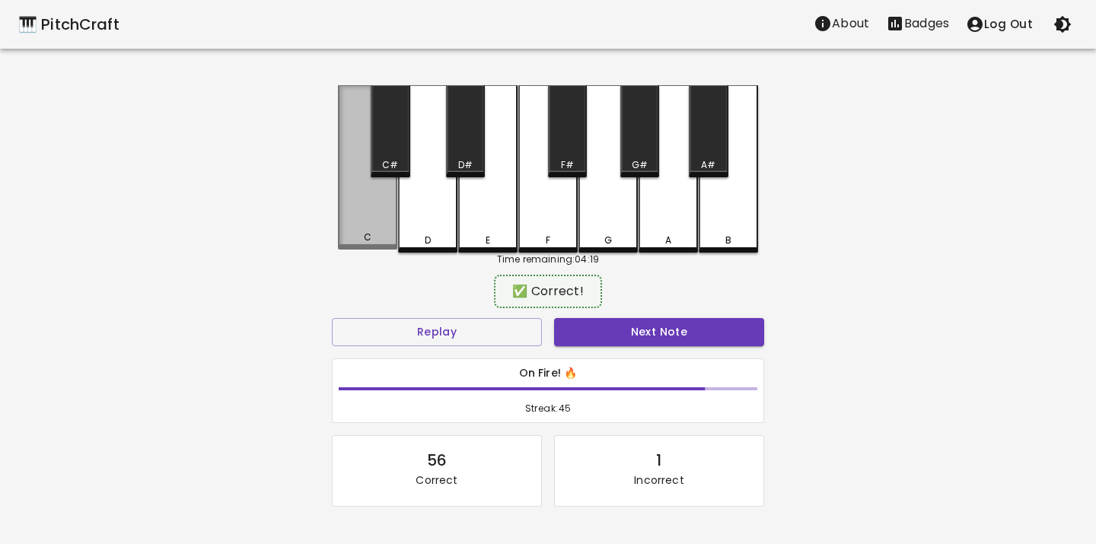
click at [384, 224] on div "C" at bounding box center [367, 167] width 59 height 164
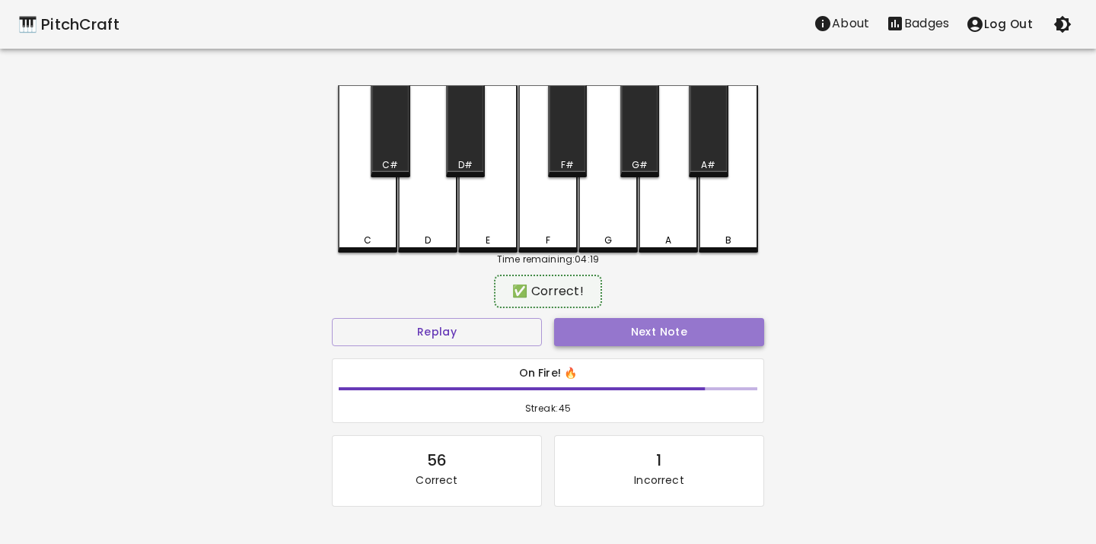
click at [576, 332] on button "Next Note" at bounding box center [659, 332] width 210 height 28
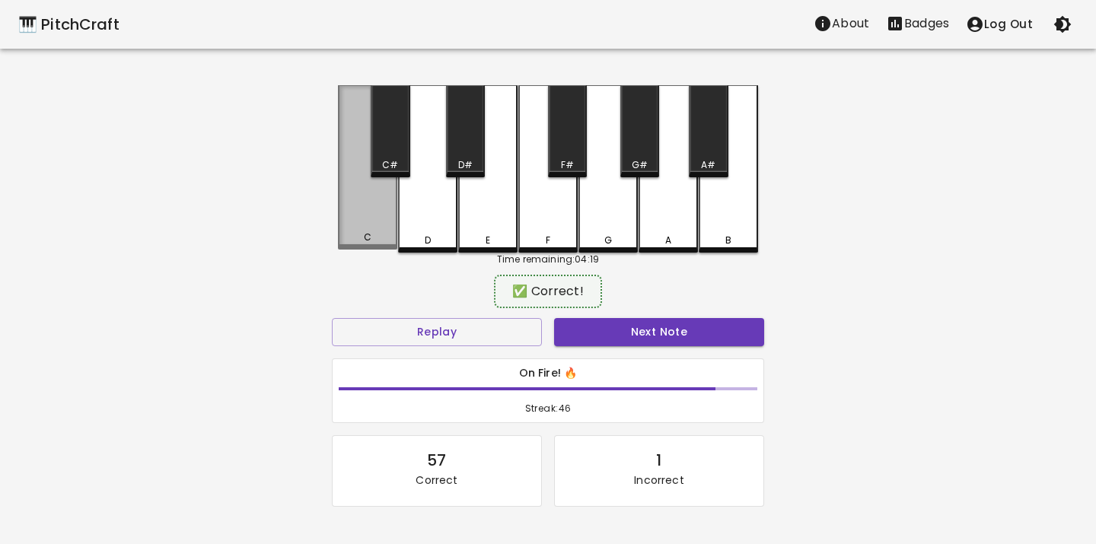
click at [365, 212] on div "C" at bounding box center [367, 167] width 59 height 164
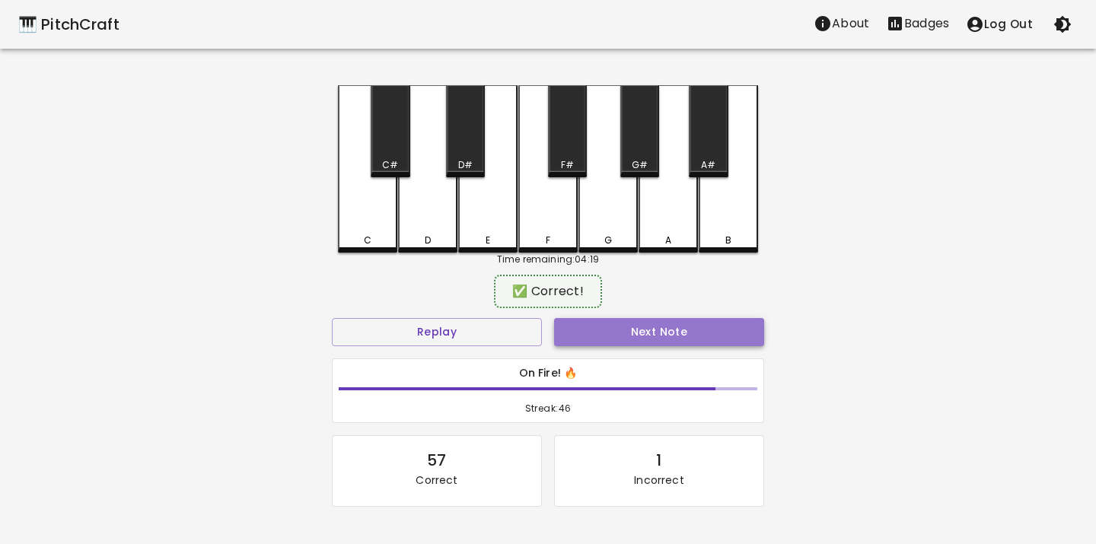
click at [581, 325] on button "Next Note" at bounding box center [659, 332] width 210 height 28
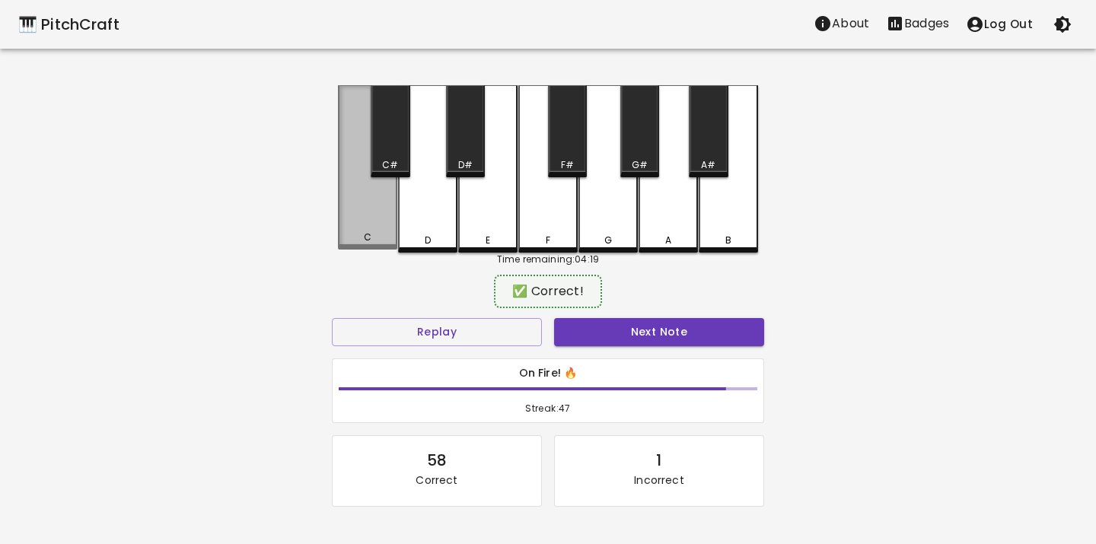
click at [378, 224] on div "C" at bounding box center [367, 167] width 59 height 164
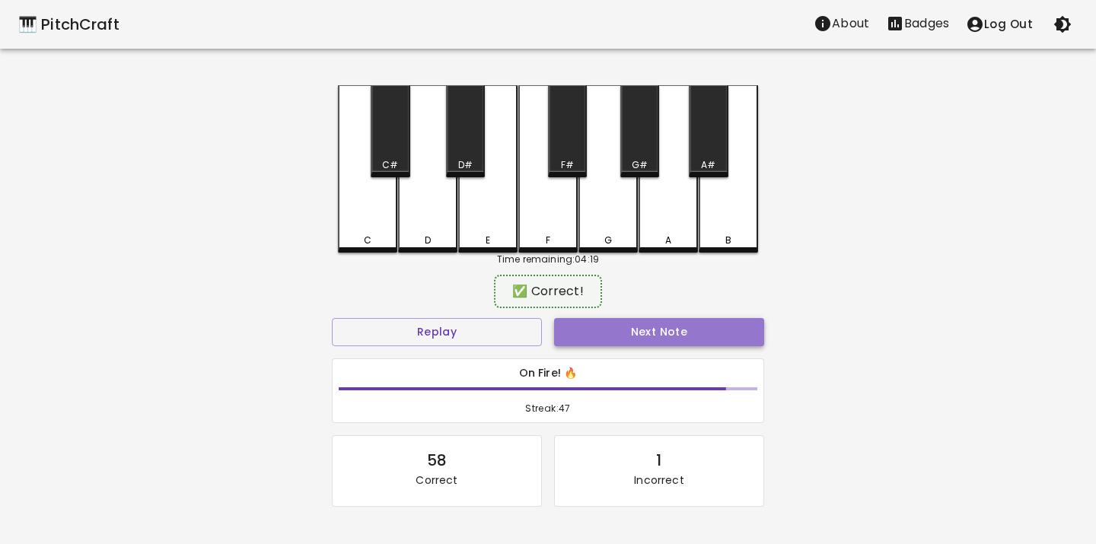
click at [600, 337] on button "Next Note" at bounding box center [659, 332] width 210 height 28
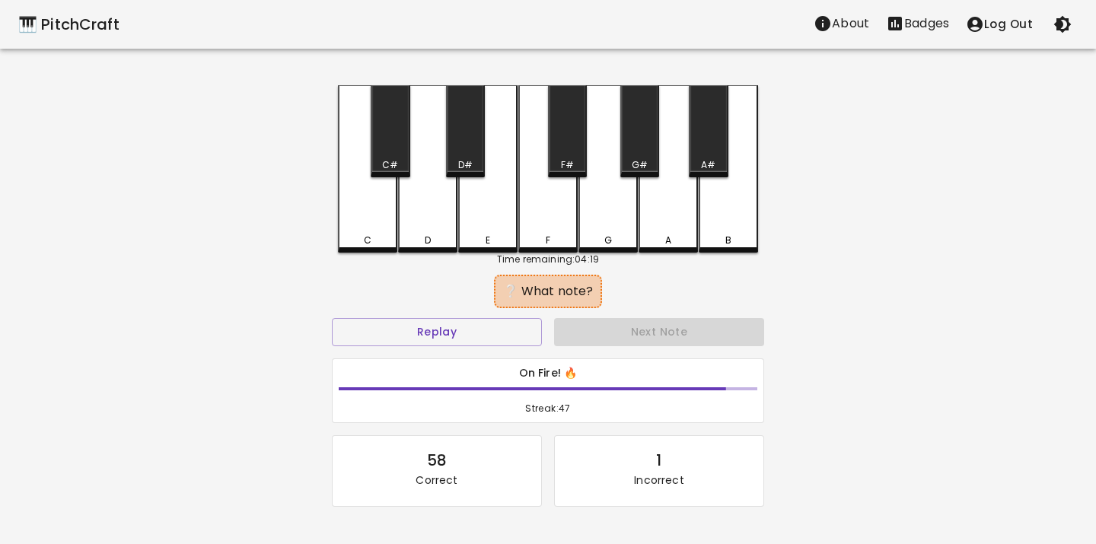
click at [363, 224] on div "C" at bounding box center [367, 168] width 59 height 167
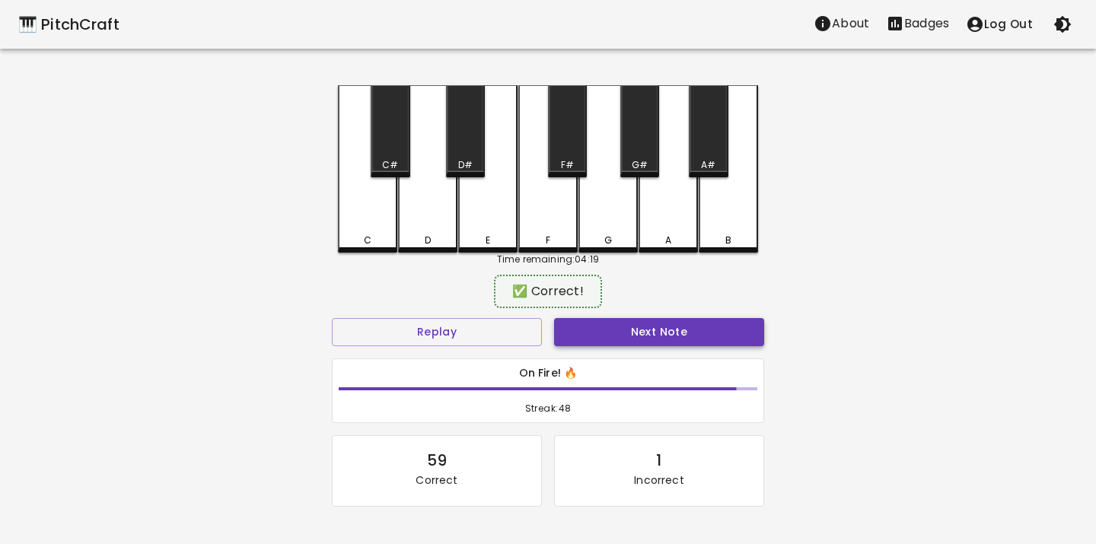
click at [575, 323] on button "Next Note" at bounding box center [659, 332] width 210 height 28
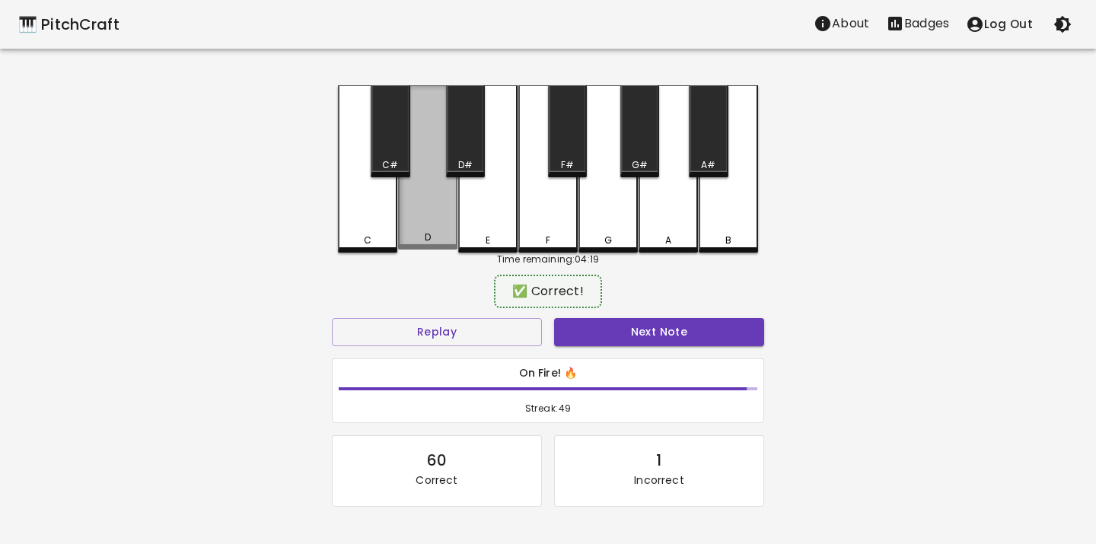
click at [431, 212] on div "D" at bounding box center [427, 167] width 59 height 164
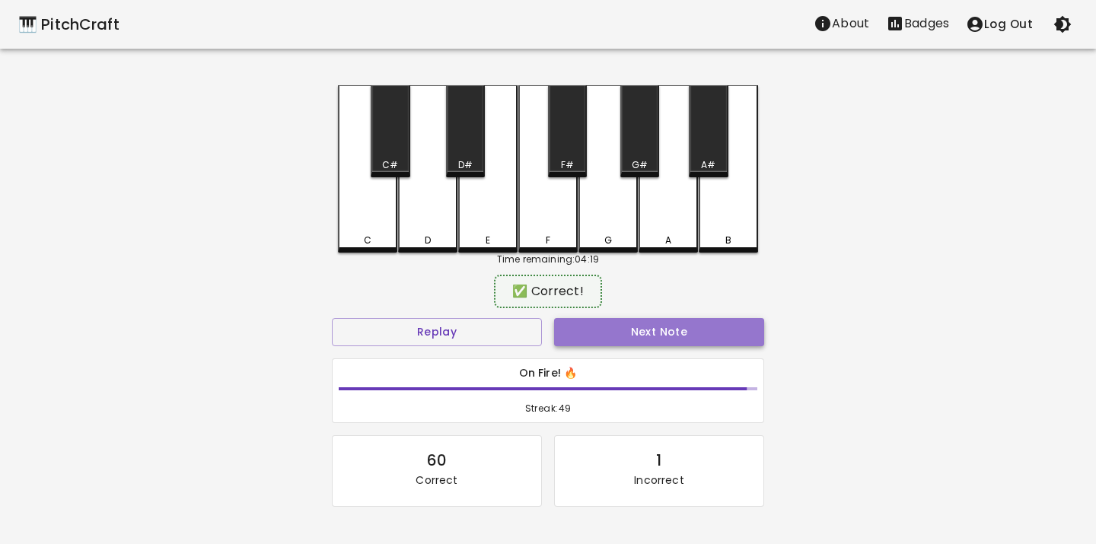
click at [565, 333] on button "Next Note" at bounding box center [659, 332] width 210 height 28
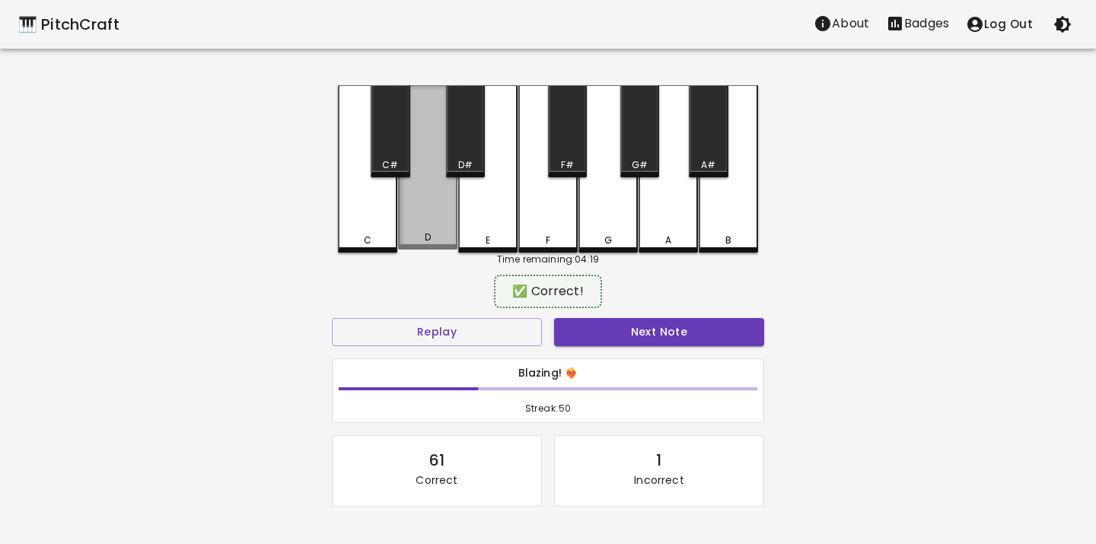
click at [435, 231] on div "D" at bounding box center [427, 167] width 59 height 164
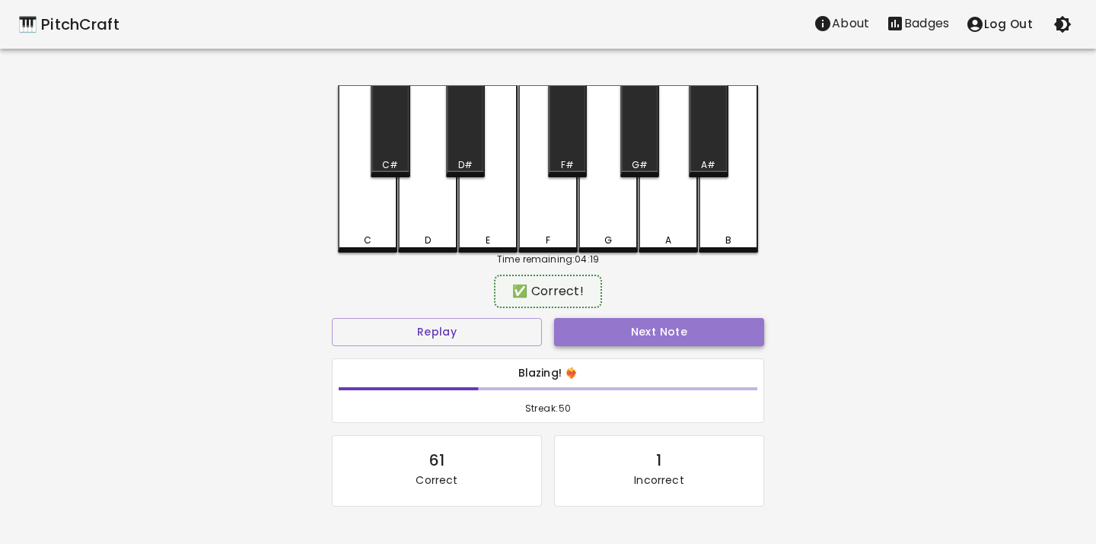
click at [577, 329] on button "Next Note" at bounding box center [659, 332] width 210 height 28
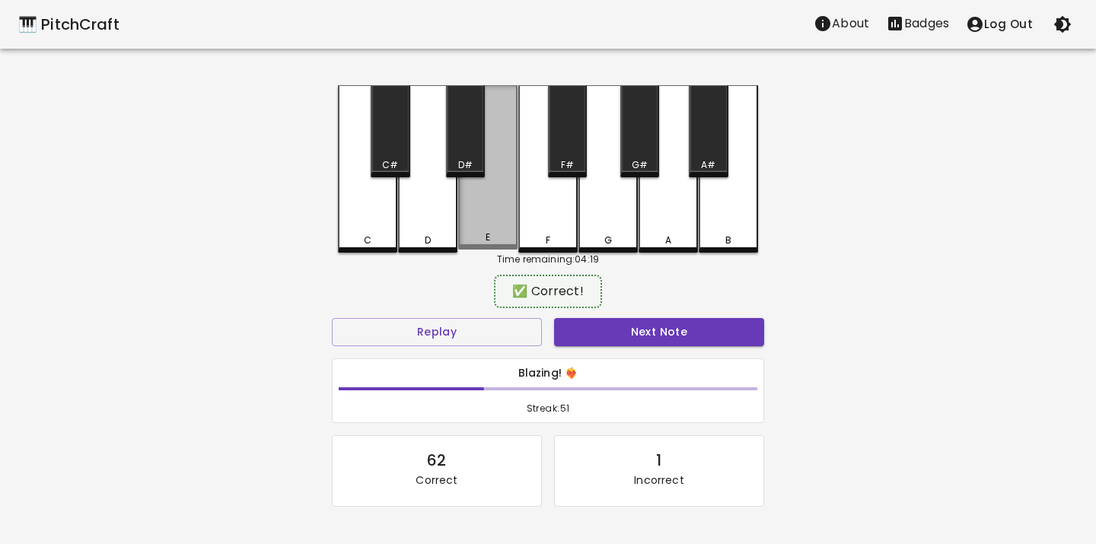
click at [470, 219] on div "E" at bounding box center [487, 167] width 59 height 164
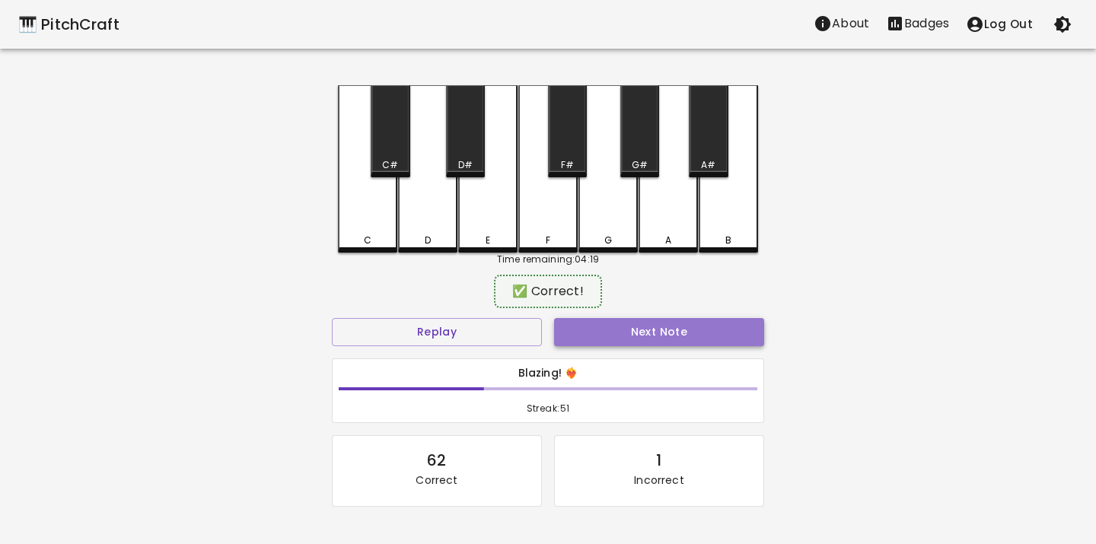
click at [587, 322] on button "Next Note" at bounding box center [659, 332] width 210 height 28
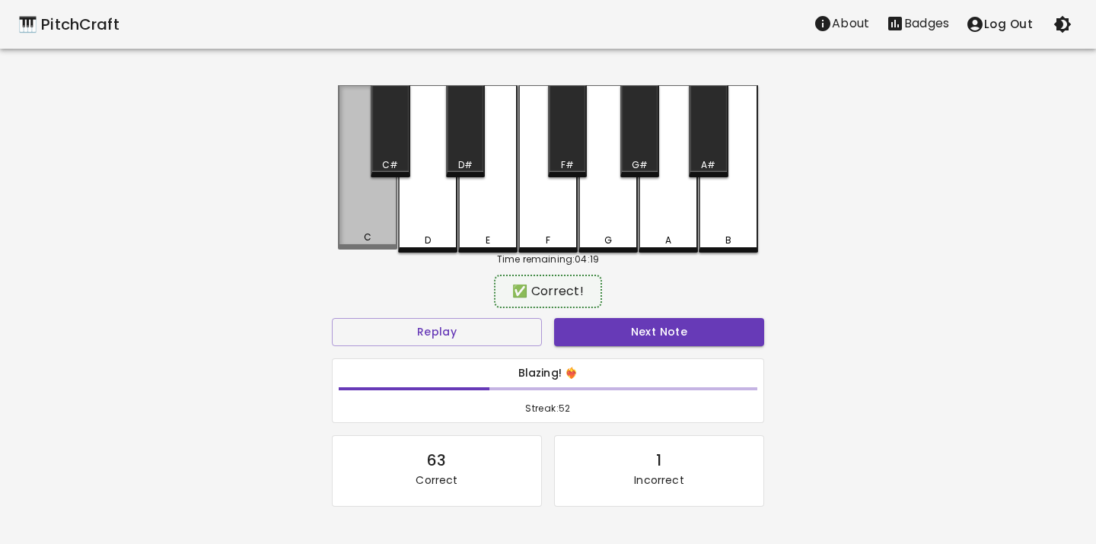
click at [370, 198] on div "C" at bounding box center [367, 167] width 59 height 164
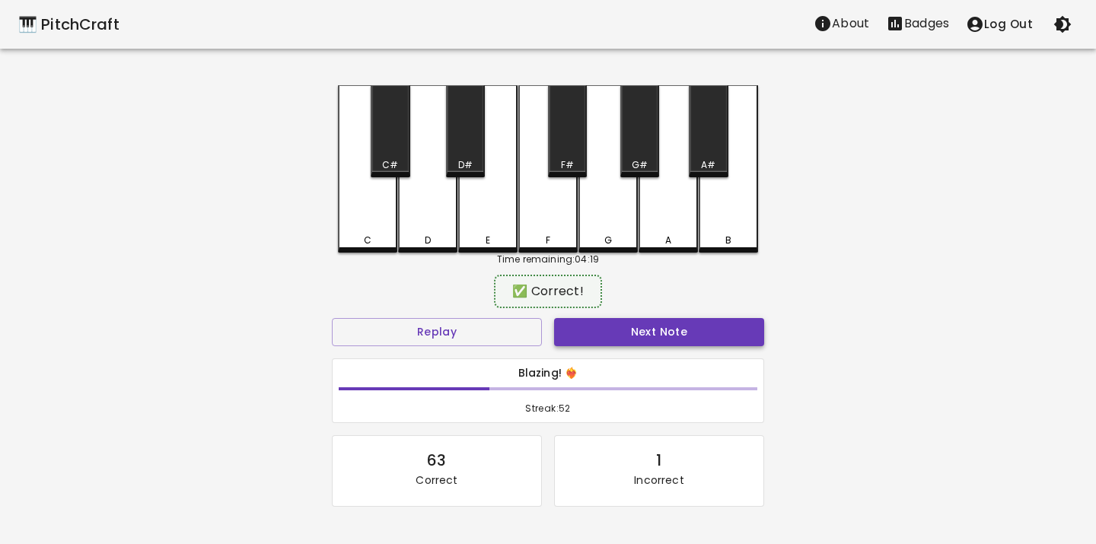
click at [578, 335] on button "Next Note" at bounding box center [659, 332] width 210 height 28
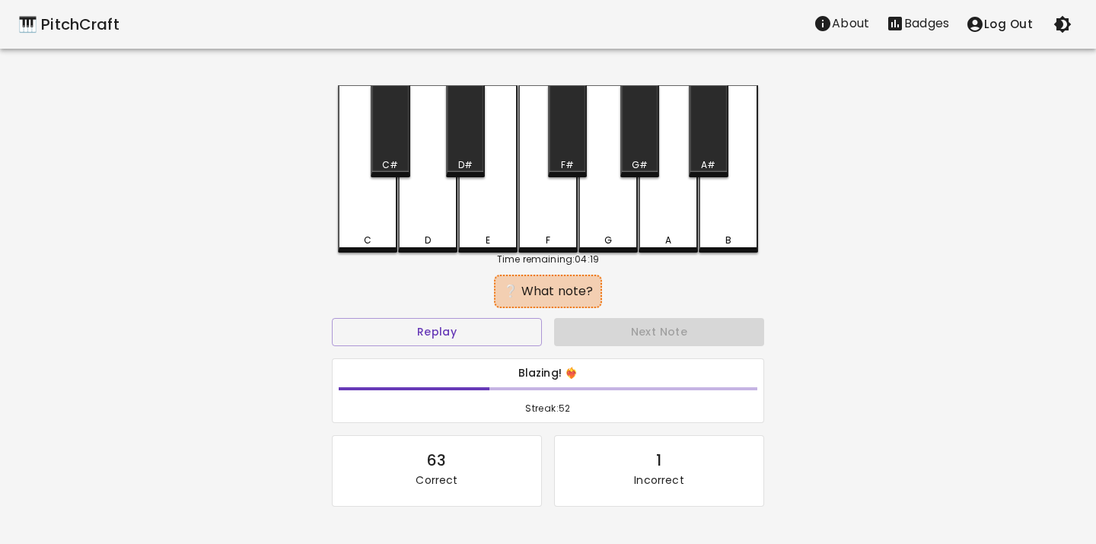
click at [486, 237] on div "E" at bounding box center [488, 241] width 5 height 14
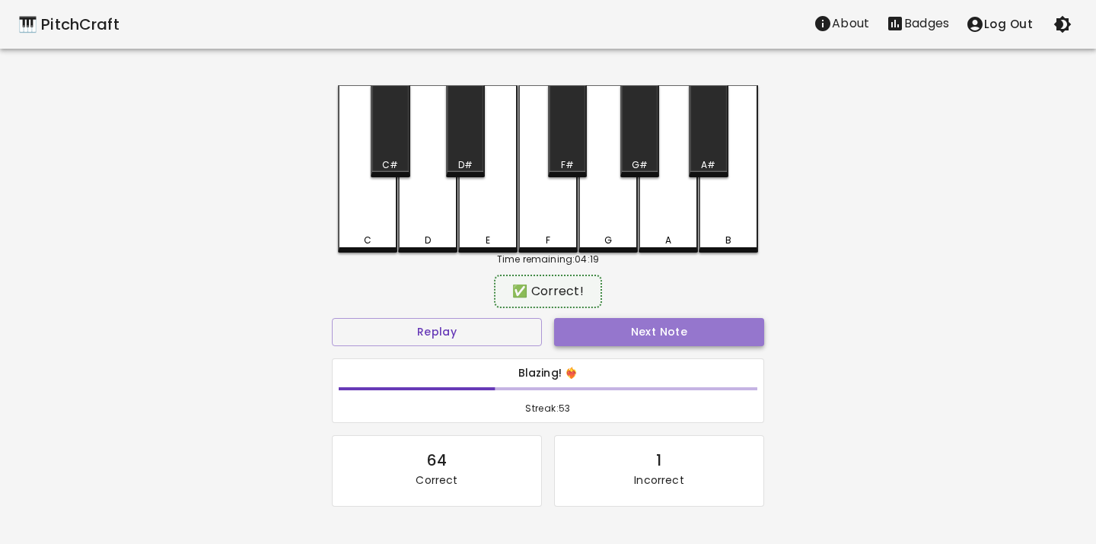
click at [556, 326] on button "Next Note" at bounding box center [659, 332] width 210 height 28
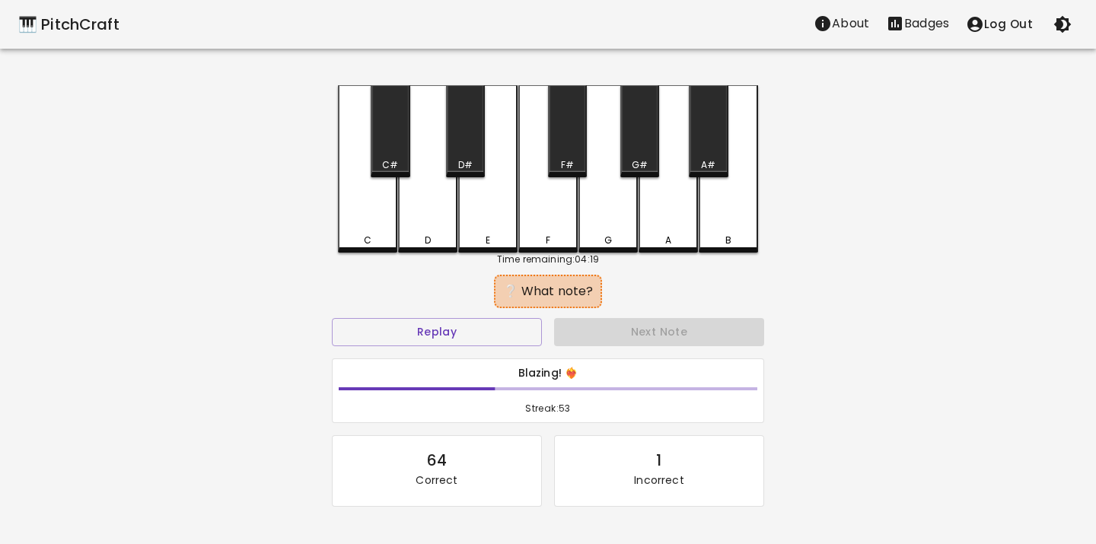
click at [492, 220] on div "E" at bounding box center [487, 168] width 59 height 167
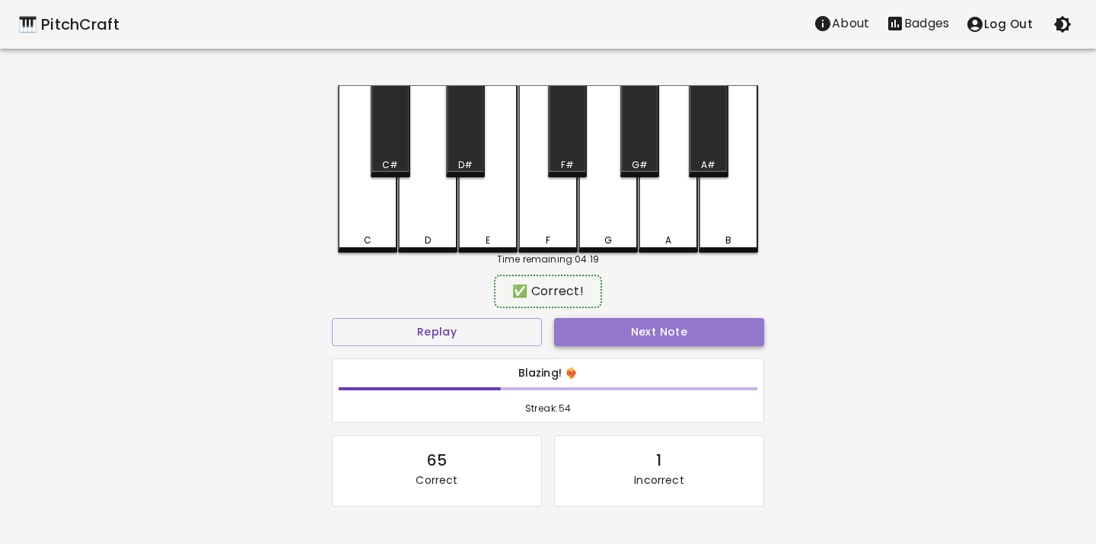
click at [580, 327] on button "Next Note" at bounding box center [659, 332] width 210 height 28
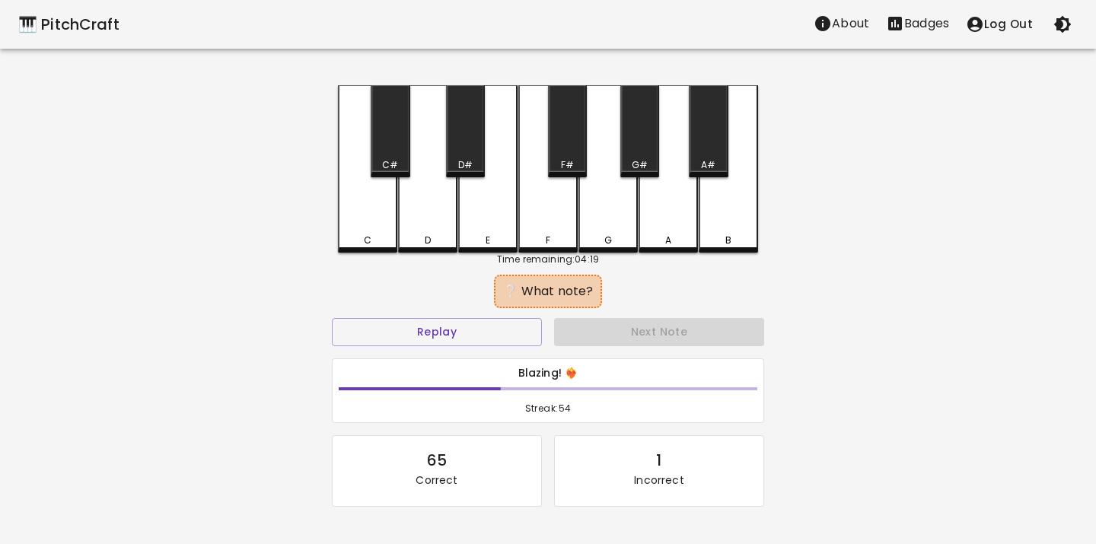
click at [479, 210] on div "E" at bounding box center [487, 168] width 59 height 167
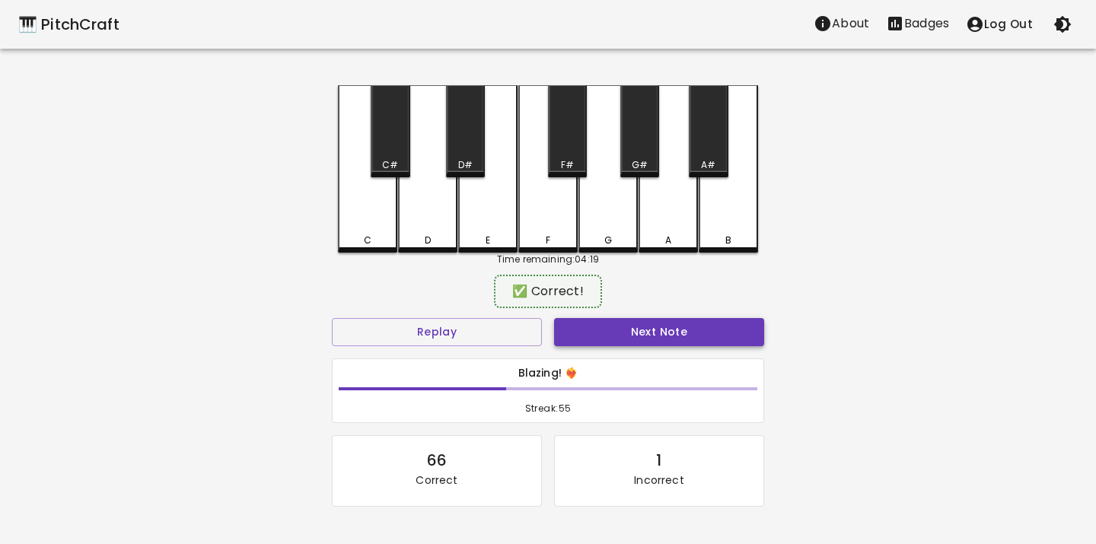
click at [571, 323] on button "Next Note" at bounding box center [659, 332] width 210 height 28
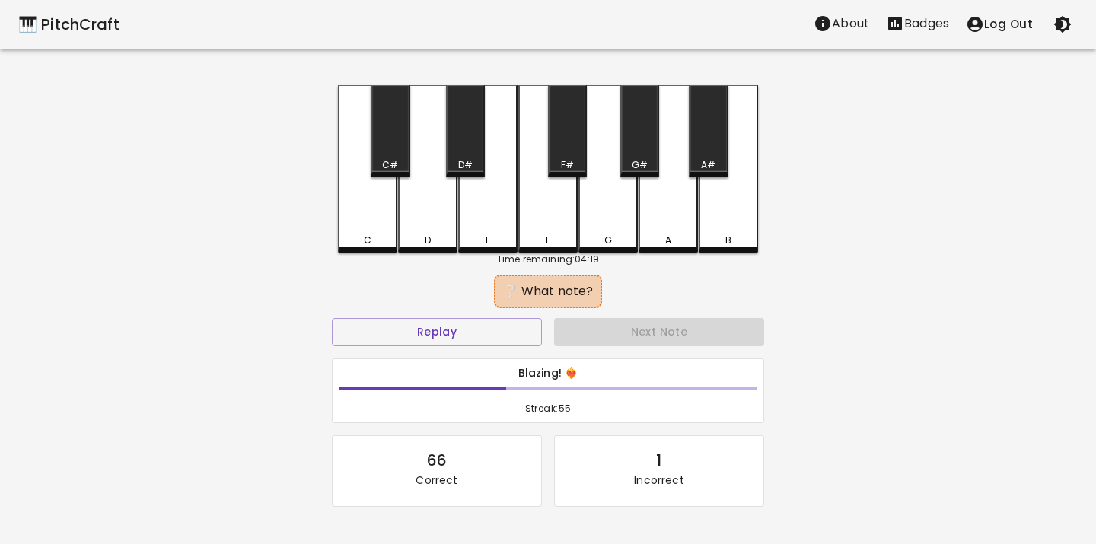
click at [419, 222] on div "D" at bounding box center [427, 168] width 59 height 167
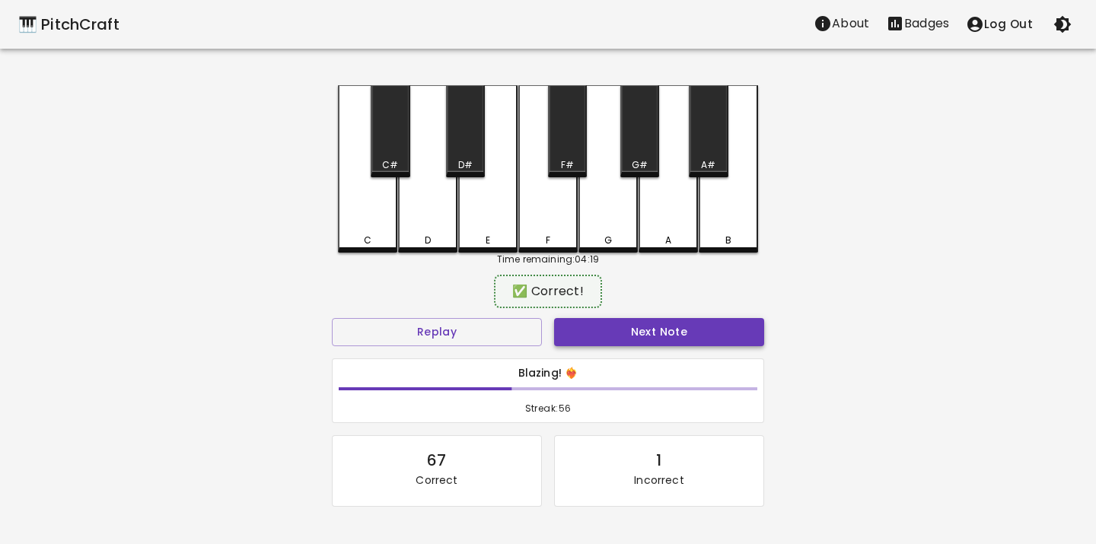
click at [582, 339] on button "Next Note" at bounding box center [659, 332] width 210 height 28
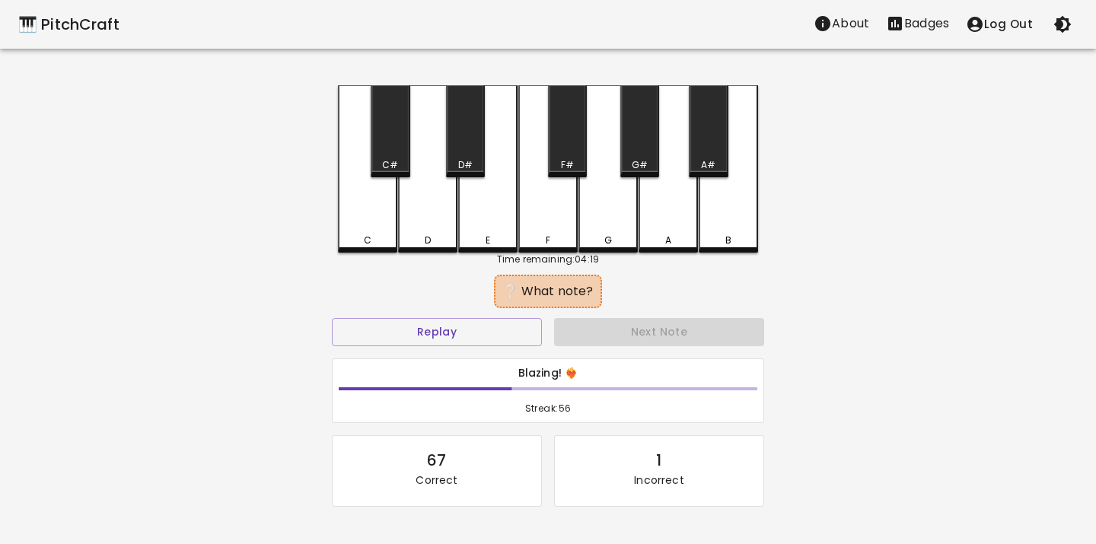
click at [374, 225] on div "C" at bounding box center [367, 168] width 59 height 167
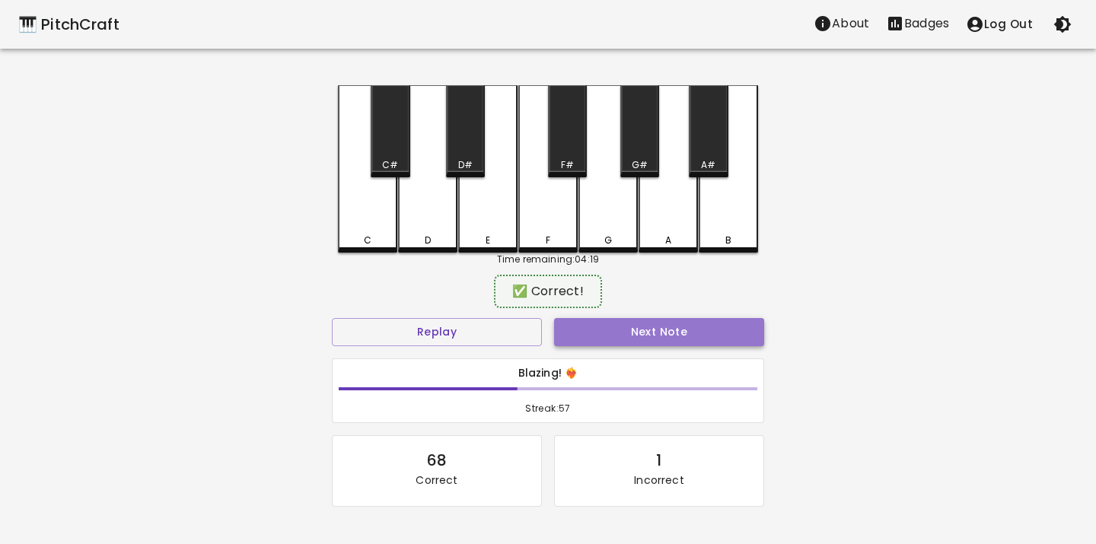
click at [575, 337] on button "Next Note" at bounding box center [659, 332] width 210 height 28
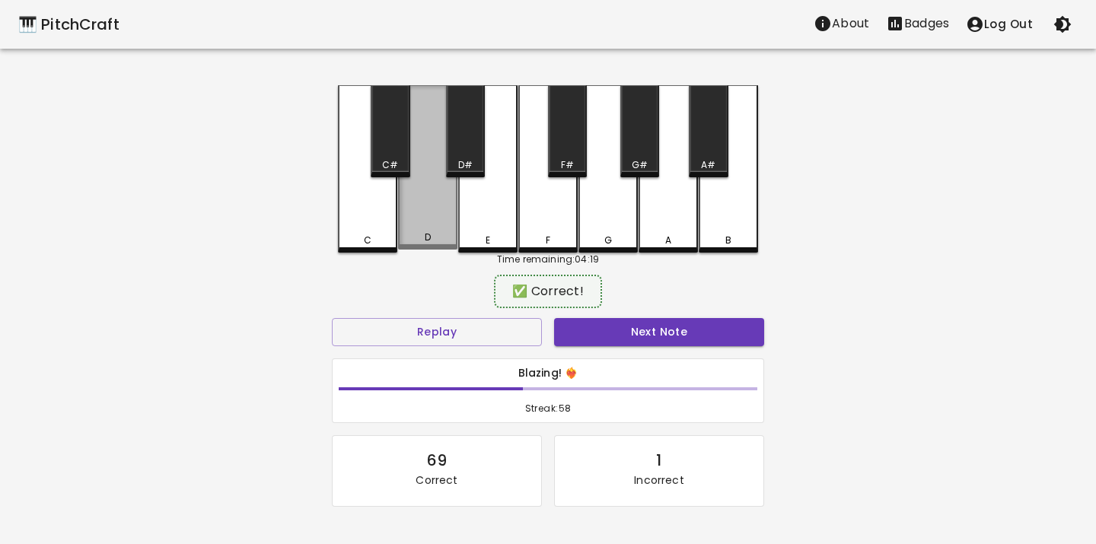
click at [434, 227] on div "D" at bounding box center [427, 167] width 59 height 164
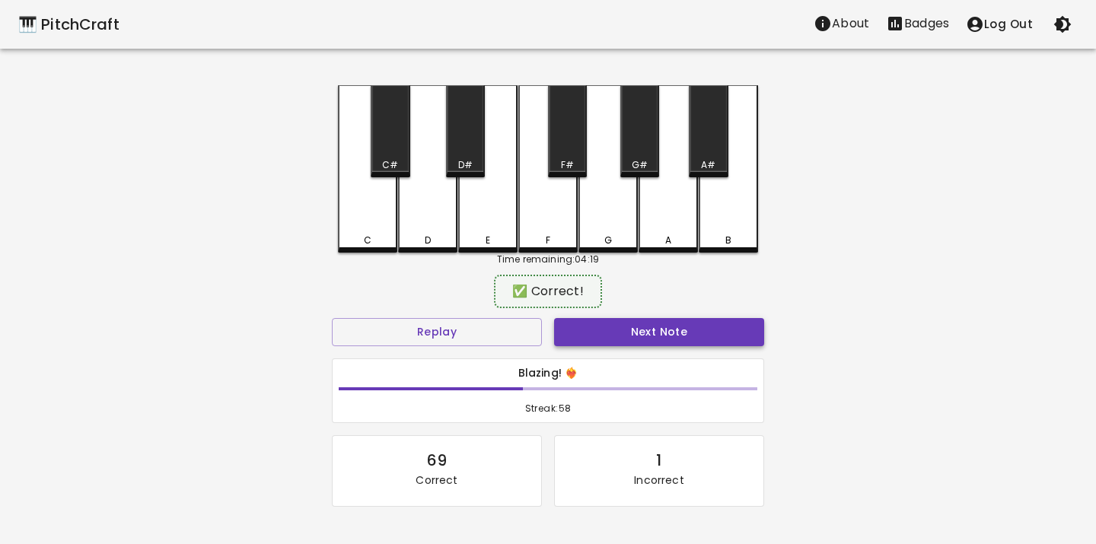
click at [585, 331] on button "Next Note" at bounding box center [659, 332] width 210 height 28
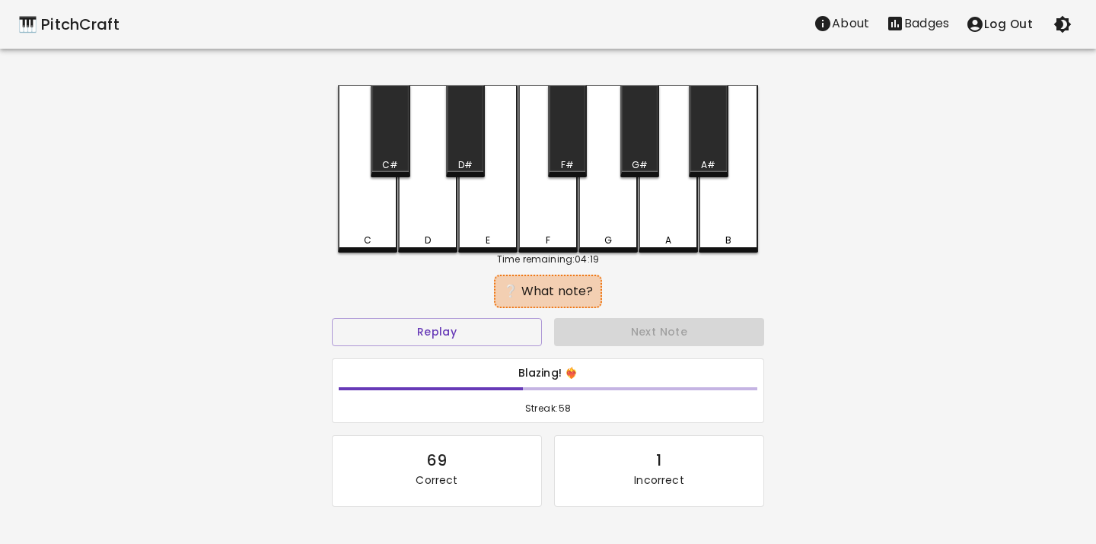
click at [501, 238] on div "E" at bounding box center [488, 241] width 56 height 14
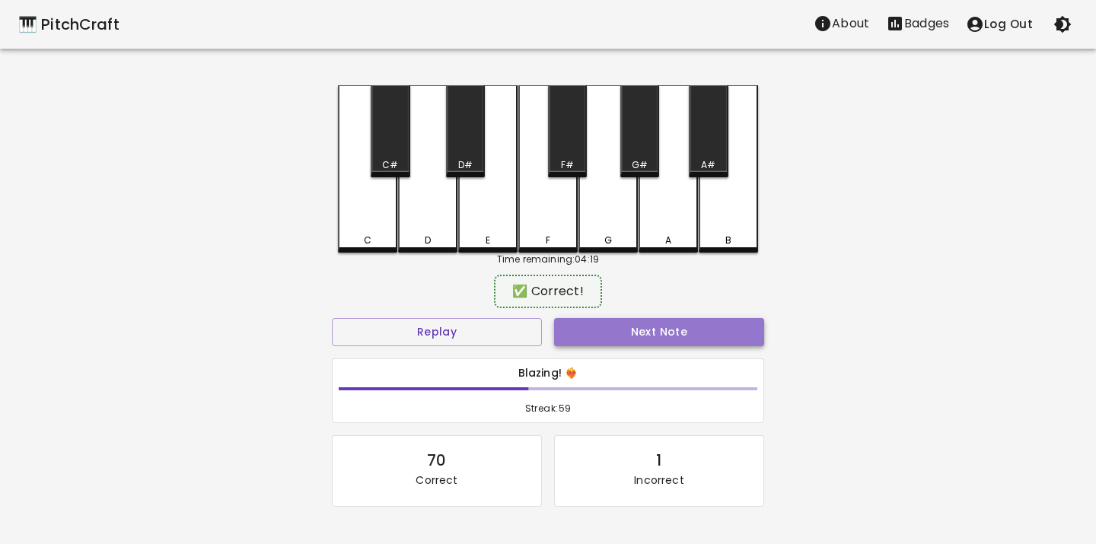
click at [591, 330] on button "Next Note" at bounding box center [659, 332] width 210 height 28
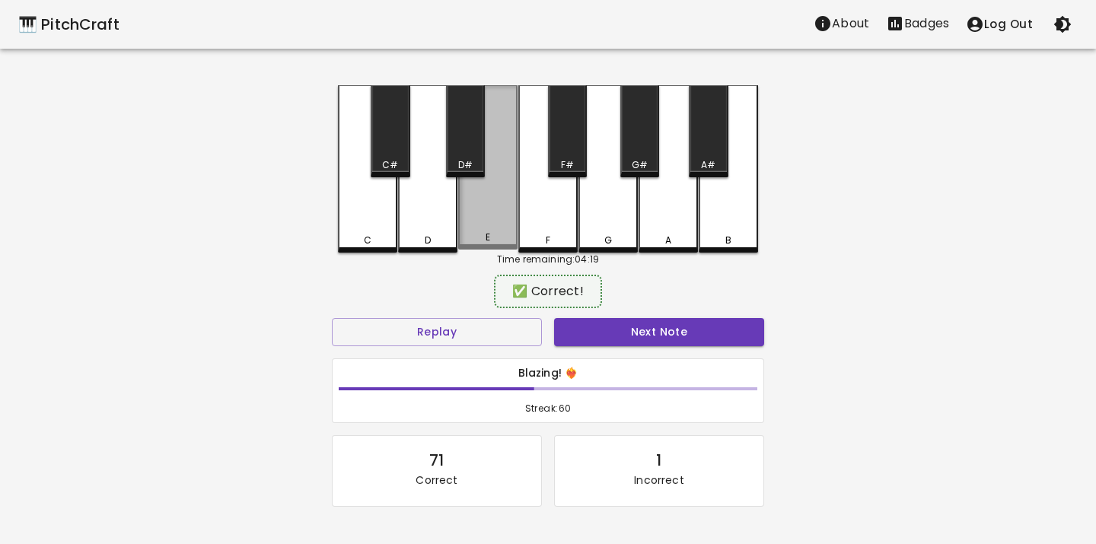
click at [498, 246] on div "E" at bounding box center [487, 167] width 59 height 164
click at [584, 327] on button "Next Note" at bounding box center [659, 332] width 210 height 28
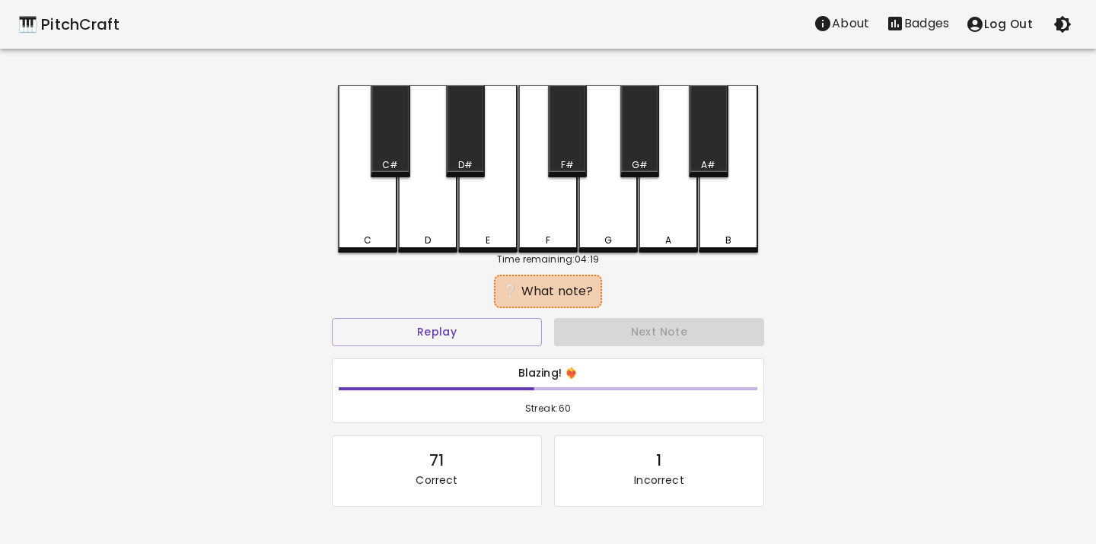
click at [382, 227] on div "C" at bounding box center [367, 168] width 59 height 167
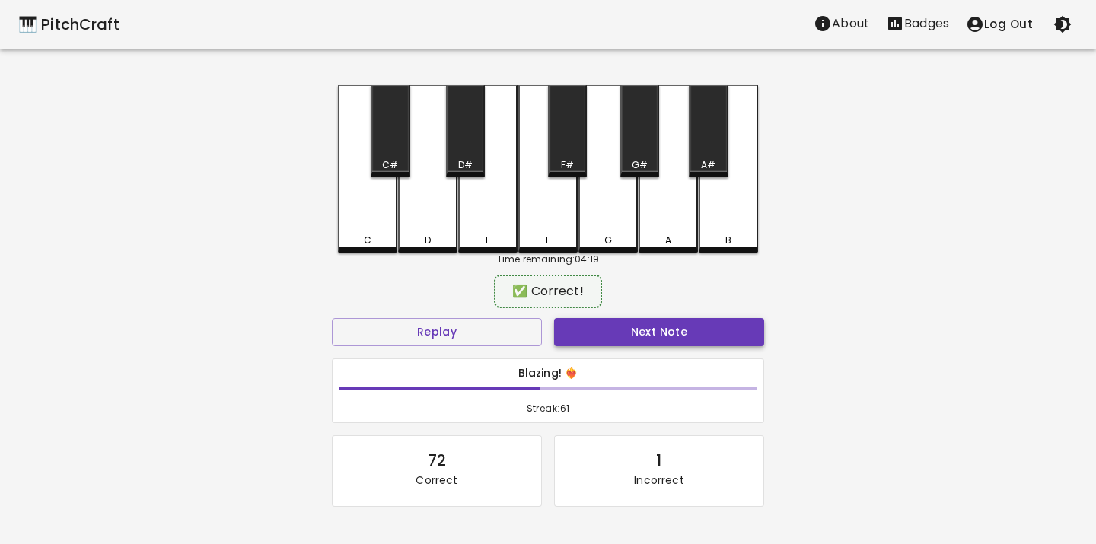
click at [588, 320] on button "Next Note" at bounding box center [659, 332] width 210 height 28
click at [479, 229] on div "E" at bounding box center [487, 167] width 59 height 164
click at [577, 328] on button "Next Note" at bounding box center [659, 332] width 210 height 28
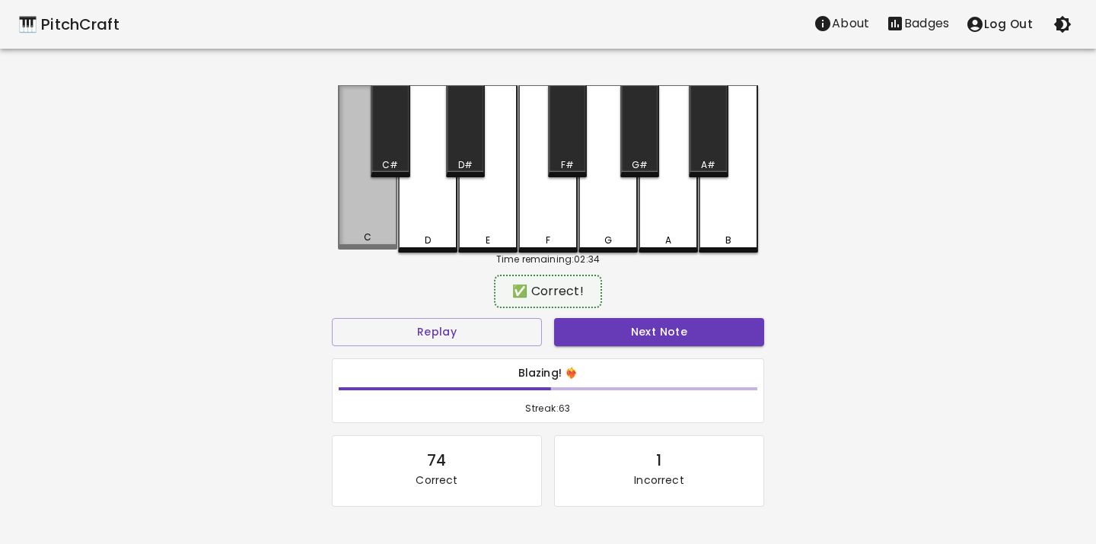
click at [385, 216] on div "C" at bounding box center [367, 167] width 59 height 164
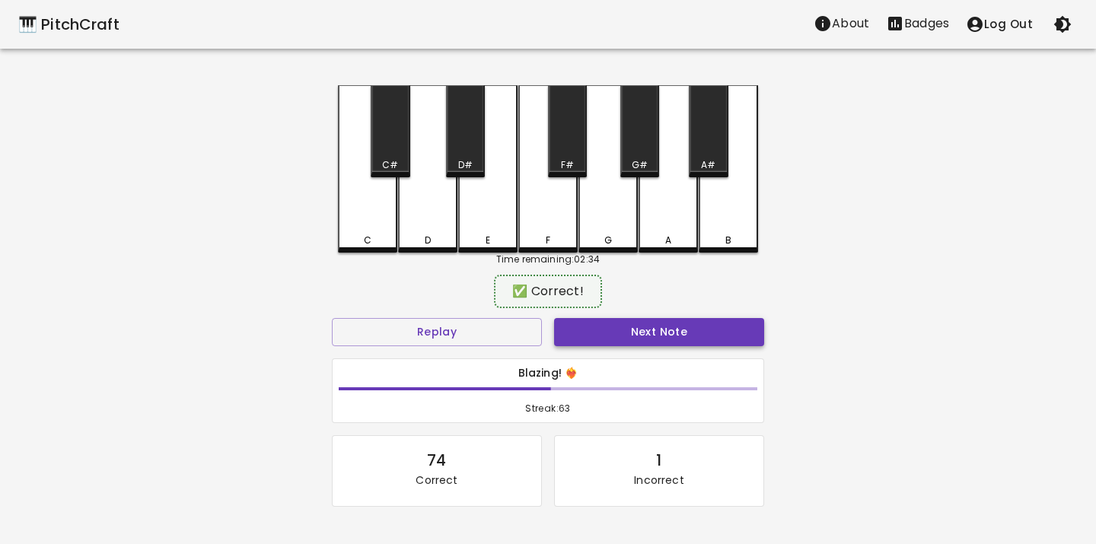
click at [561, 323] on button "Next Note" at bounding box center [659, 332] width 210 height 28
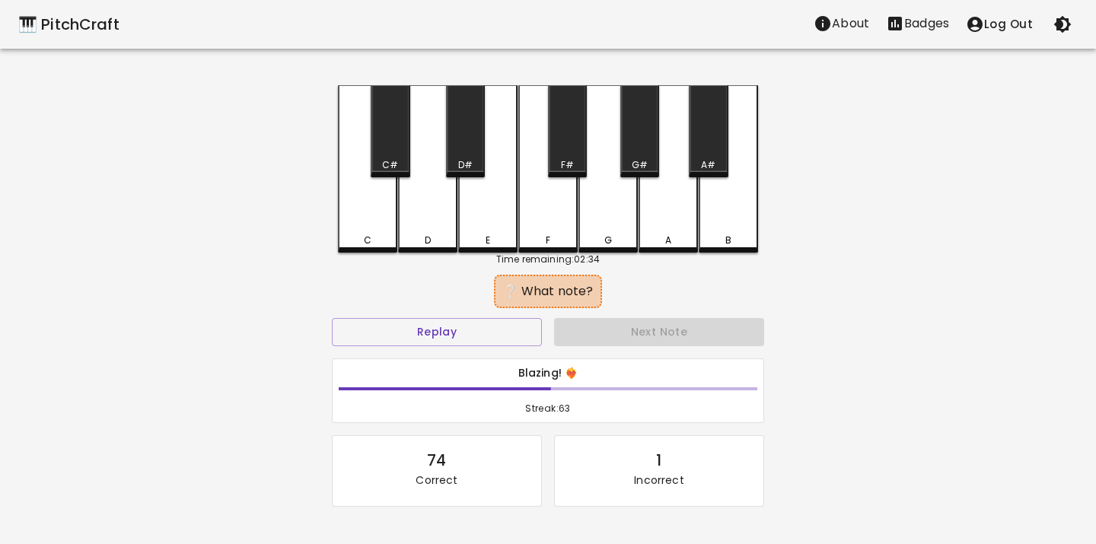
click at [368, 221] on div "C" at bounding box center [367, 168] width 59 height 167
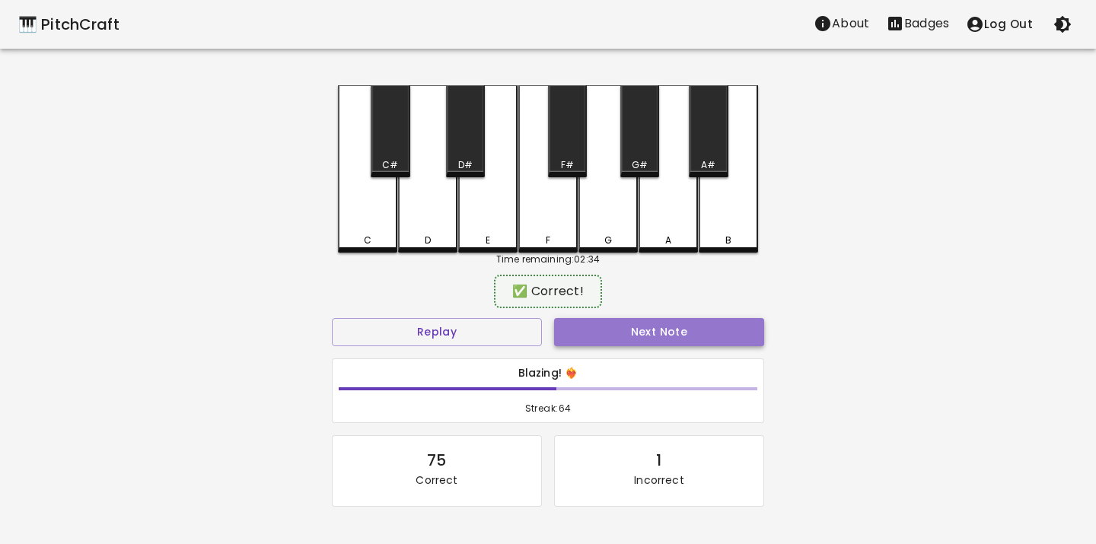
click at [577, 330] on button "Next Note" at bounding box center [659, 332] width 210 height 28
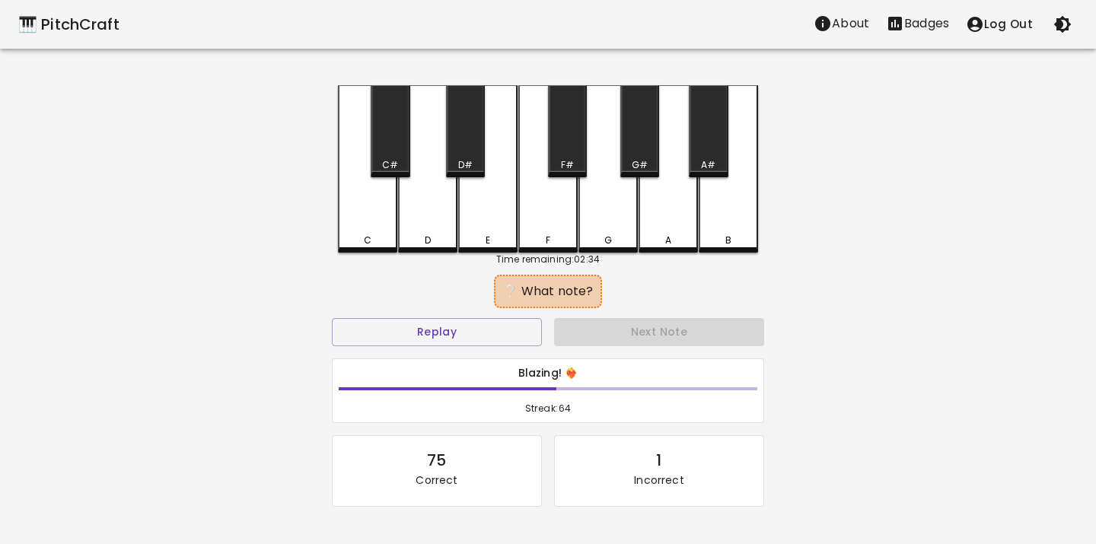
click at [370, 215] on div "C" at bounding box center [367, 168] width 59 height 167
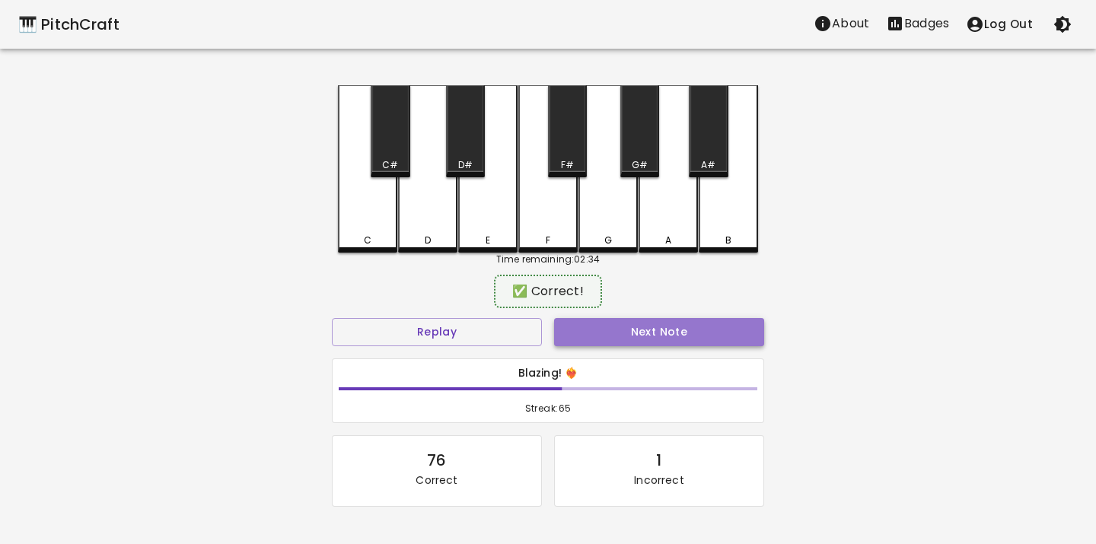
click at [565, 339] on button "Next Note" at bounding box center [659, 332] width 210 height 28
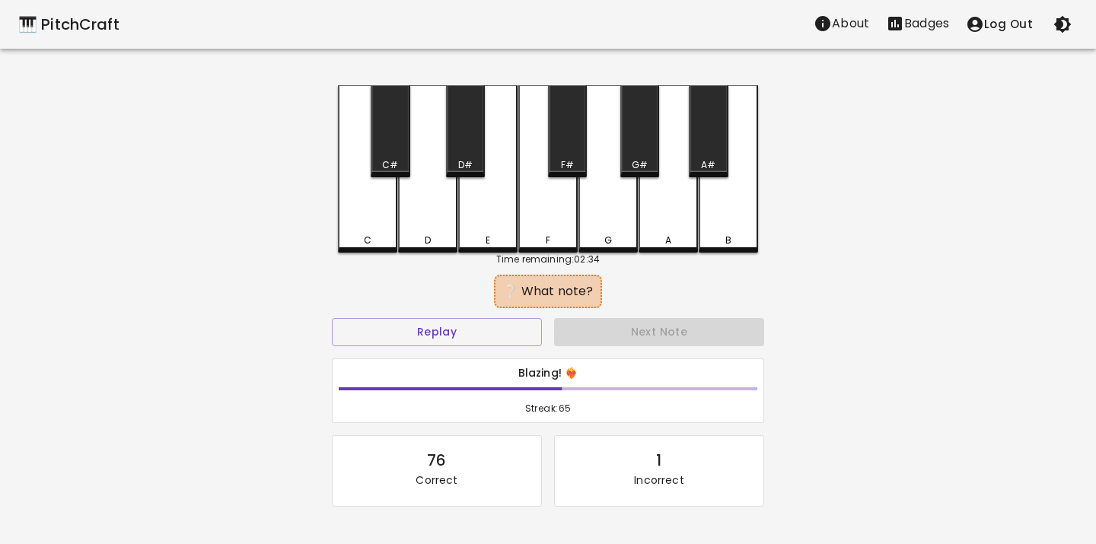
click at [485, 228] on div "E" at bounding box center [487, 168] width 59 height 167
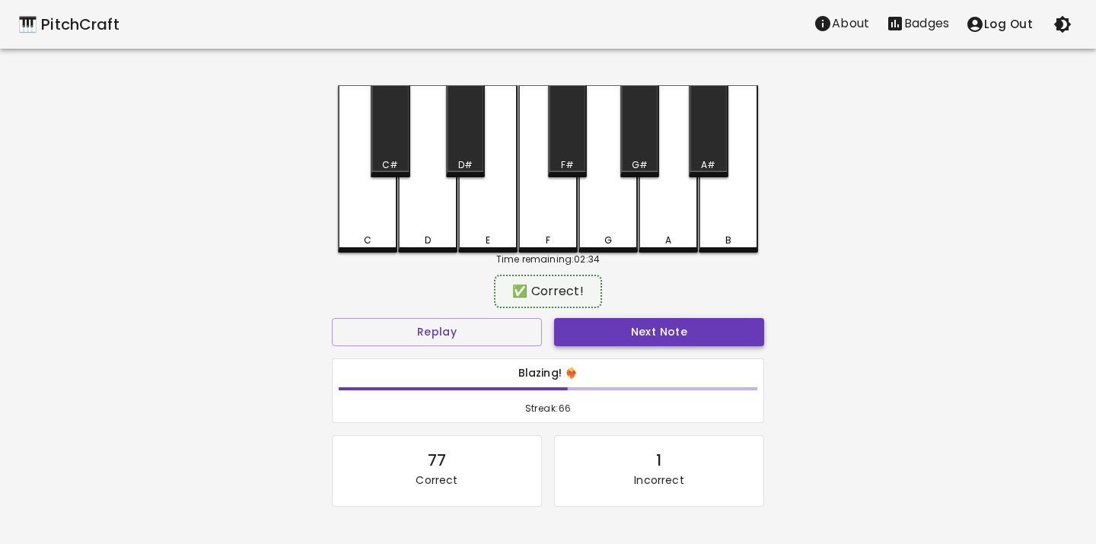
click at [574, 328] on button "Next Note" at bounding box center [659, 332] width 210 height 28
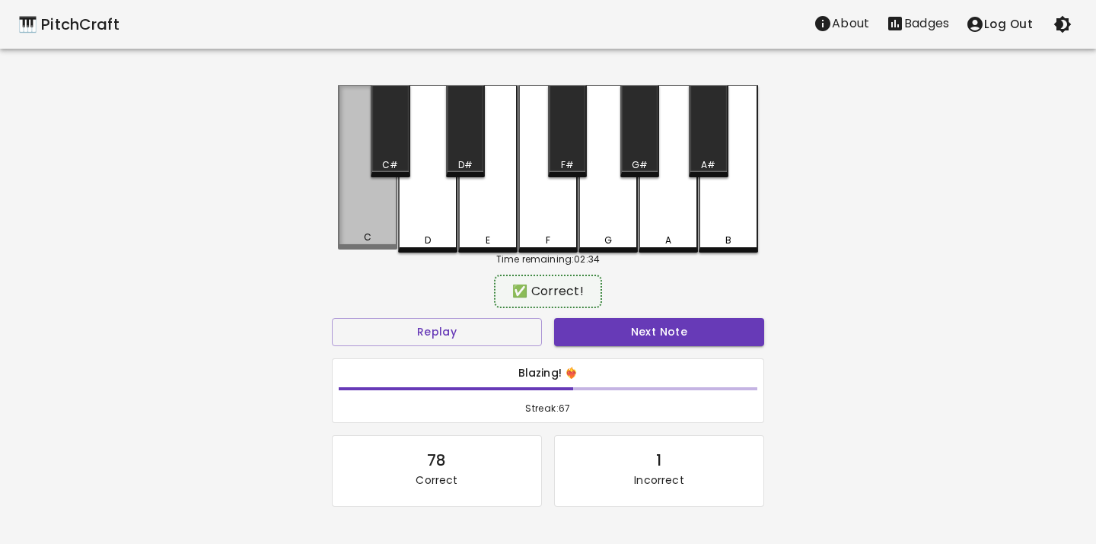
click at [372, 212] on div "C" at bounding box center [367, 167] width 59 height 164
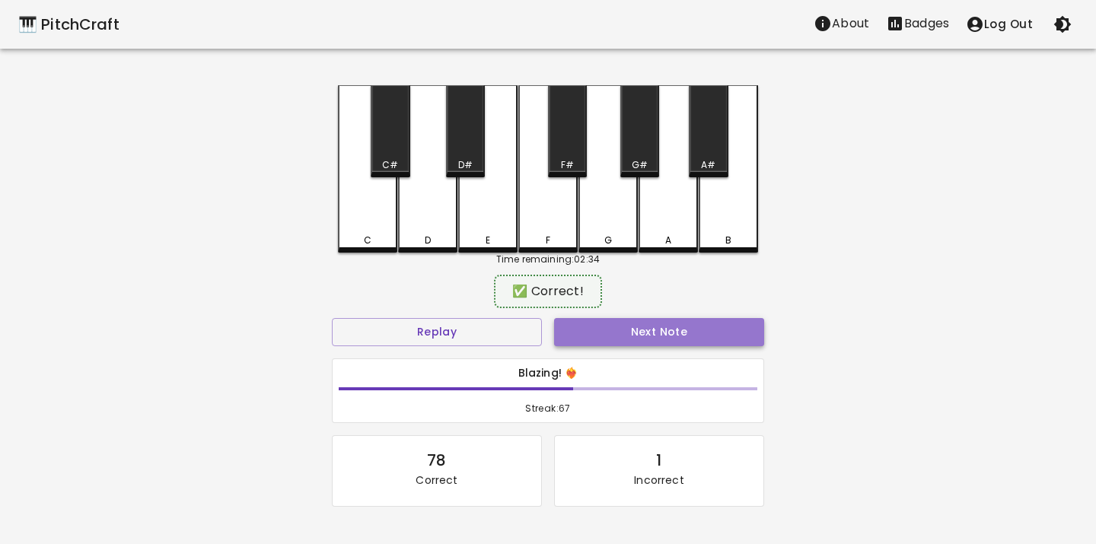
click at [584, 335] on button "Next Note" at bounding box center [659, 332] width 210 height 28
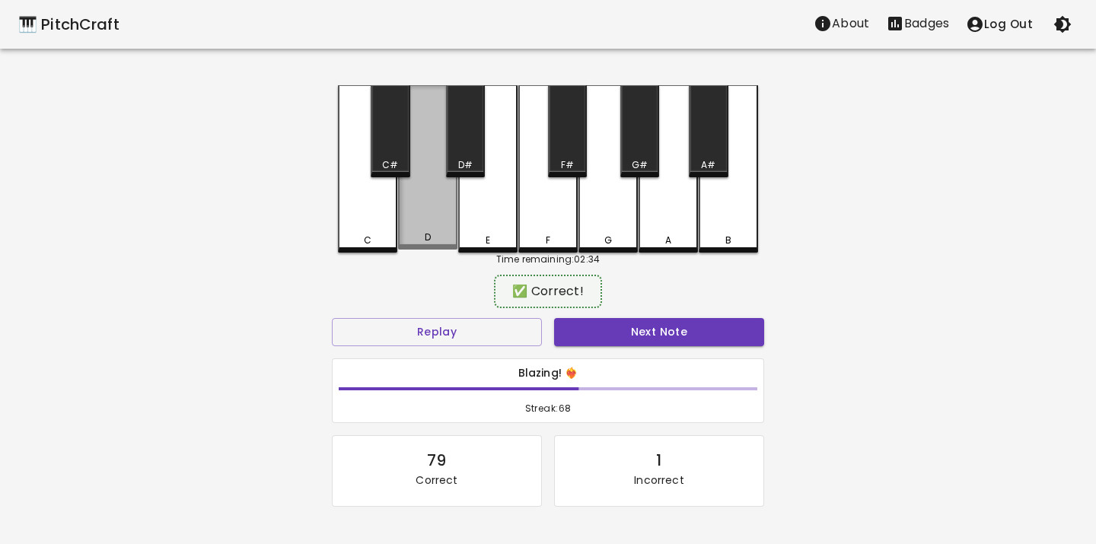
click at [445, 231] on div "D" at bounding box center [427, 167] width 59 height 164
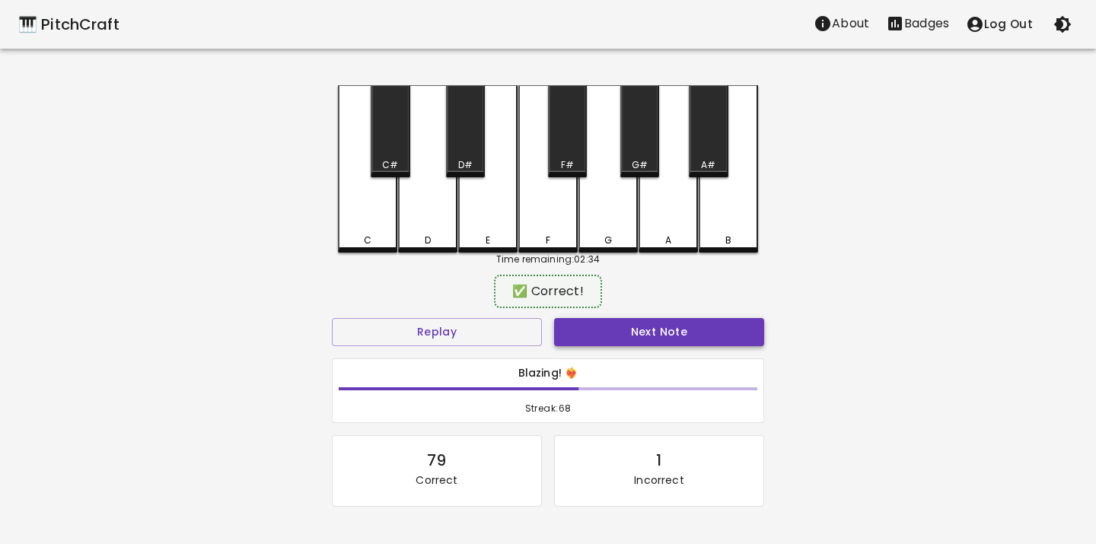
click at [581, 326] on button "Next Note" at bounding box center [659, 332] width 210 height 28
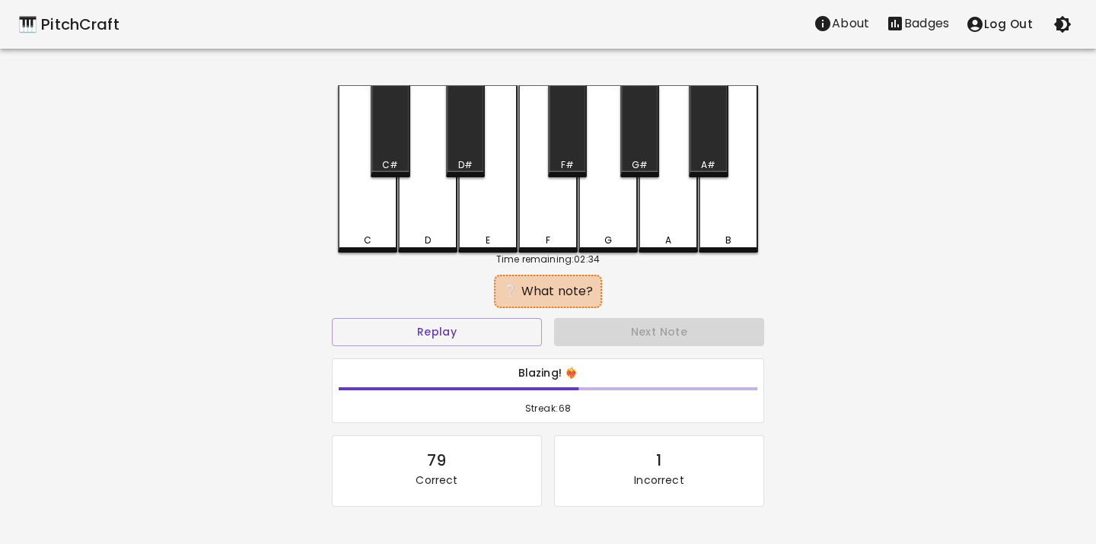
click at [437, 218] on div "D" at bounding box center [427, 168] width 59 height 167
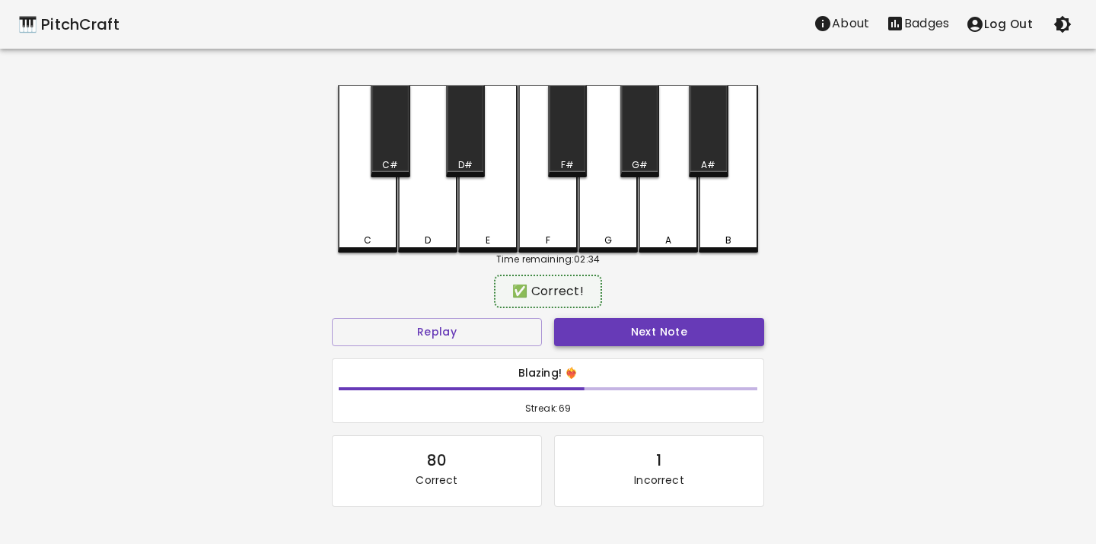
click at [584, 330] on button "Next Note" at bounding box center [659, 332] width 210 height 28
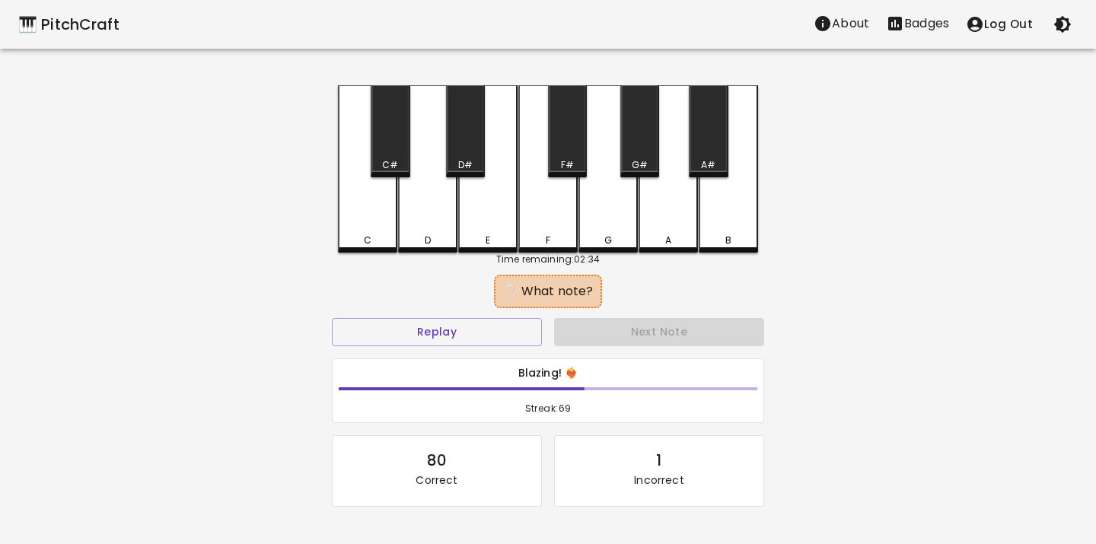
click at [365, 219] on div "C" at bounding box center [367, 168] width 59 height 167
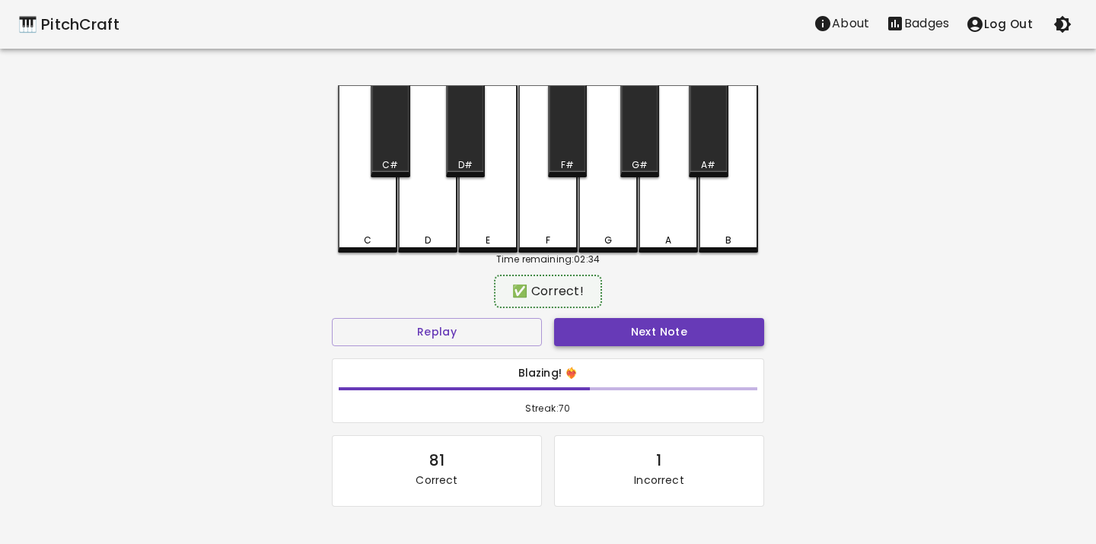
click at [569, 345] on button "Next Note" at bounding box center [659, 332] width 210 height 28
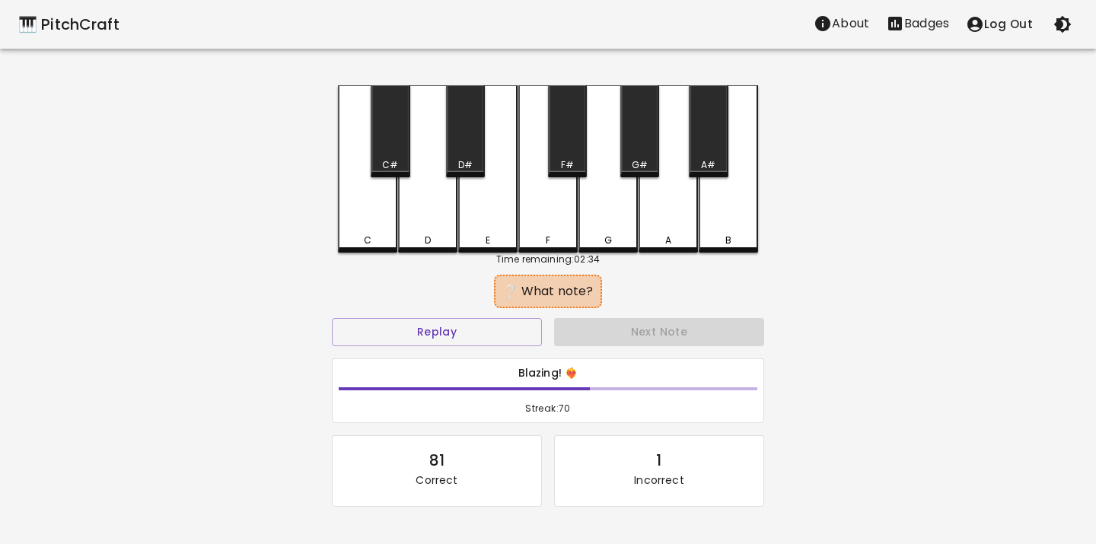
click at [380, 228] on div "C" at bounding box center [367, 168] width 59 height 167
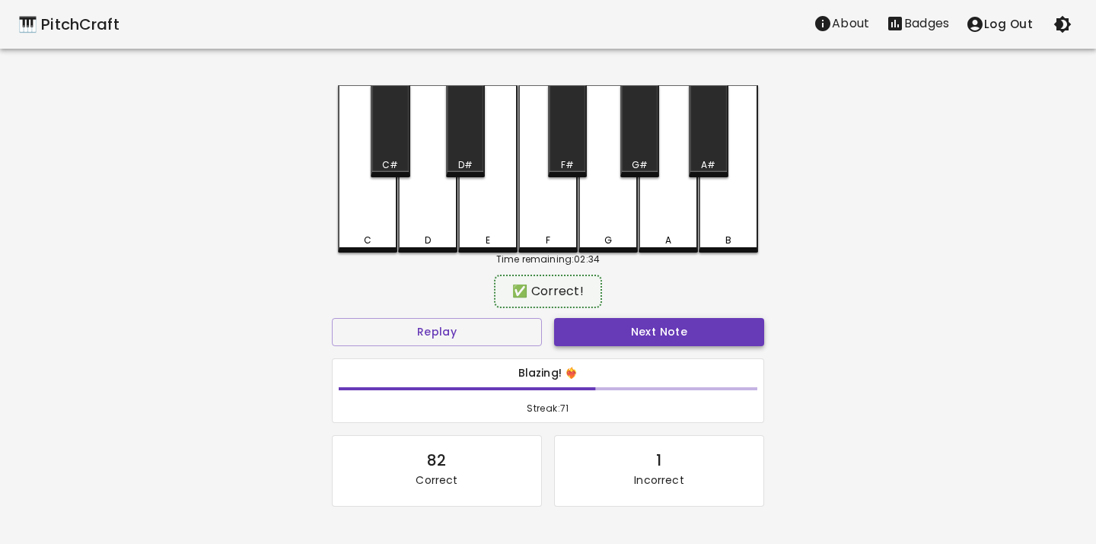
click at [573, 321] on button "Next Note" at bounding box center [659, 332] width 210 height 28
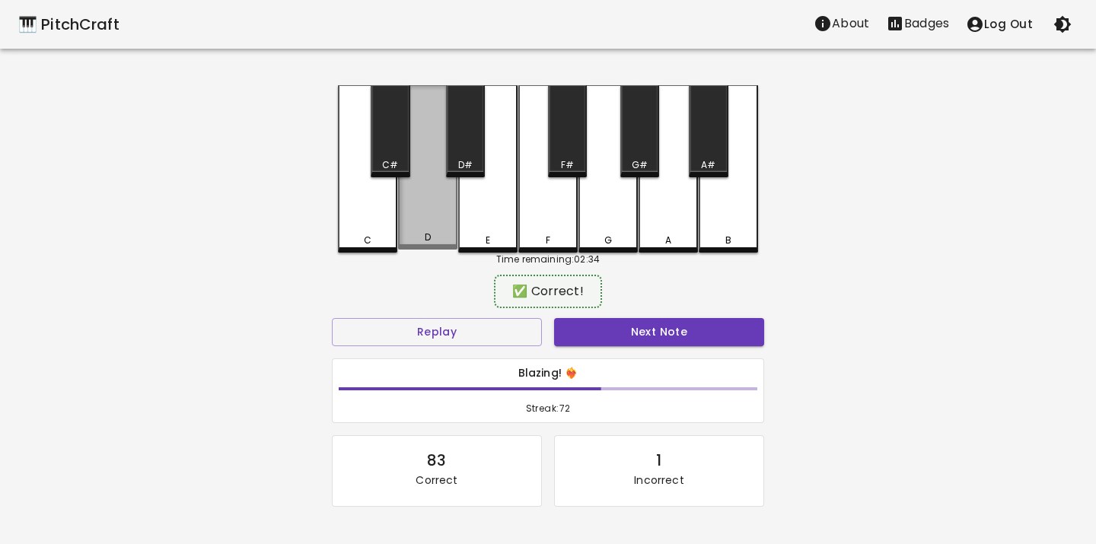
click at [431, 215] on div "D" at bounding box center [427, 167] width 59 height 164
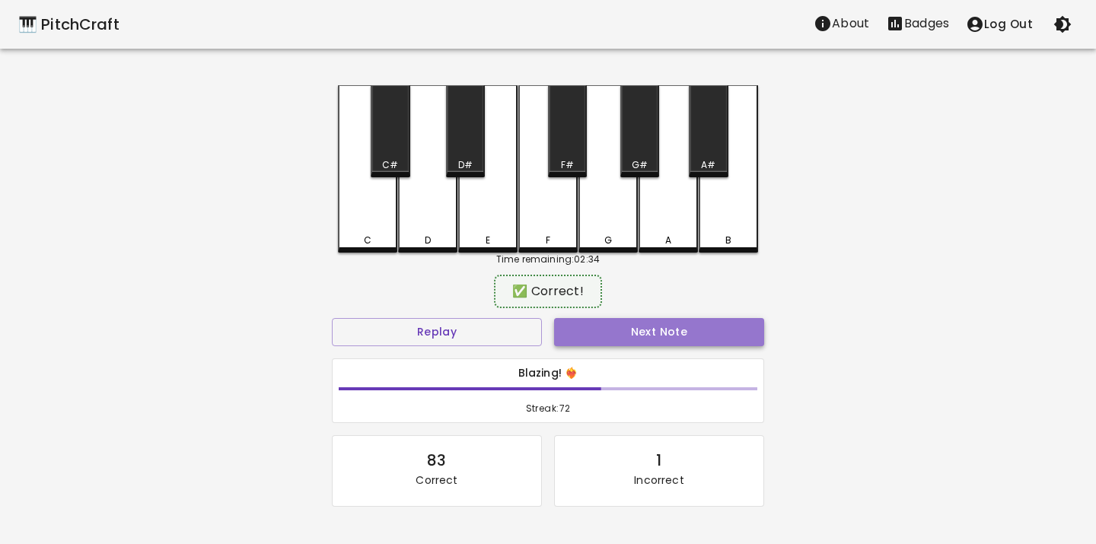
click at [603, 330] on button "Next Note" at bounding box center [659, 332] width 210 height 28
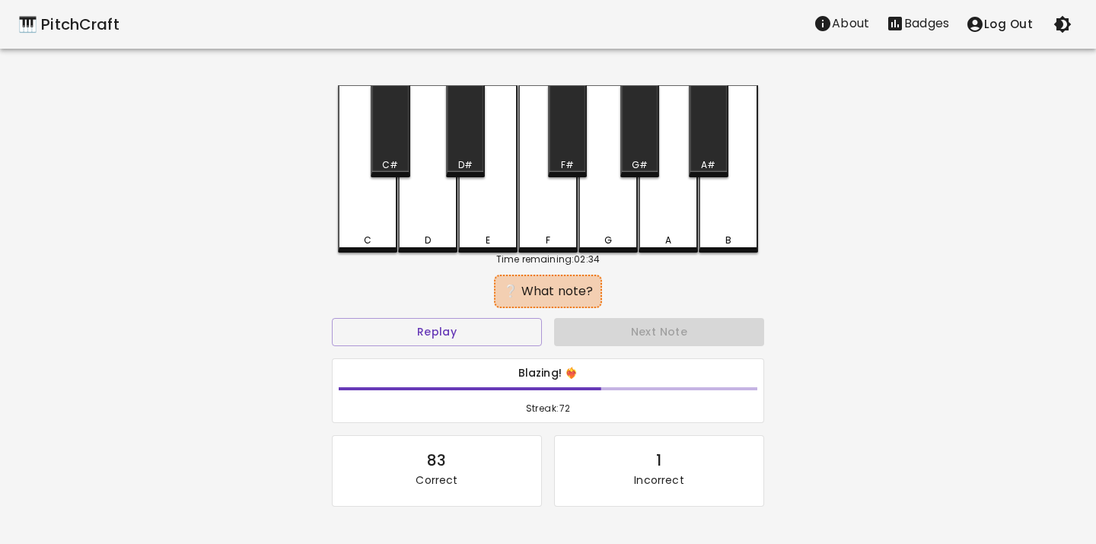
click at [500, 223] on div "E" at bounding box center [487, 168] width 59 height 167
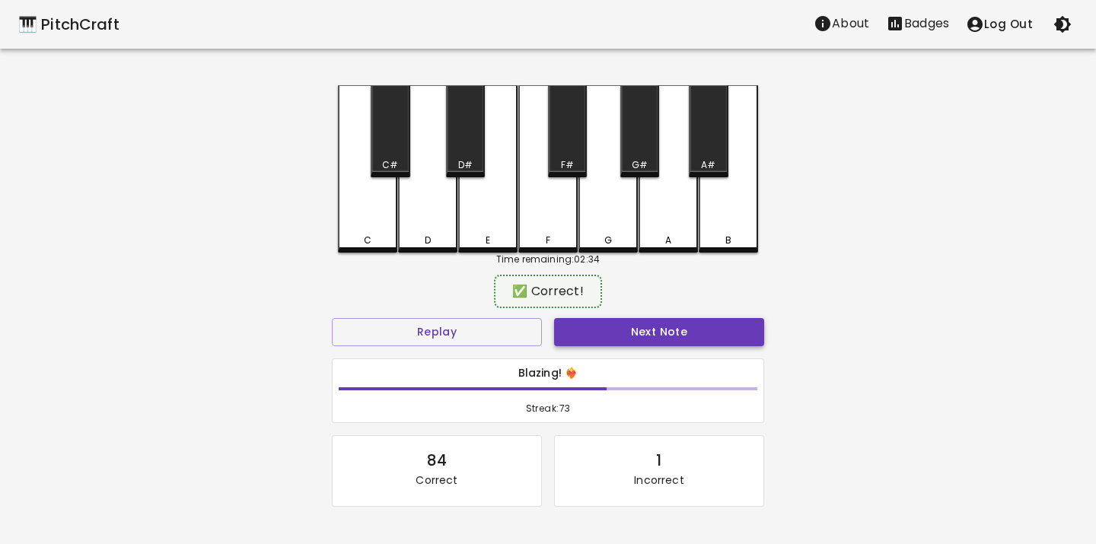
click at [595, 329] on button "Next Note" at bounding box center [659, 332] width 210 height 28
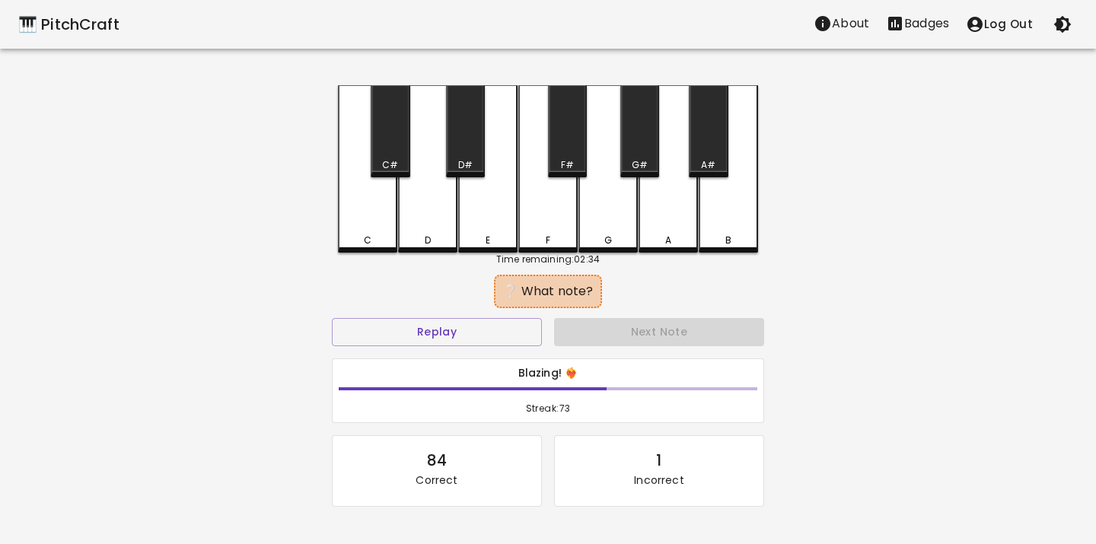
click at [419, 218] on div "D" at bounding box center [427, 168] width 59 height 167
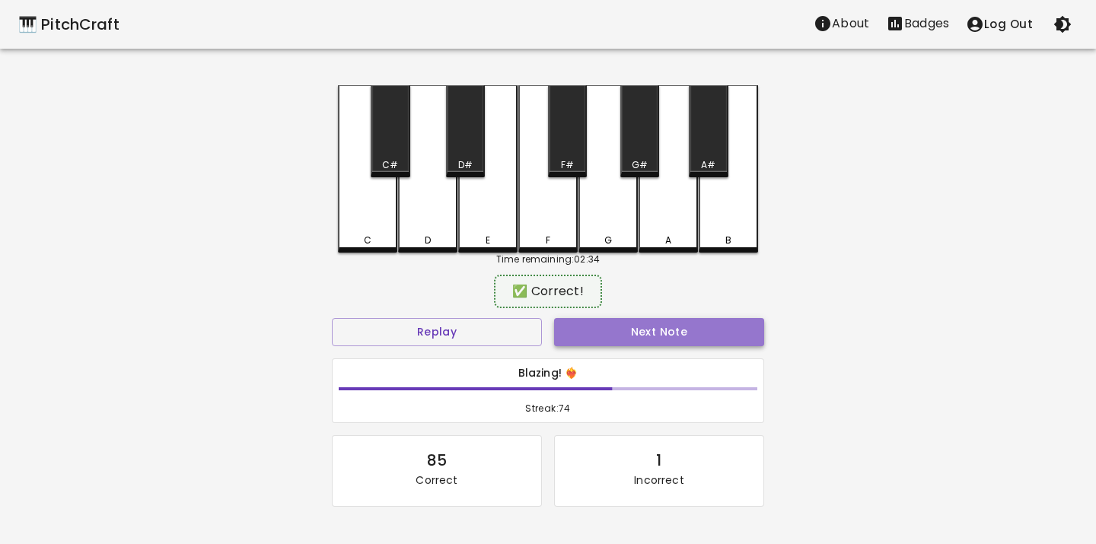
click at [571, 338] on button "Next Note" at bounding box center [659, 332] width 210 height 28
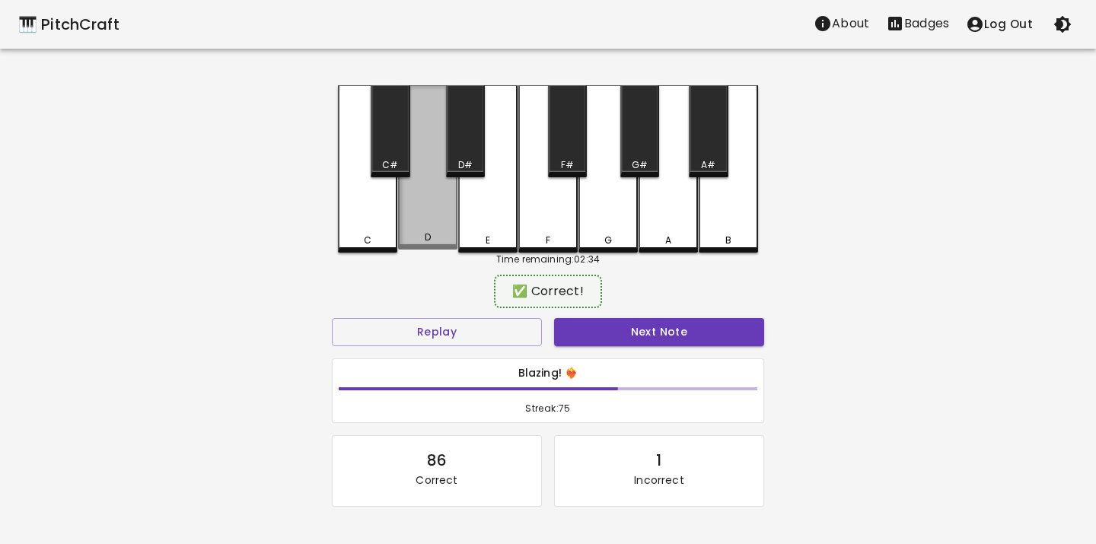
click at [447, 229] on div "D" at bounding box center [427, 167] width 59 height 164
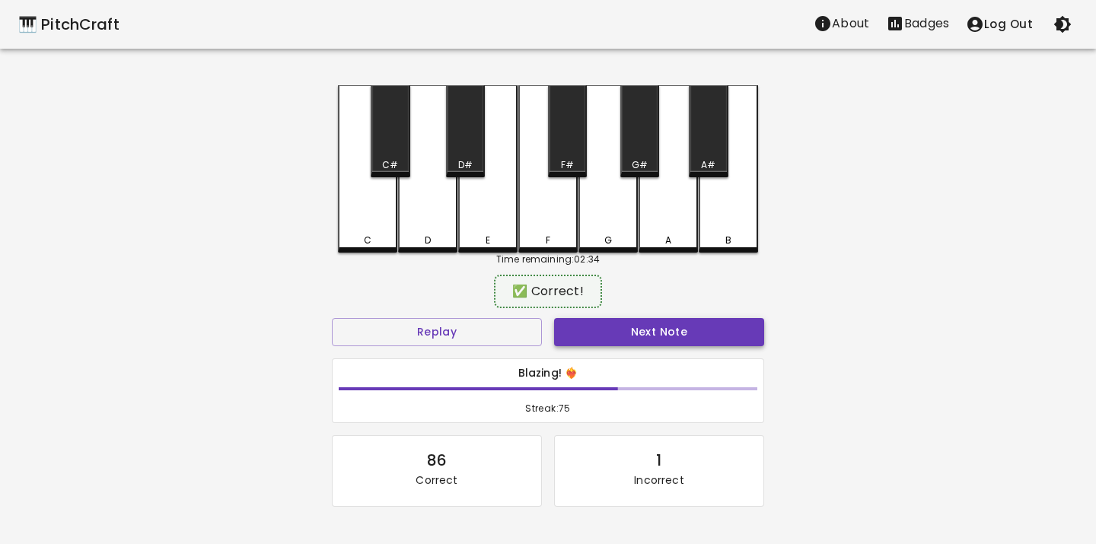
click at [563, 335] on button "Next Note" at bounding box center [659, 332] width 210 height 28
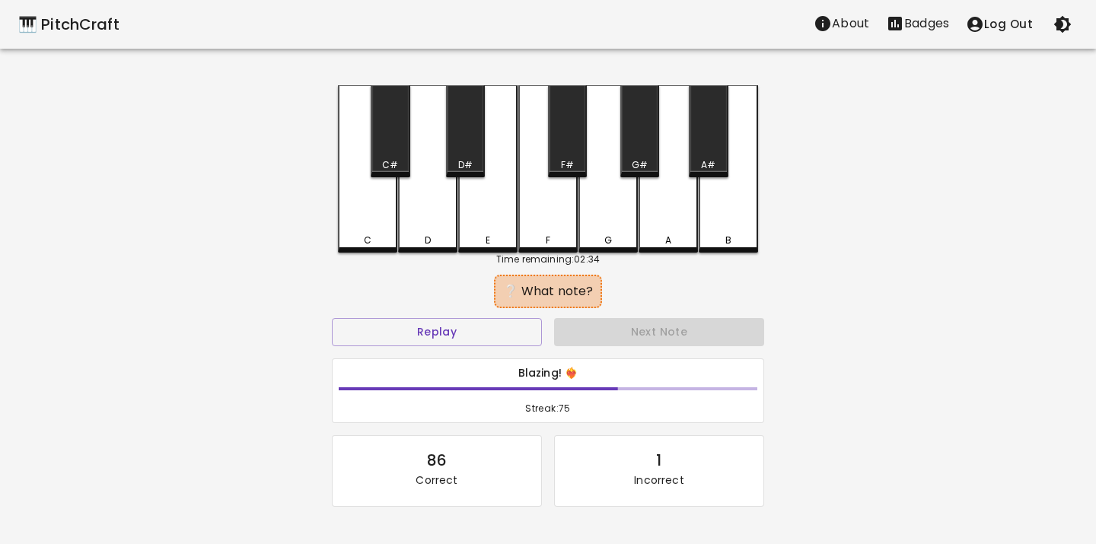
click at [384, 205] on div "C" at bounding box center [367, 168] width 59 height 167
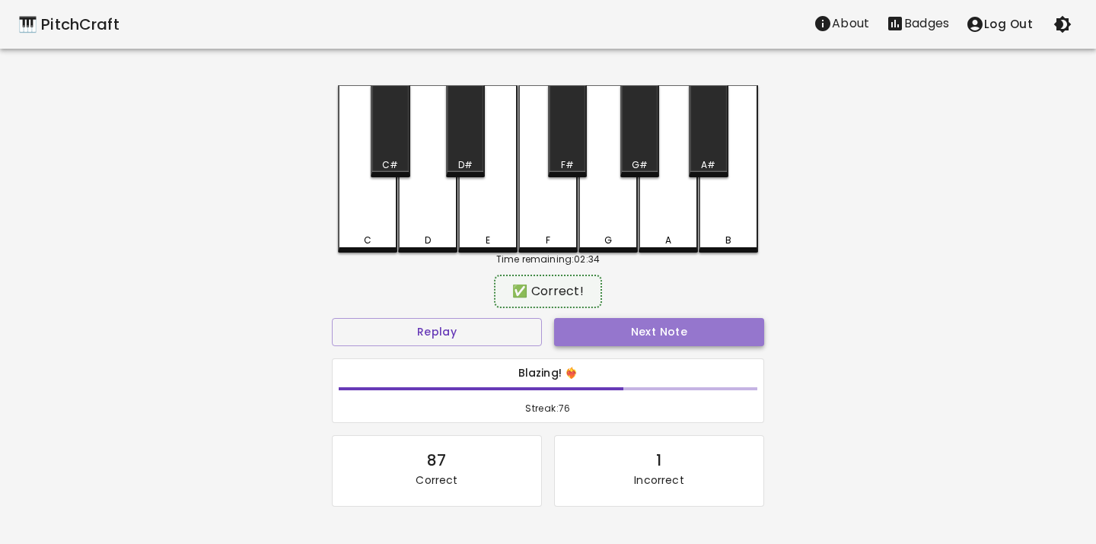
click at [565, 323] on button "Next Note" at bounding box center [659, 332] width 210 height 28
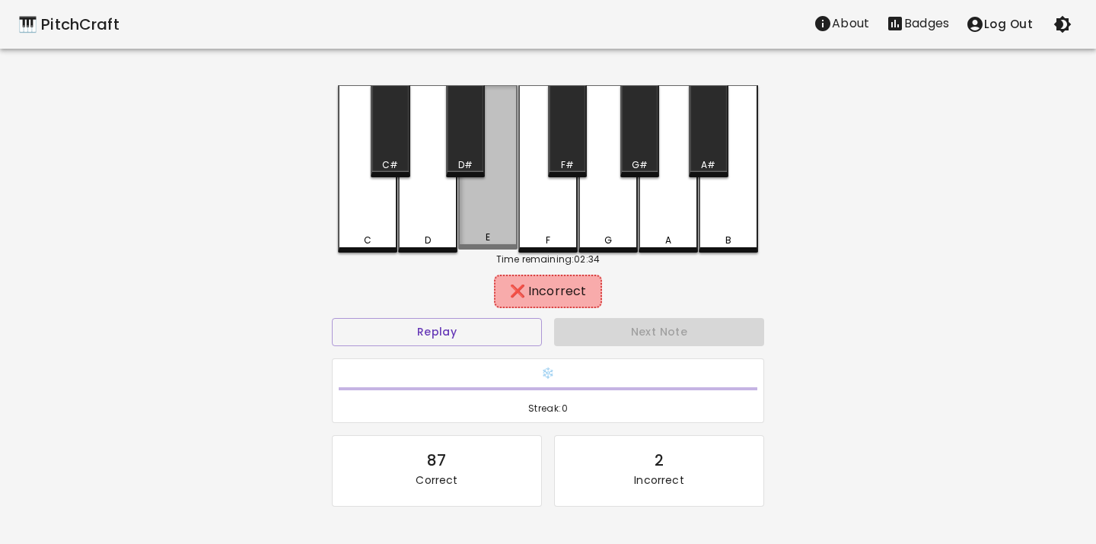
click at [458, 220] on div "E" at bounding box center [487, 167] width 59 height 164
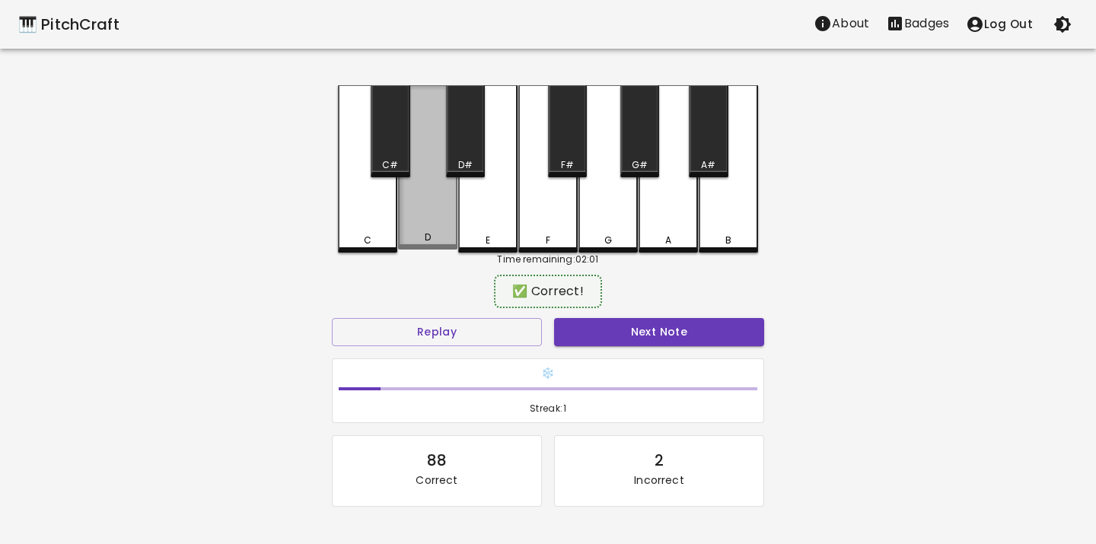
click at [435, 220] on div "D" at bounding box center [427, 167] width 59 height 164
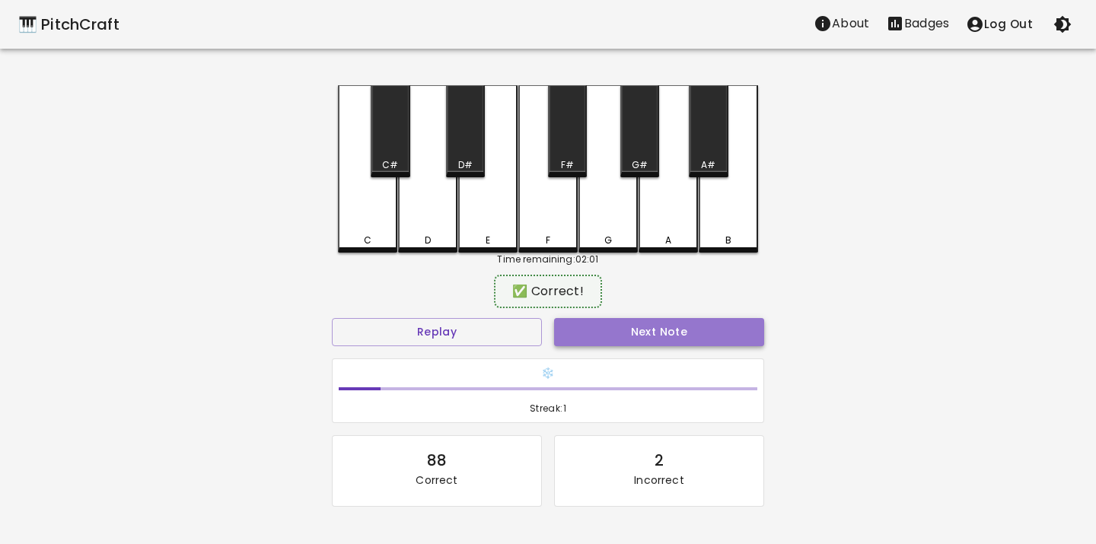
click at [587, 325] on button "Next Note" at bounding box center [659, 332] width 210 height 28
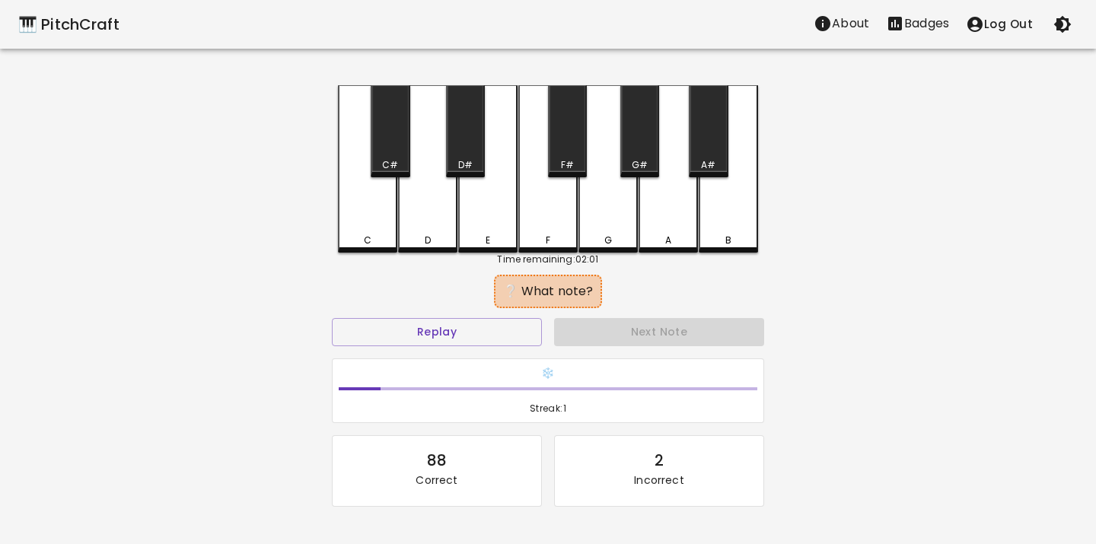
click at [365, 221] on div "C" at bounding box center [367, 168] width 59 height 167
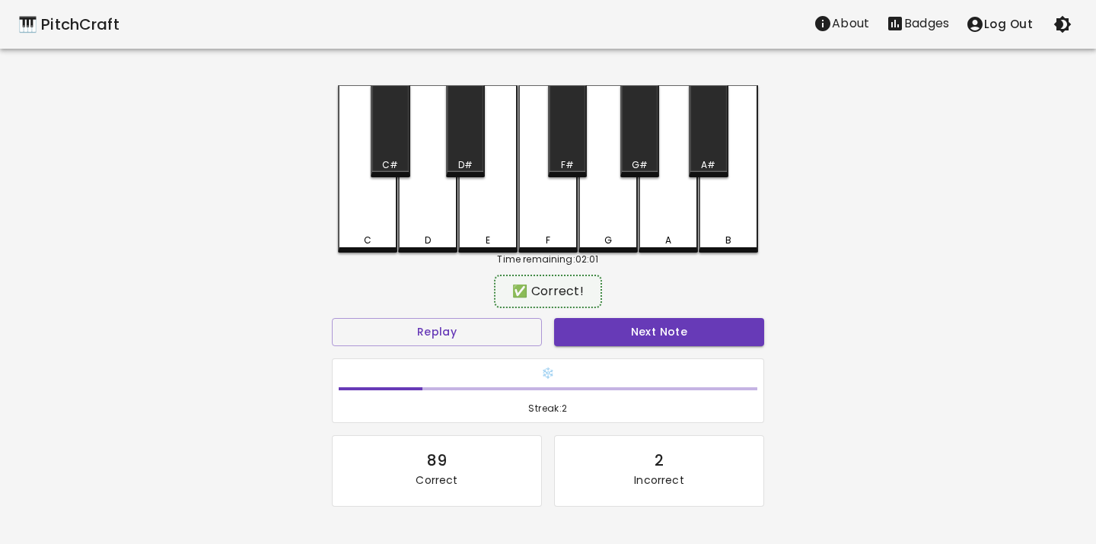
click at [587, 347] on div "Next Note" at bounding box center [659, 332] width 222 height 40
click at [584, 331] on button "Next Note" at bounding box center [659, 332] width 210 height 28
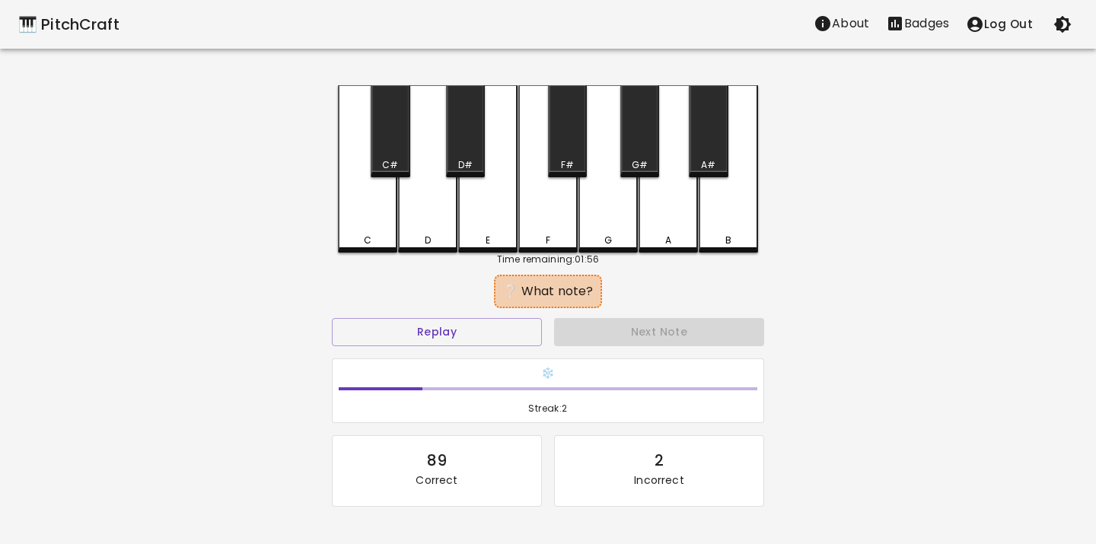
click at [431, 224] on div "D" at bounding box center [427, 168] width 59 height 167
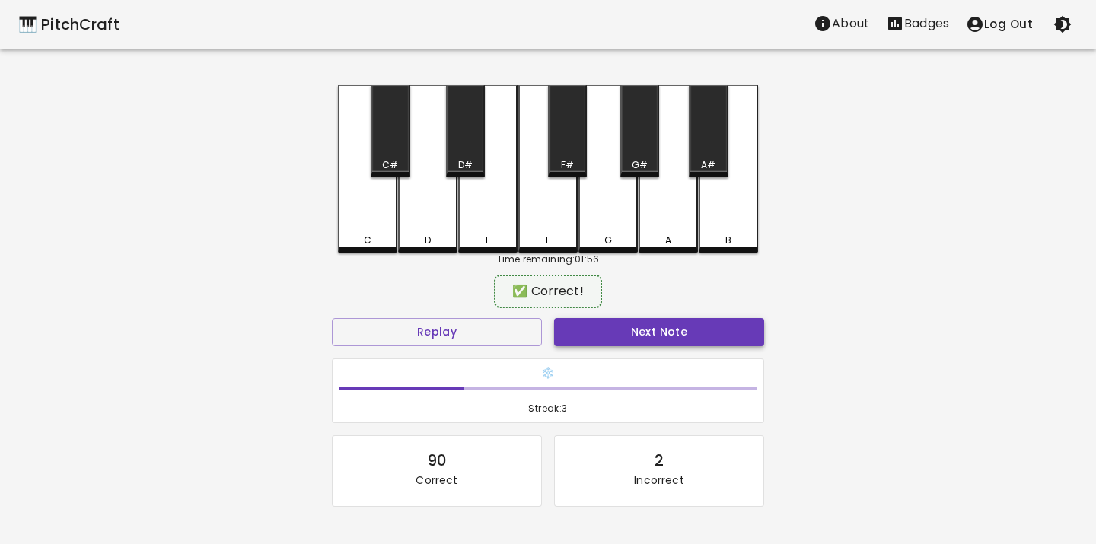
click at [582, 323] on button "Next Note" at bounding box center [659, 332] width 210 height 28
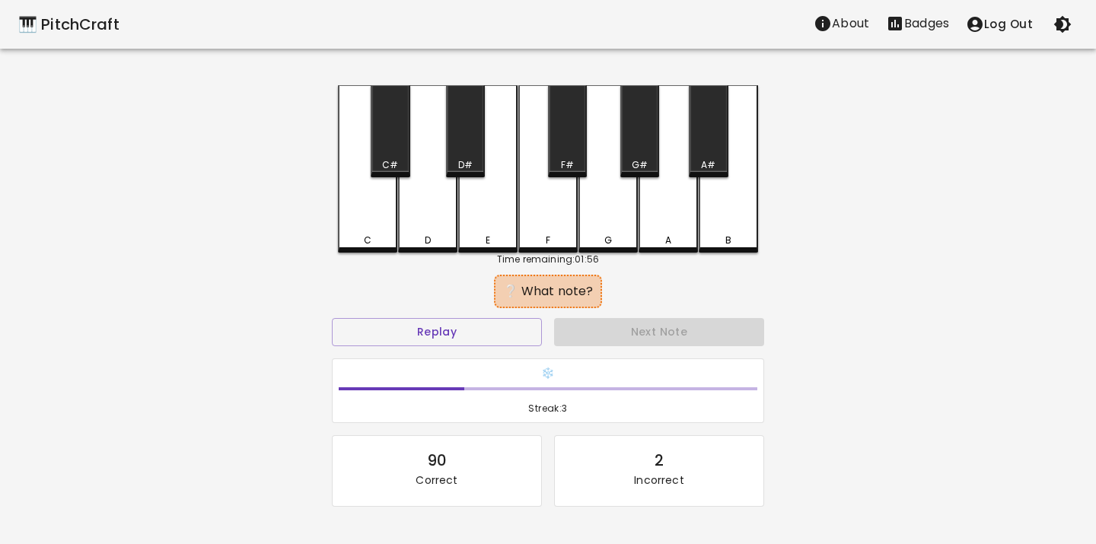
click at [365, 215] on div "C" at bounding box center [367, 168] width 59 height 167
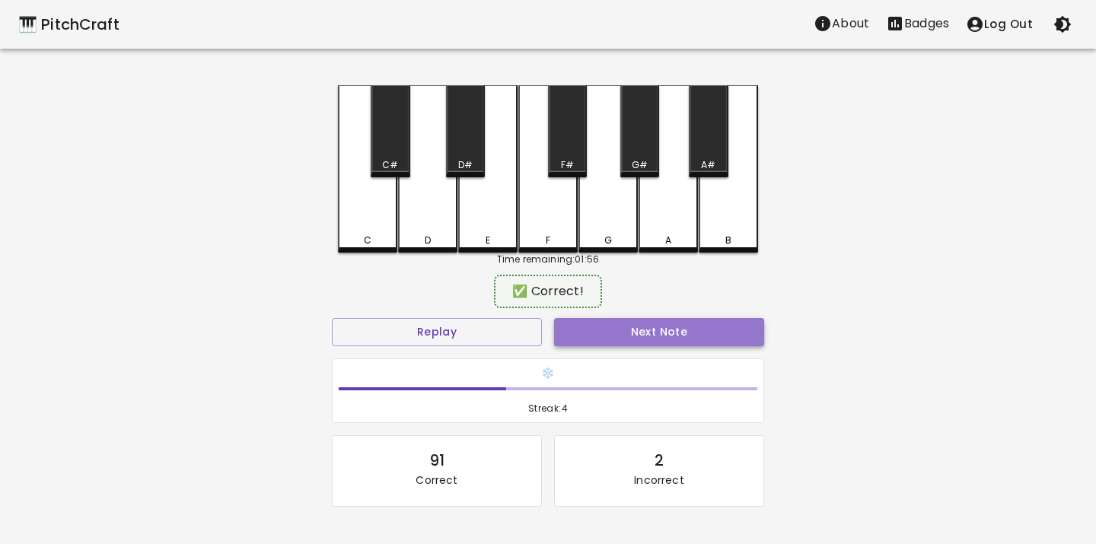
click at [602, 339] on button "Next Note" at bounding box center [659, 332] width 210 height 28
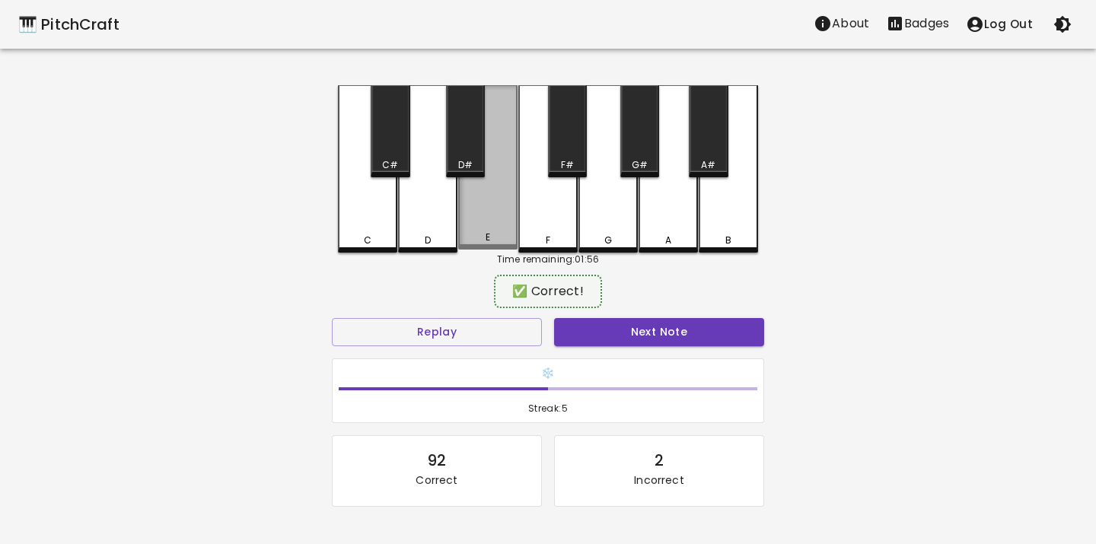
click at [476, 219] on div "E" at bounding box center [487, 167] width 59 height 164
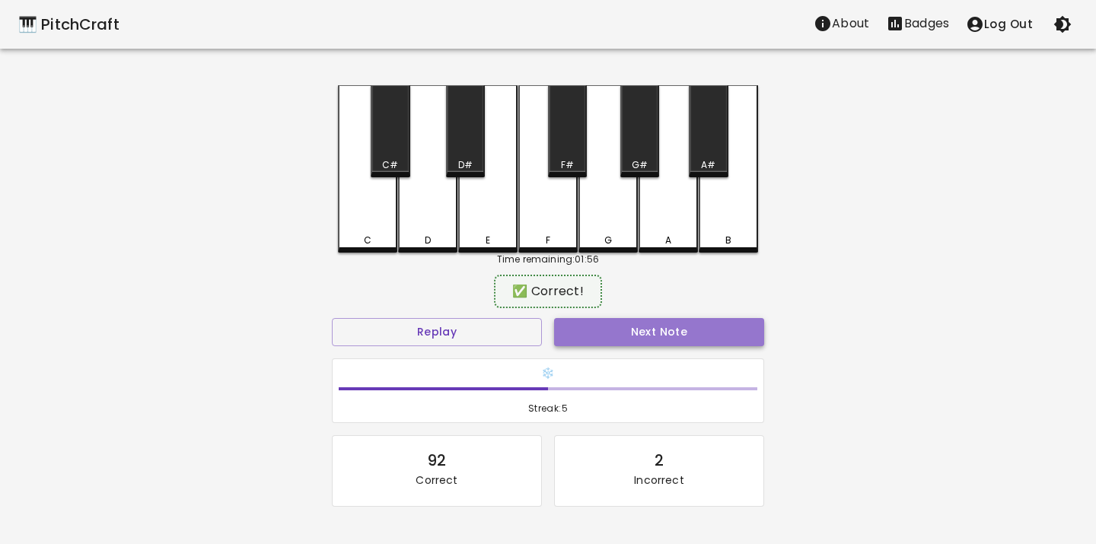
click at [588, 322] on button "Next Note" at bounding box center [659, 332] width 210 height 28
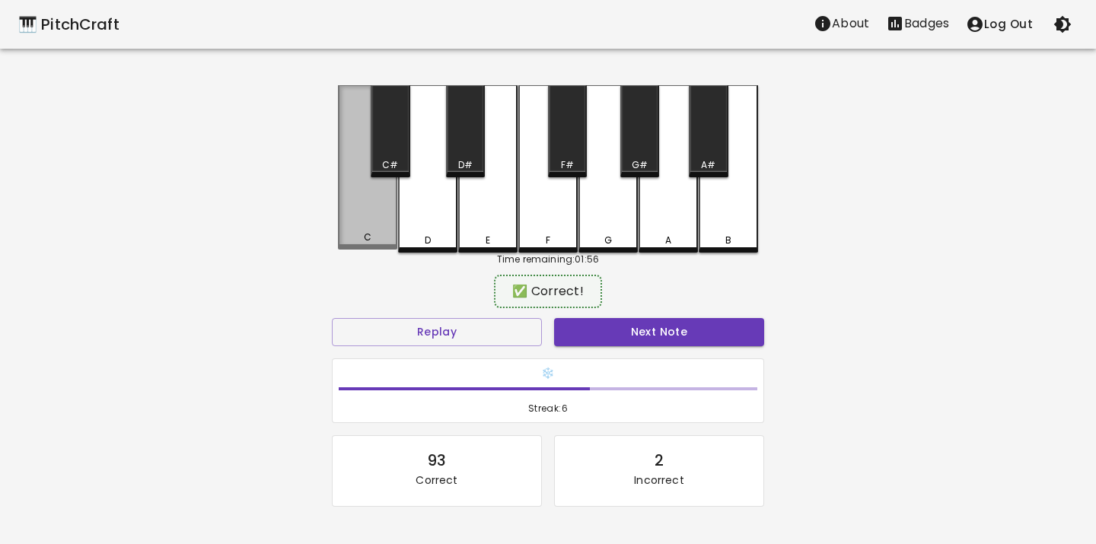
click at [355, 212] on div "C" at bounding box center [367, 167] width 59 height 164
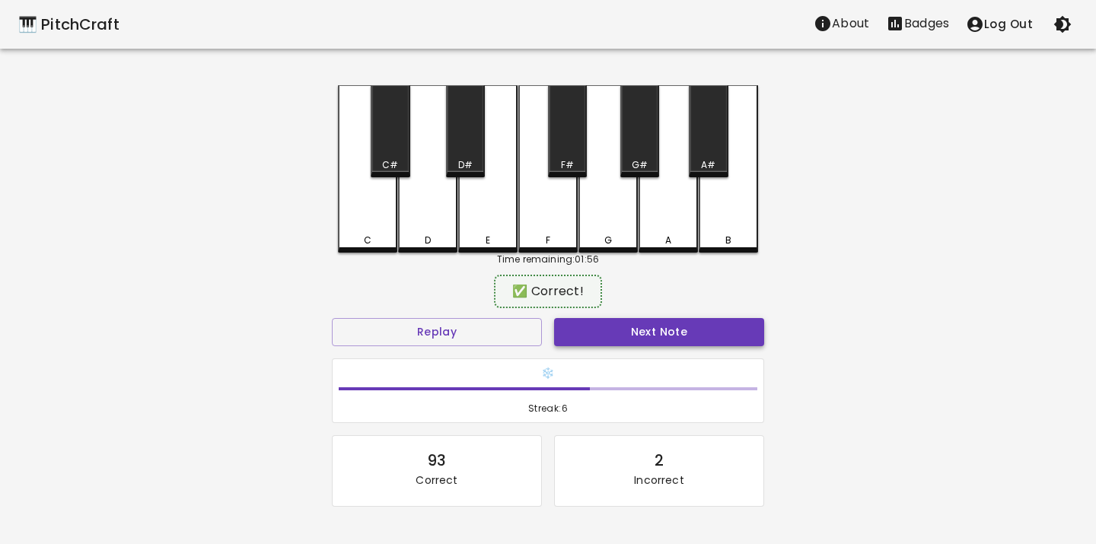
click at [610, 326] on button "Next Note" at bounding box center [659, 332] width 210 height 28
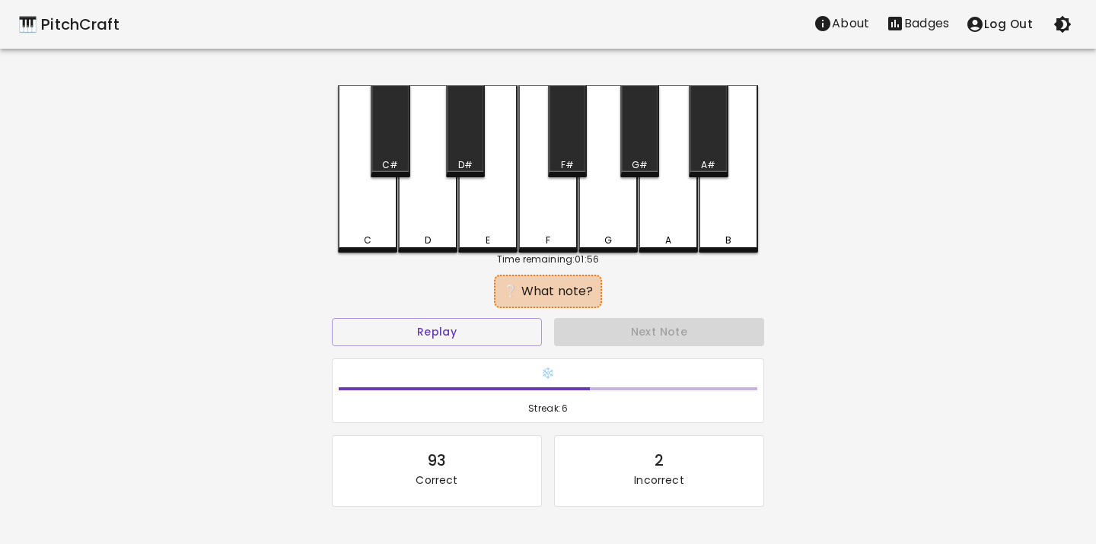
click at [413, 220] on div "D" at bounding box center [427, 168] width 59 height 167
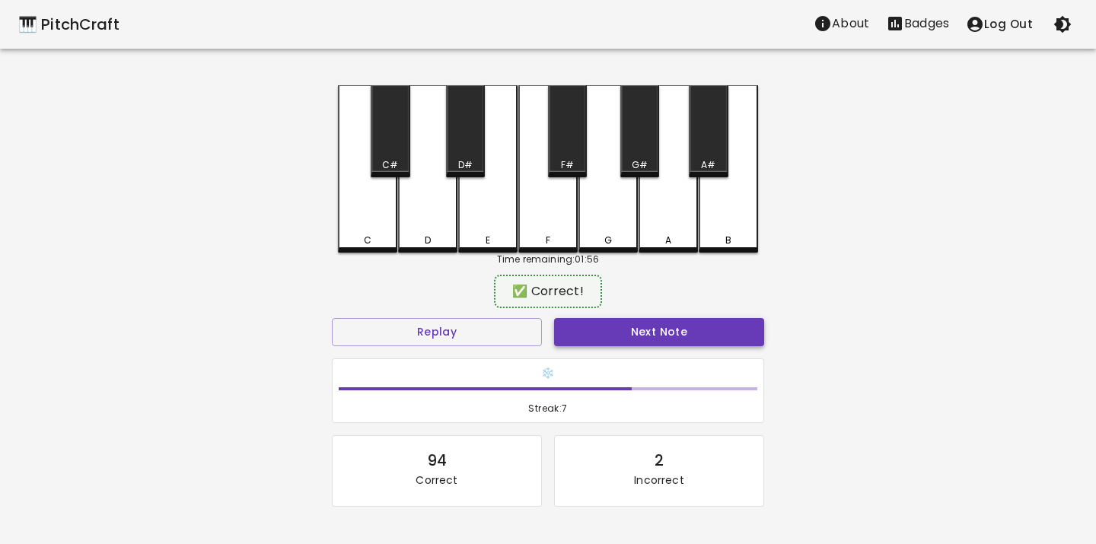
click at [583, 323] on button "Next Note" at bounding box center [659, 332] width 210 height 28
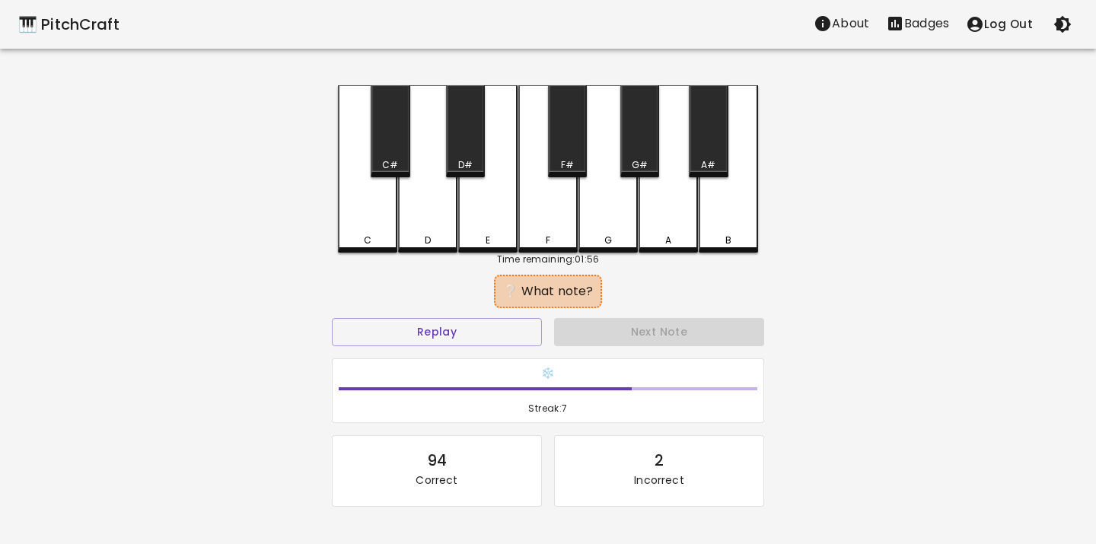
click at [444, 240] on div "D" at bounding box center [428, 241] width 56 height 14
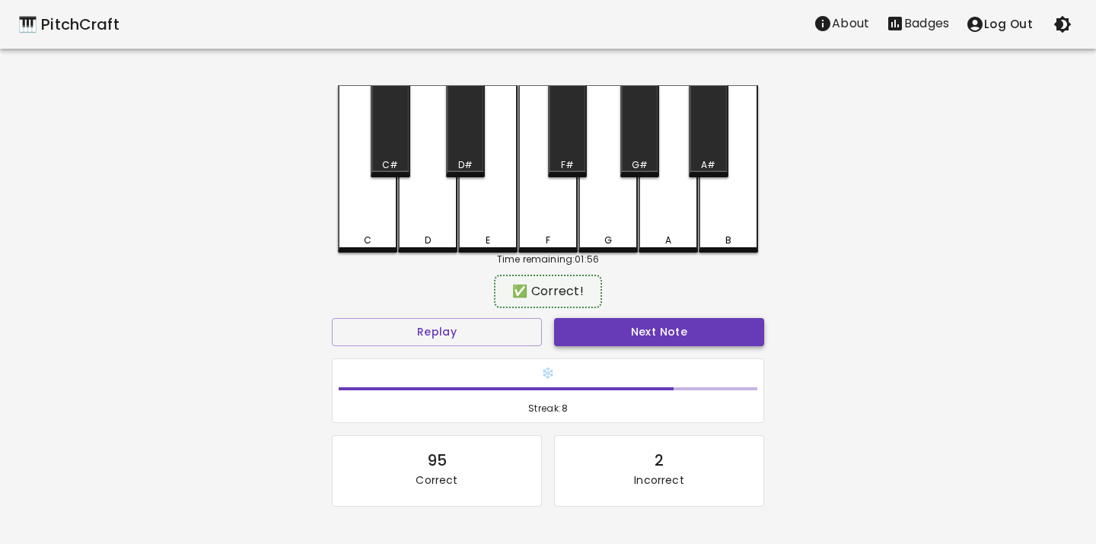
click at [562, 333] on button "Next Note" at bounding box center [659, 332] width 210 height 28
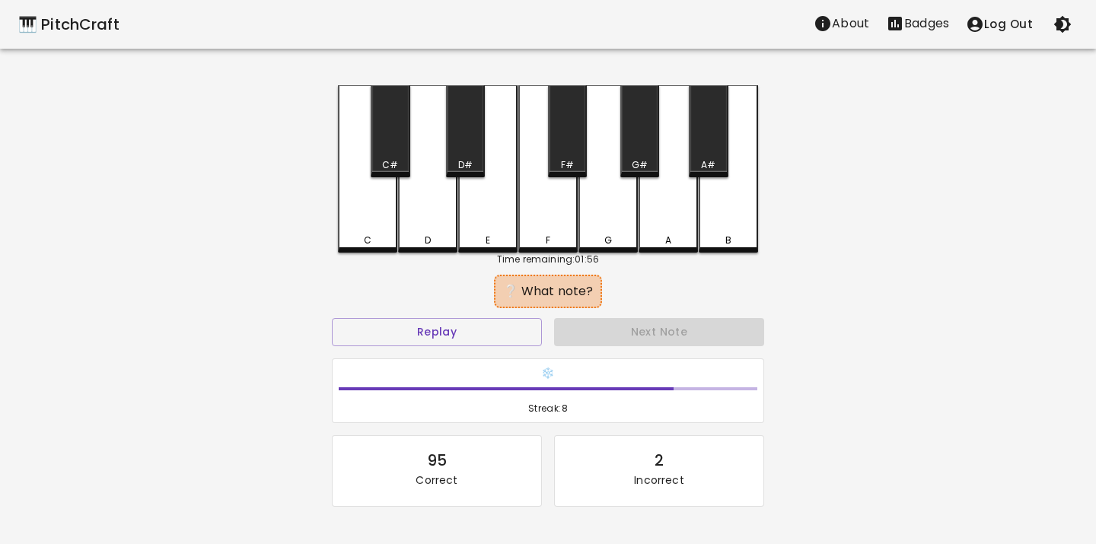
click at [488, 227] on div "E" at bounding box center [487, 168] width 59 height 167
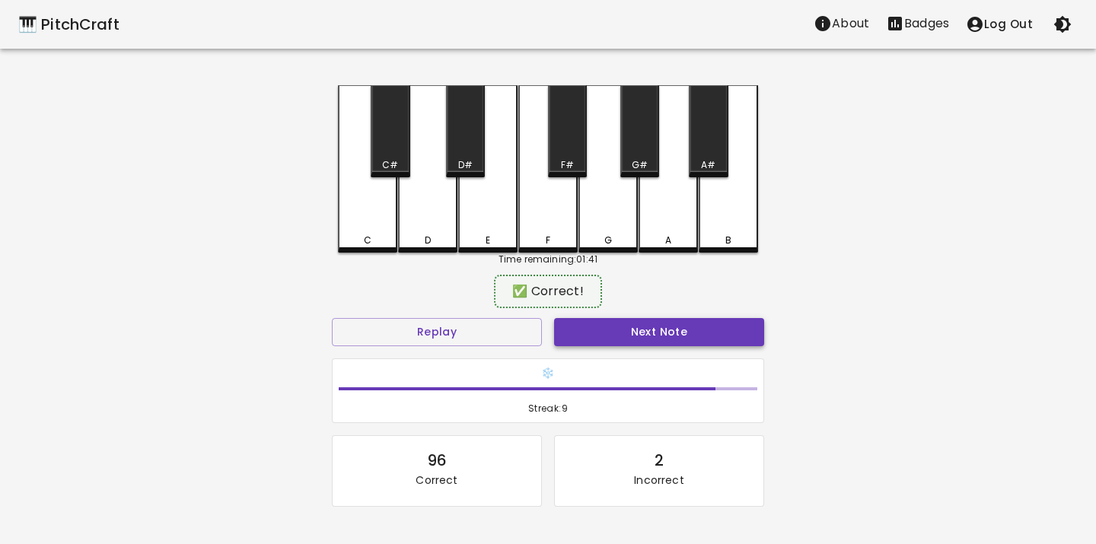
click at [588, 341] on button "Next Note" at bounding box center [659, 332] width 210 height 28
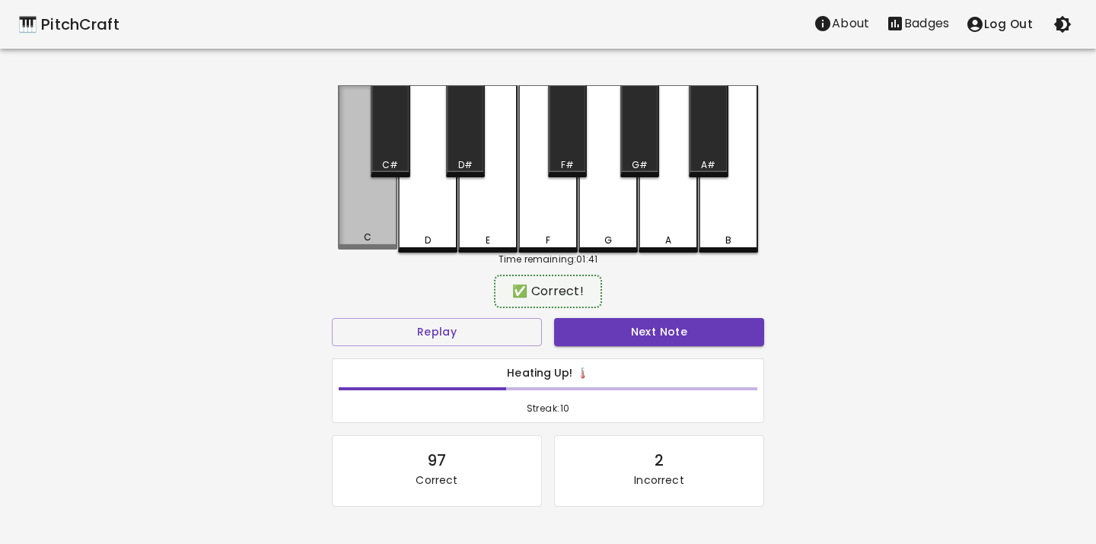
click at [374, 226] on div "C" at bounding box center [367, 167] width 59 height 164
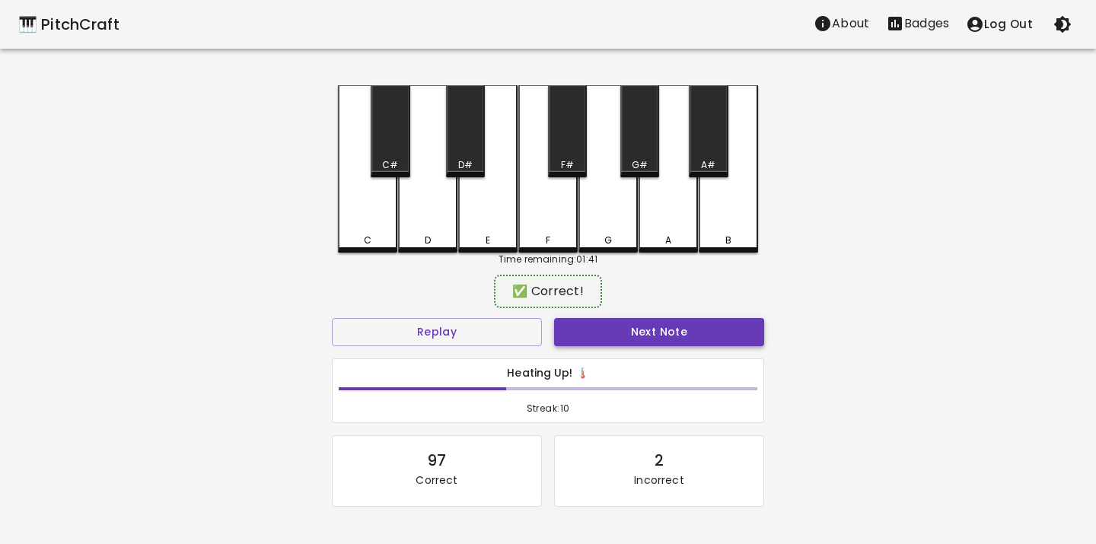
click at [614, 336] on button "Next Note" at bounding box center [659, 332] width 210 height 28
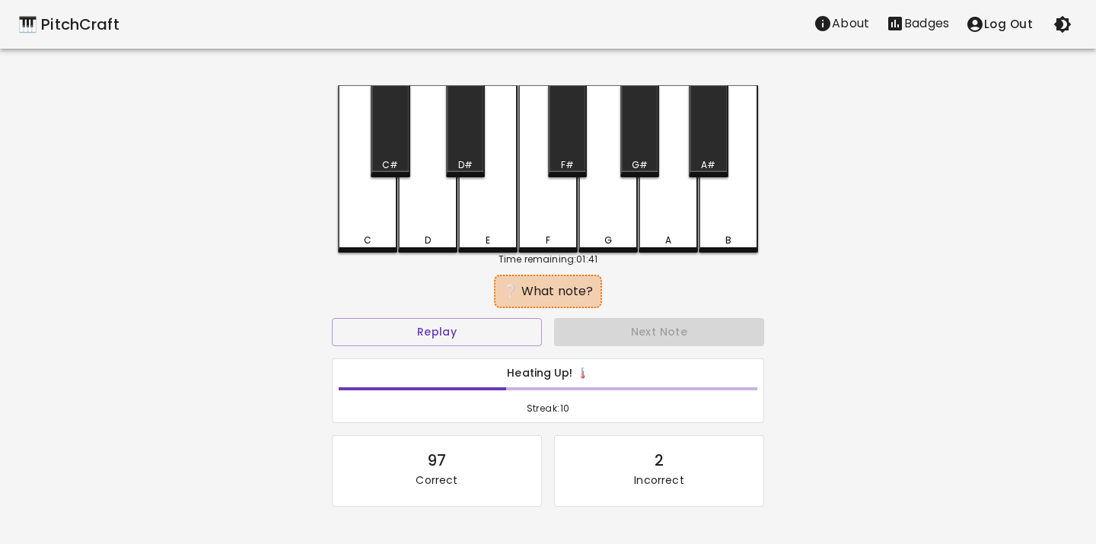
click at [417, 222] on div "D" at bounding box center [427, 168] width 59 height 167
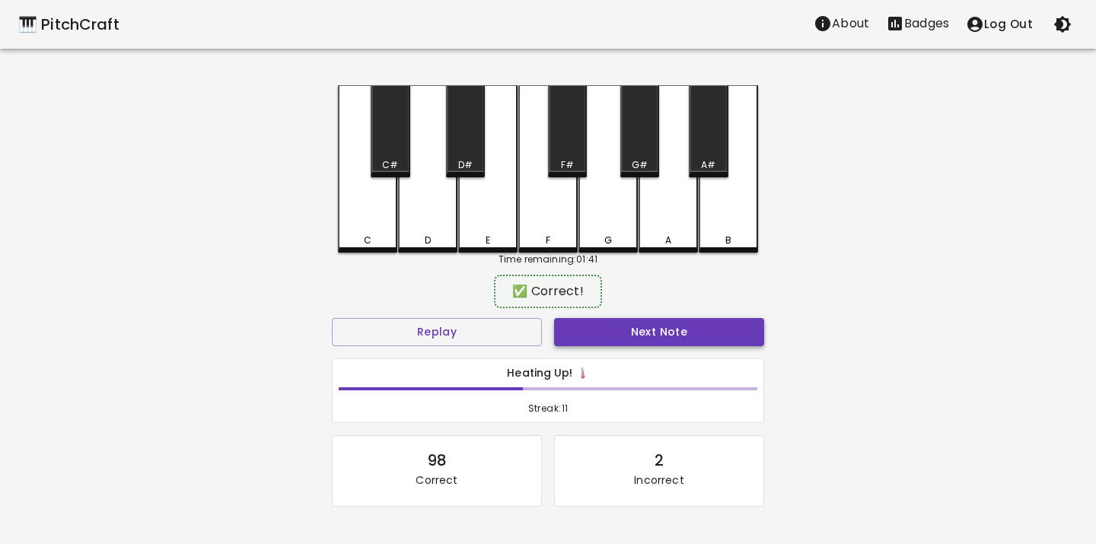
click at [584, 327] on button "Next Note" at bounding box center [659, 332] width 210 height 28
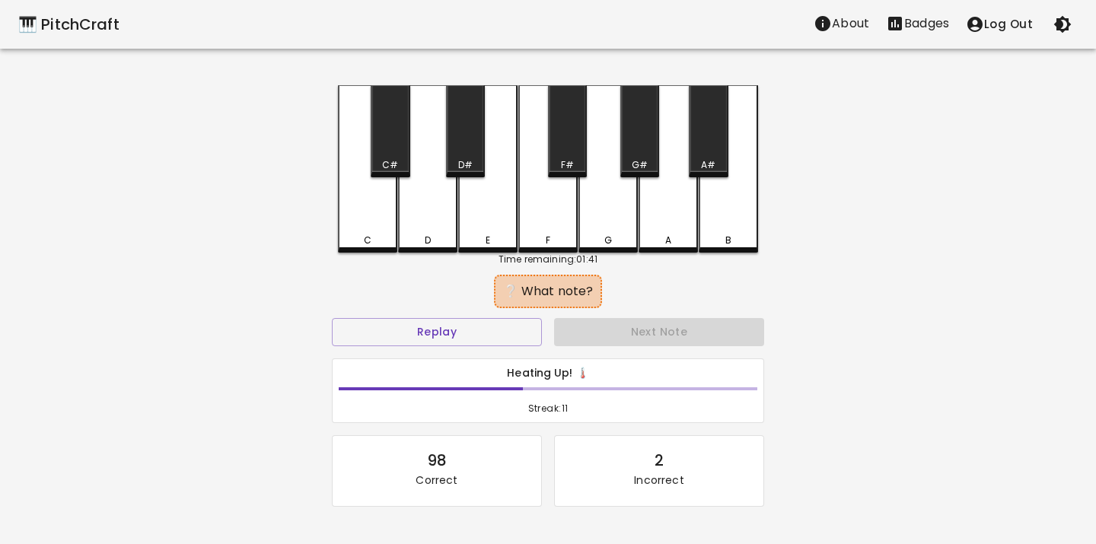
click at [483, 228] on div "E" at bounding box center [487, 168] width 59 height 167
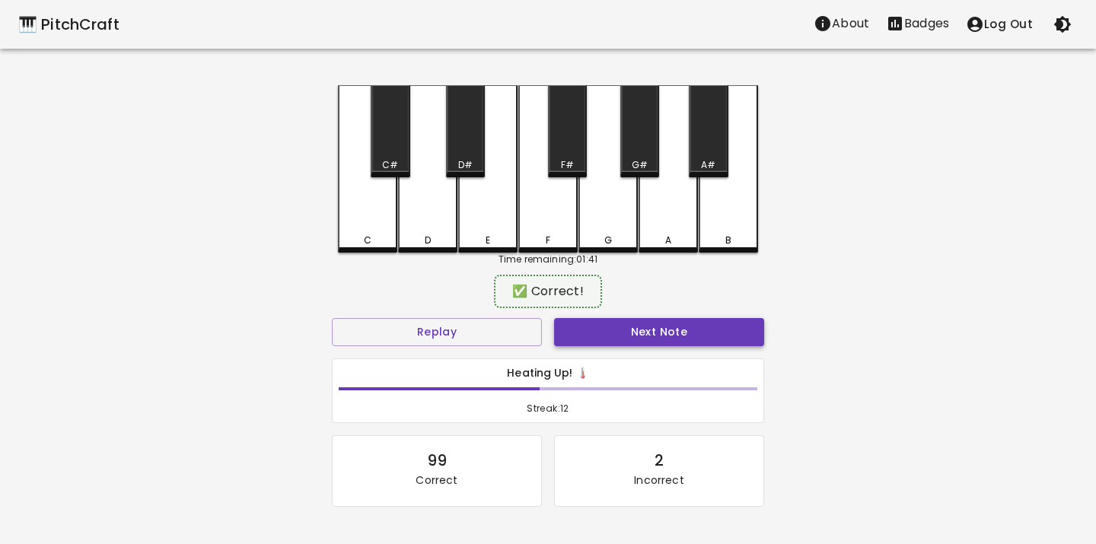
click at [554, 322] on button "Next Note" at bounding box center [659, 332] width 210 height 28
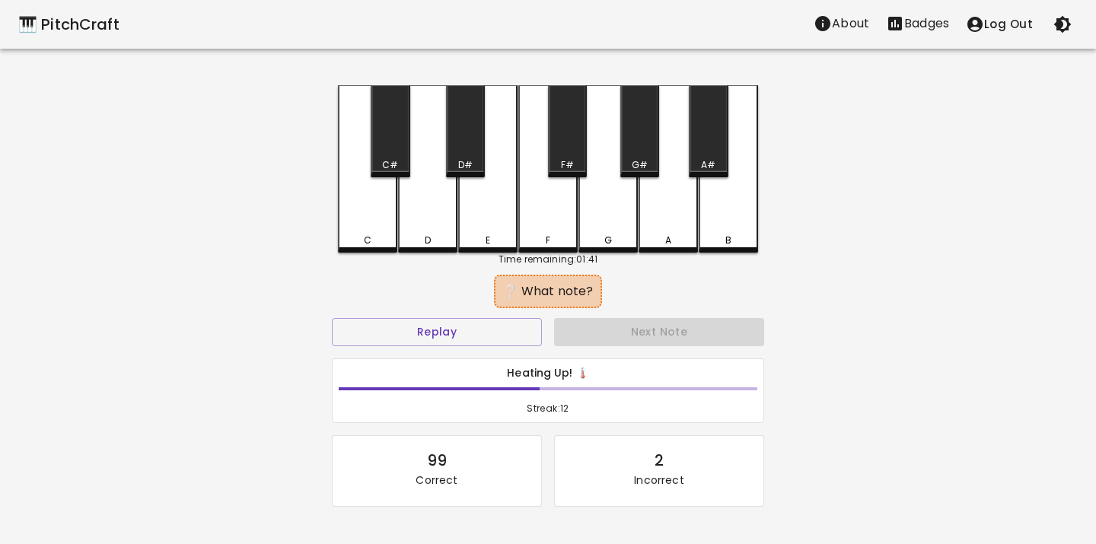
click at [506, 223] on div "E" at bounding box center [487, 168] width 59 height 167
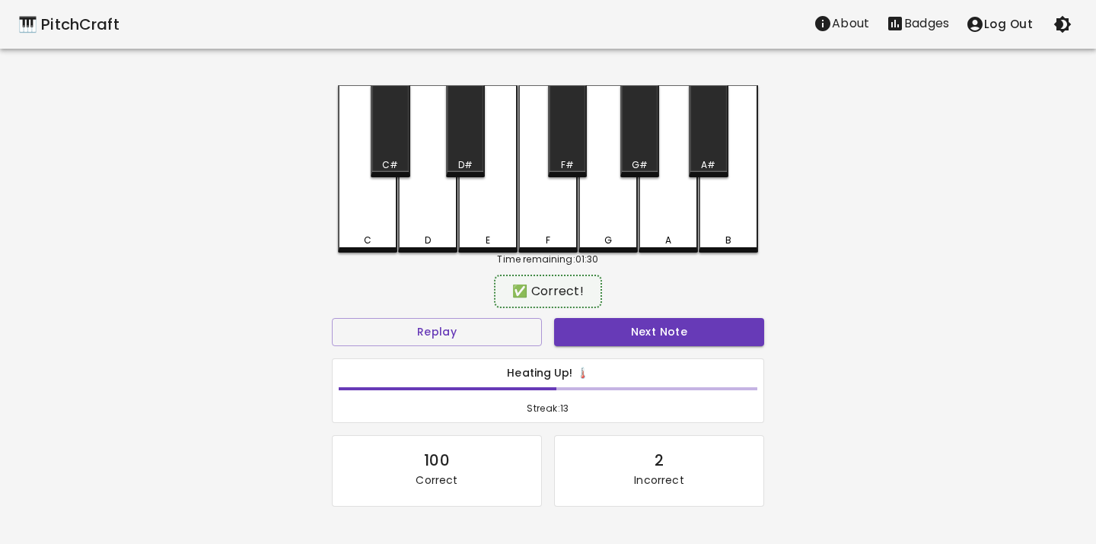
click at [913, 16] on p "Badges" at bounding box center [926, 23] width 45 height 18
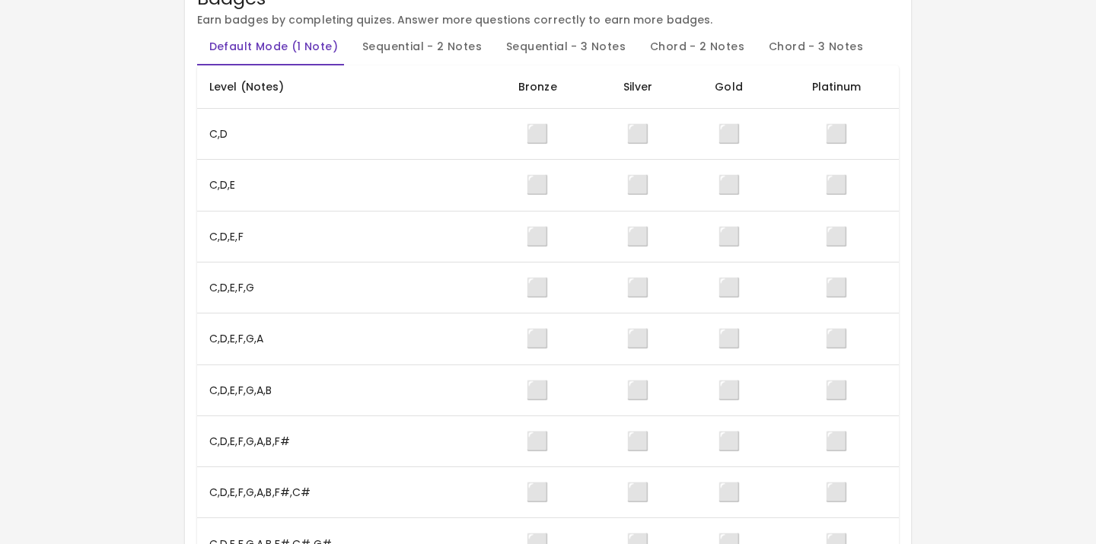
scroll to position [112, 0]
click at [526, 195] on span "⬜" at bounding box center [537, 183] width 23 height 25
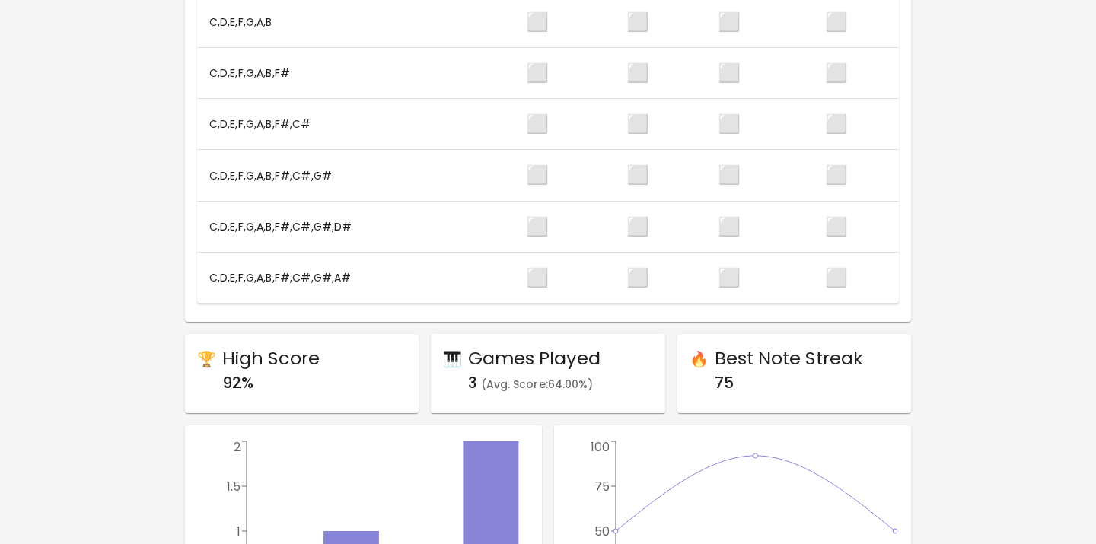
scroll to position [0, 0]
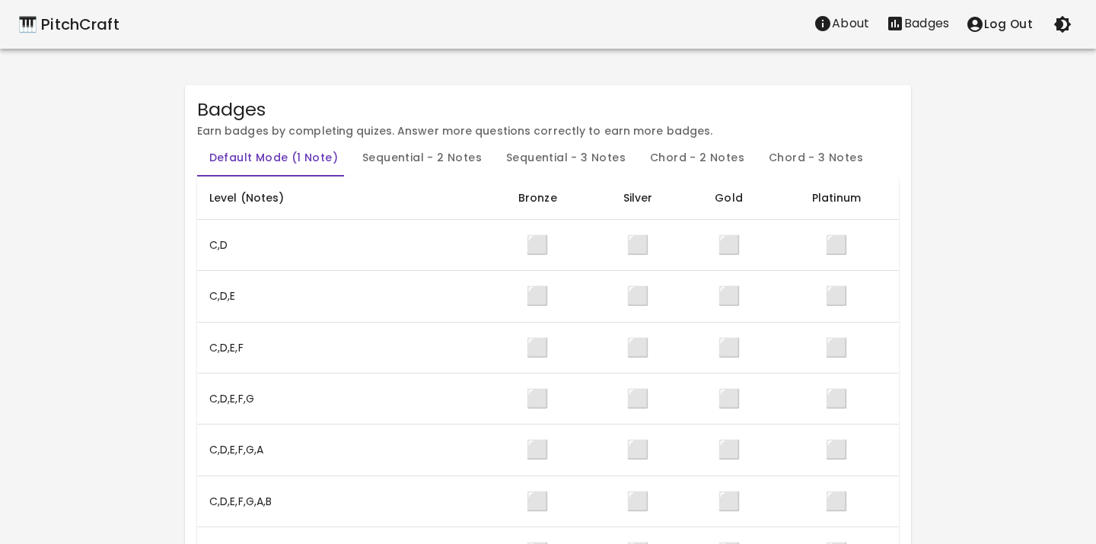
click at [846, 23] on p "About" at bounding box center [850, 23] width 37 height 18
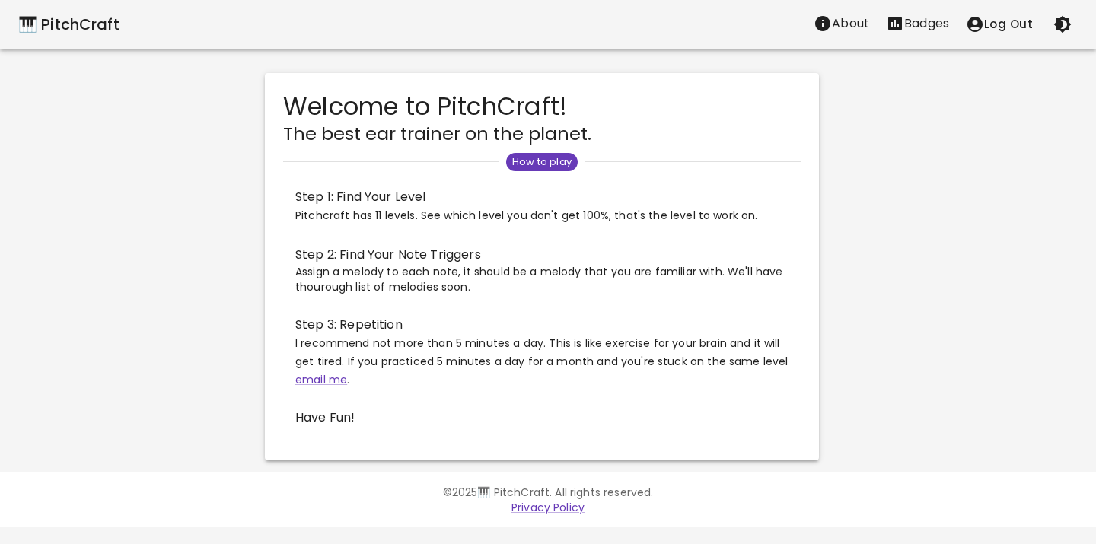
click at [67, 38] on div "🎹 PitchCraft About Badges Log Out" at bounding box center [548, 24] width 1096 height 49
click at [903, 35] on button "Badges" at bounding box center [917, 23] width 80 height 30
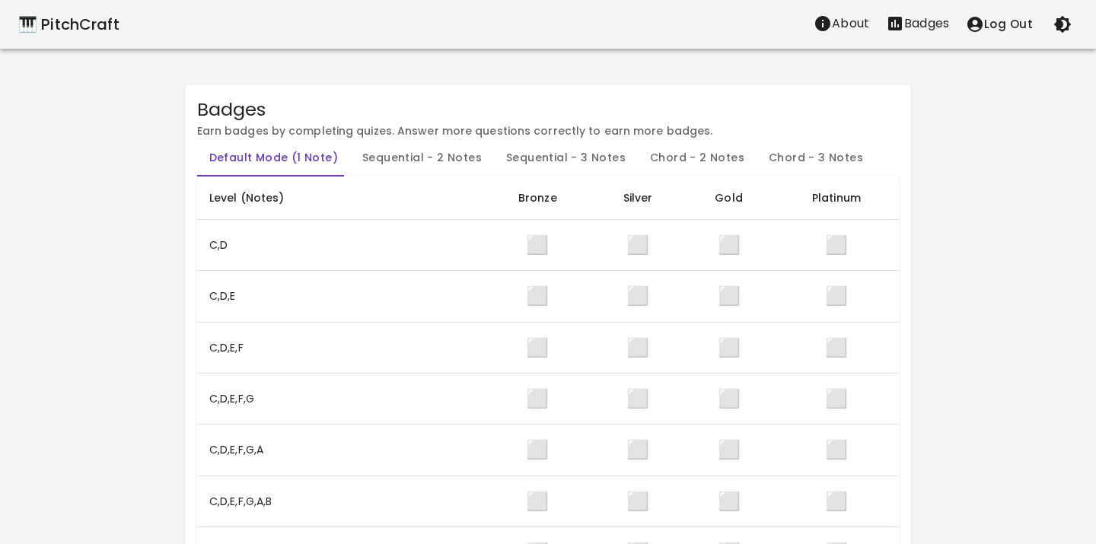
click at [984, 28] on icon "account of current user" at bounding box center [975, 24] width 18 height 18
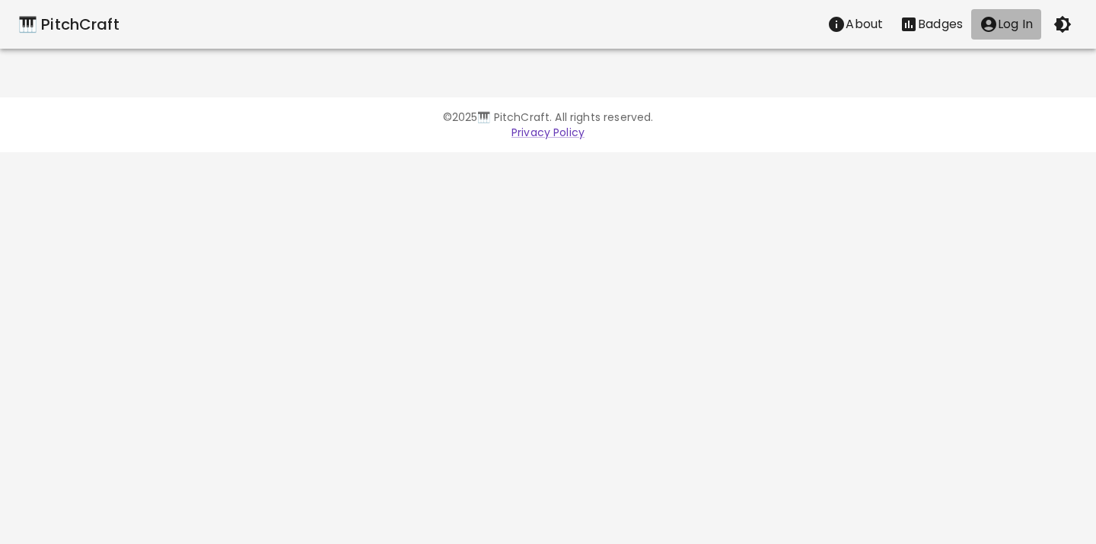
click at [985, 29] on icon "account of current user" at bounding box center [988, 24] width 18 height 18
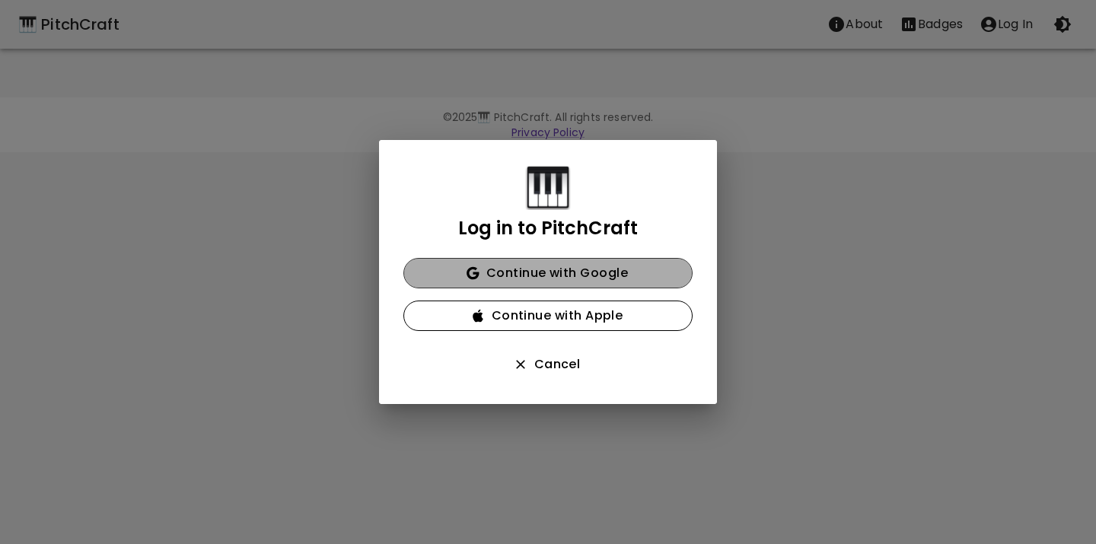
click at [516, 269] on button "Continue with Google" at bounding box center [547, 273] width 289 height 30
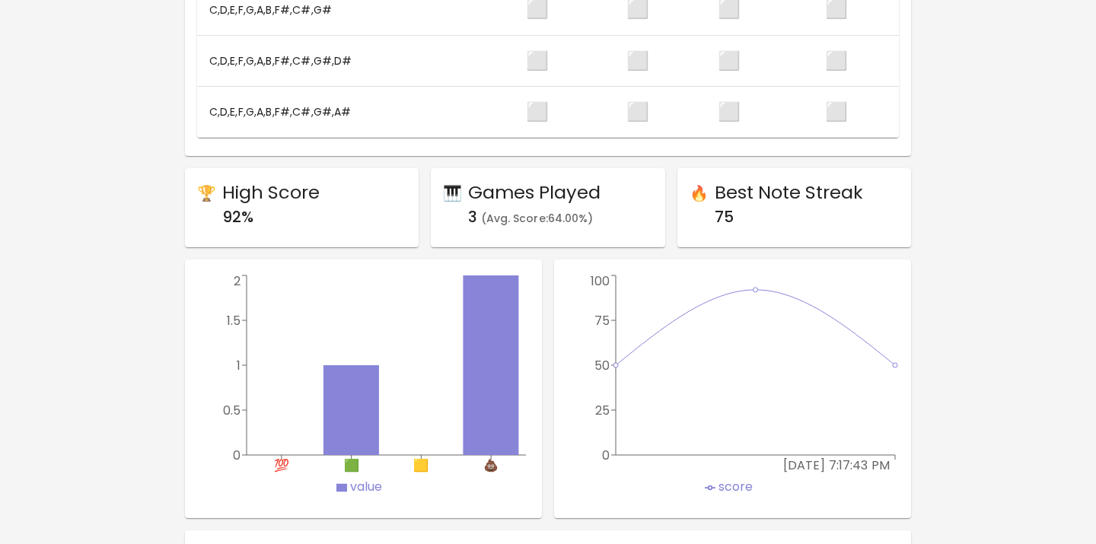
scroll to position [1022, 0]
